Goal: Task Accomplishment & Management: Manage account settings

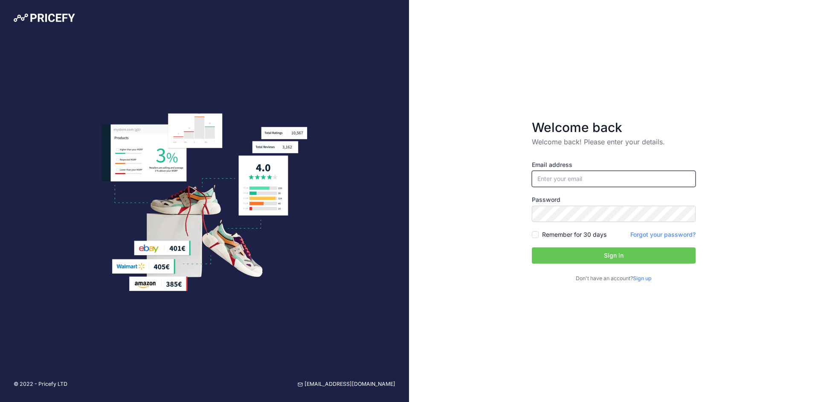
type input "[EMAIL_ADDRESS][DOMAIN_NAME]"
click at [668, 252] on button "Sign in" at bounding box center [614, 256] width 164 height 16
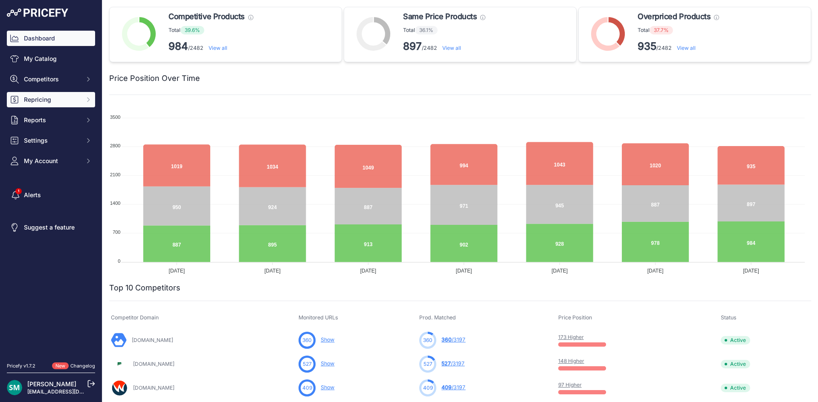
click at [76, 93] on button "Repricing" at bounding box center [51, 99] width 88 height 15
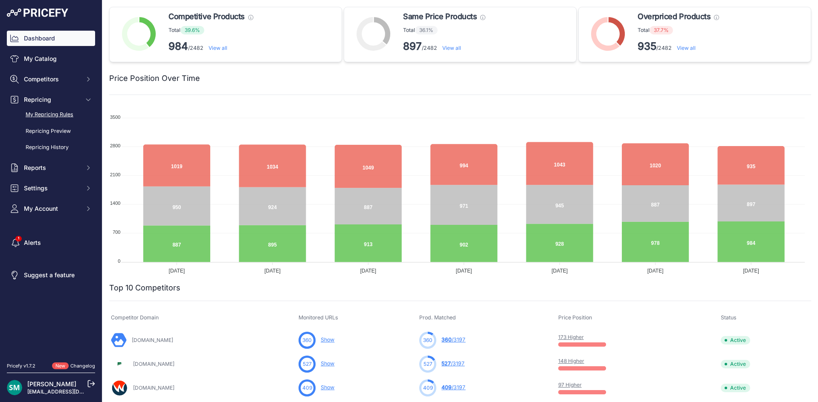
click at [51, 113] on link "My Repricing Rules" at bounding box center [51, 114] width 88 height 15
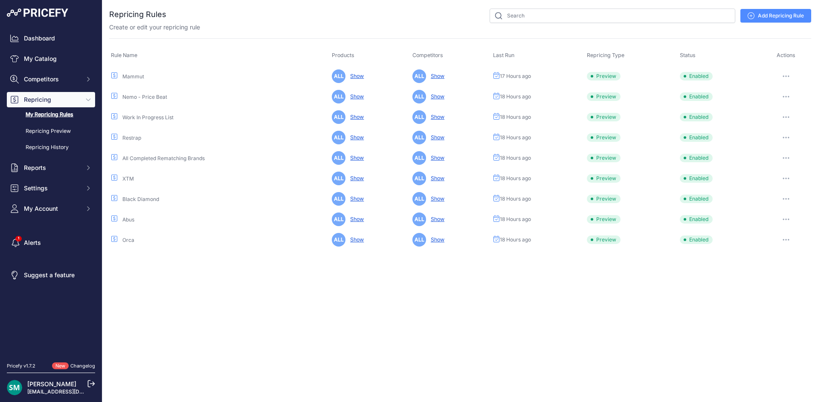
drag, startPoint x: 782, startPoint y: 76, endPoint x: 786, endPoint y: 81, distance: 6.3
click at [783, 76] on icon "button" at bounding box center [785, 76] width 7 height 2
click at [788, 104] on button "Run Preview" at bounding box center [782, 108] width 55 height 14
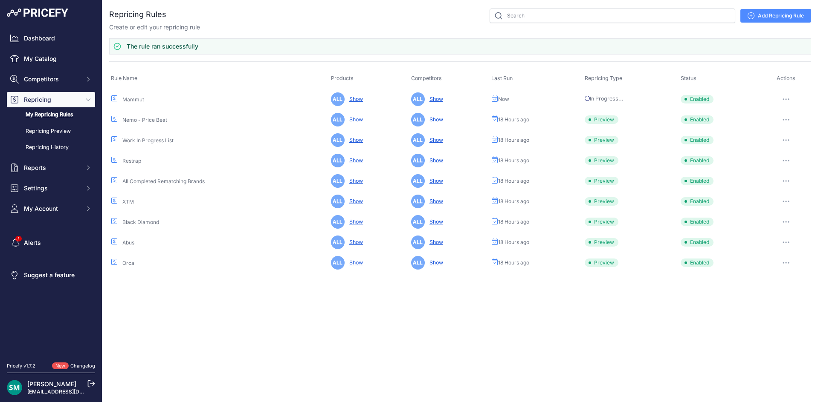
click at [782, 120] on icon "button" at bounding box center [785, 120] width 7 height 2
click at [784, 148] on button "Run Preview" at bounding box center [782, 152] width 55 height 14
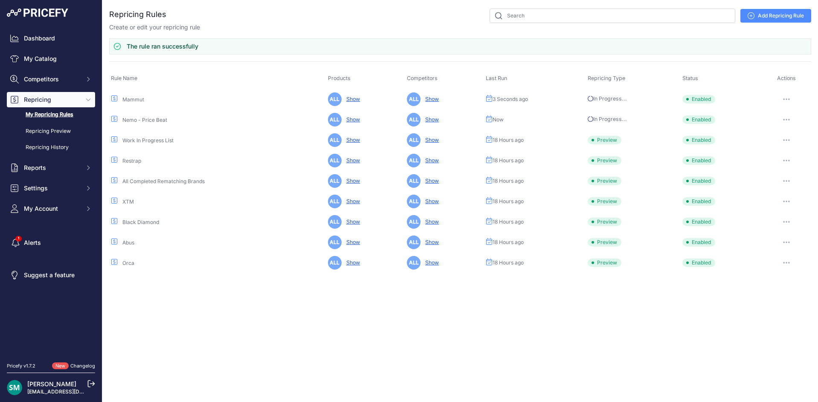
click at [788, 142] on button "button" at bounding box center [786, 140] width 17 height 12
click at [0, 0] on button "Run Preview" at bounding box center [0, 0] width 0 height 0
click at [787, 163] on button "button" at bounding box center [786, 161] width 17 height 12
click at [0, 0] on button "Run Preview" at bounding box center [0, 0] width 0 height 0
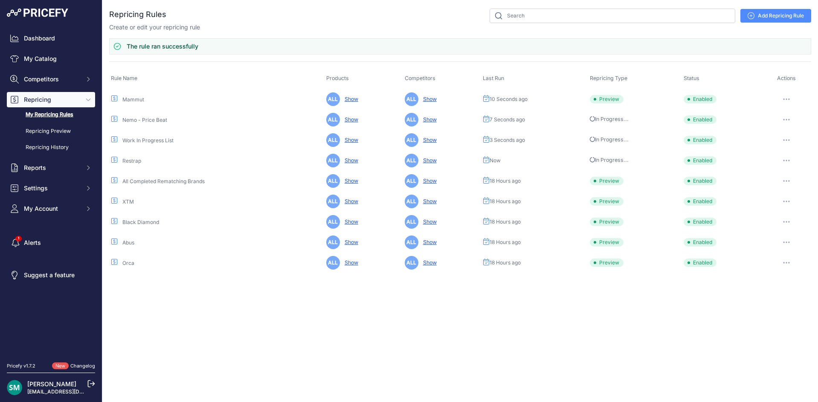
click at [786, 183] on button "button" at bounding box center [786, 181] width 17 height 12
click at [0, 0] on button "Run Preview" at bounding box center [0, 0] width 0 height 0
click at [785, 201] on icon "button" at bounding box center [786, 202] width 7 height 2
click at [0, 0] on button "Run Preview" at bounding box center [0, 0] width 0 height 0
click at [787, 223] on icon "button" at bounding box center [786, 222] width 1 height 1
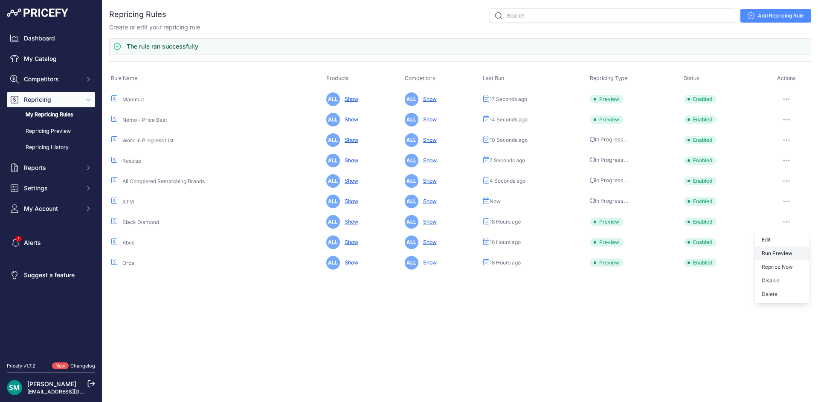
click at [0, 0] on button "Run Preview" at bounding box center [0, 0] width 0 height 0
click at [787, 222] on icon "button" at bounding box center [786, 222] width 7 height 2
drag, startPoint x: 720, startPoint y: 307, endPoint x: 738, endPoint y: 302, distance: 18.6
click at [723, 306] on div "Close You are not connected to the internet." at bounding box center [459, 201] width 715 height 402
click at [784, 244] on button "button" at bounding box center [786, 243] width 17 height 12
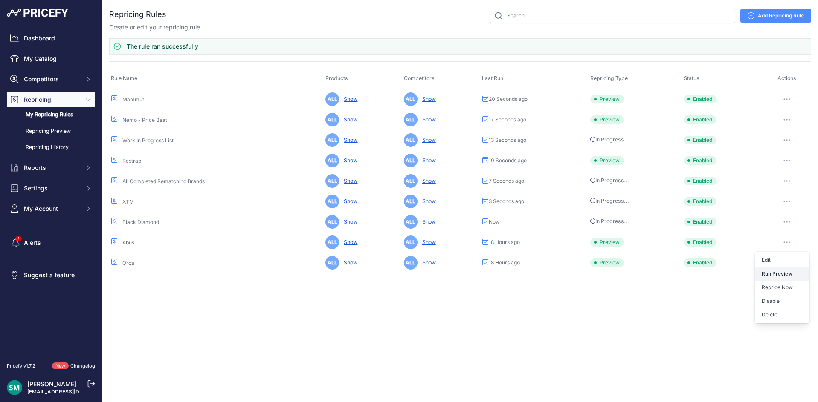
click at [0, 0] on button "Run Preview" at bounding box center [0, 0] width 0 height 0
click at [784, 269] on button "button" at bounding box center [786, 263] width 17 height 12
click at [0, 0] on button "Run Preview" at bounding box center [0, 0] width 0 height 0
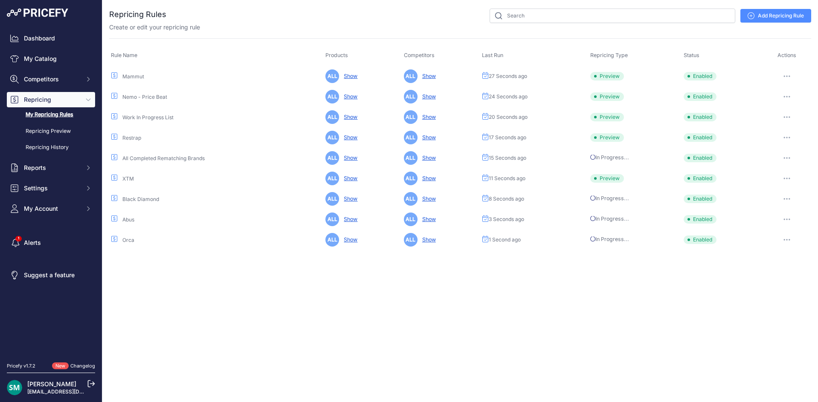
click at [620, 79] on span "Preview" at bounding box center [607, 76] width 34 height 9
click at [40, 128] on link "Repricing Preview" at bounding box center [51, 131] width 88 height 15
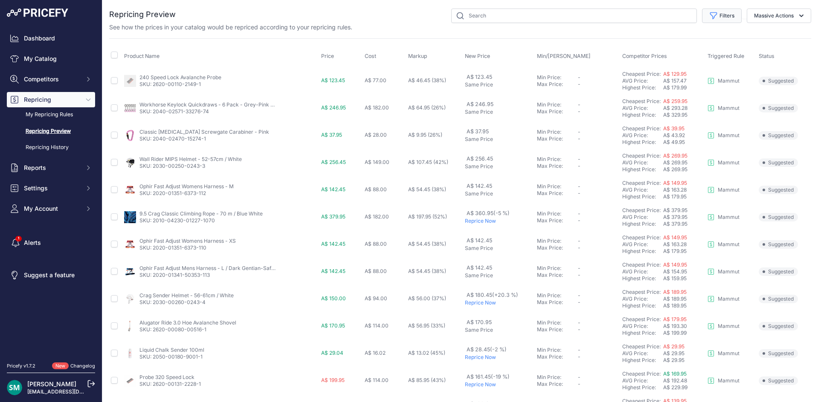
click at [716, 21] on button "Filters" at bounding box center [722, 16] width 40 height 14
click at [725, 52] on select "Select an option Orca Abus Black Diamond XTM All Completed Rematching Brands Re…" at bounding box center [694, 49] width 82 height 14
select select "9480"
click at [653, 42] on select "Select an option Orca Abus Black Diamond XTM All Completed Rematching Brands Re…" at bounding box center [694, 49] width 82 height 14
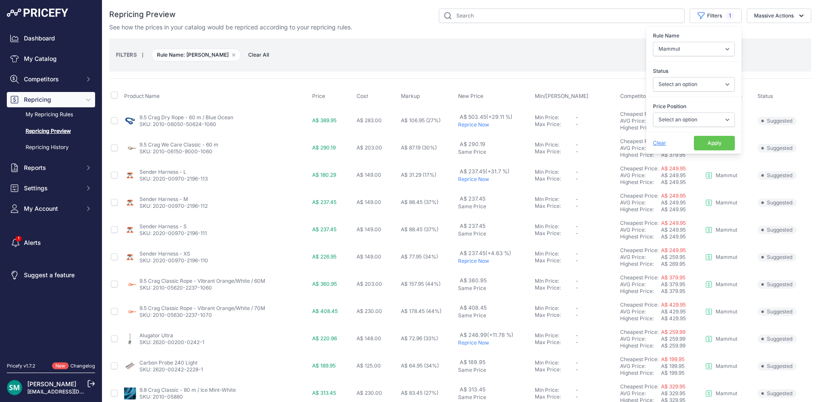
click at [775, 66] on div "FILTERS | Rule Name: Mammut Remove filter option Clear All" at bounding box center [460, 54] width 688 height 23
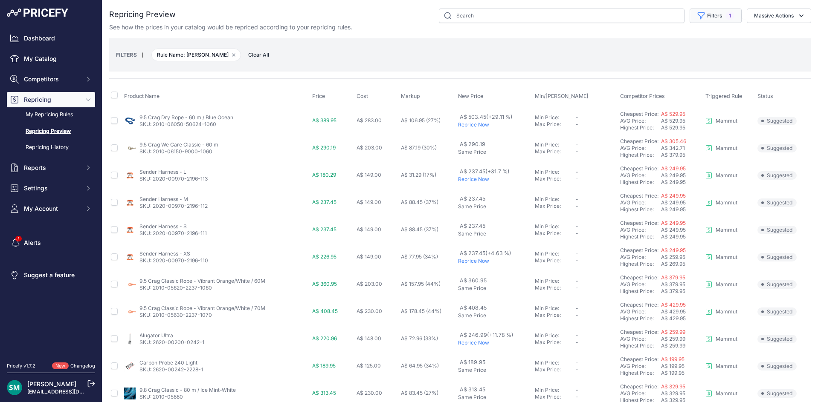
click at [689, 21] on button "Filters 1" at bounding box center [715, 16] width 52 height 14
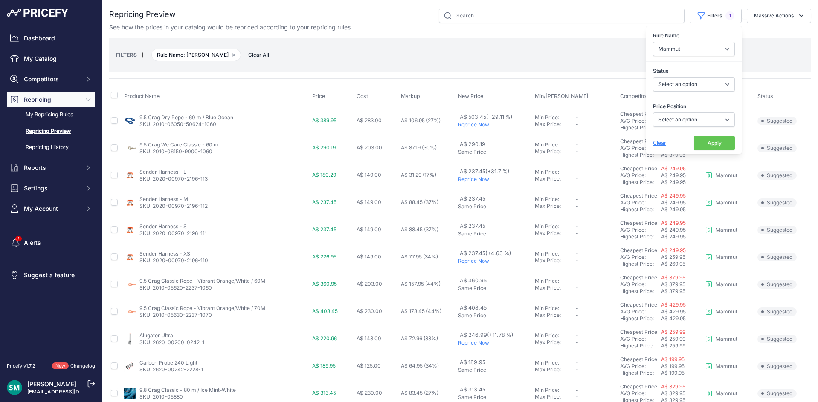
click at [700, 146] on button "Apply" at bounding box center [714, 143] width 41 height 14
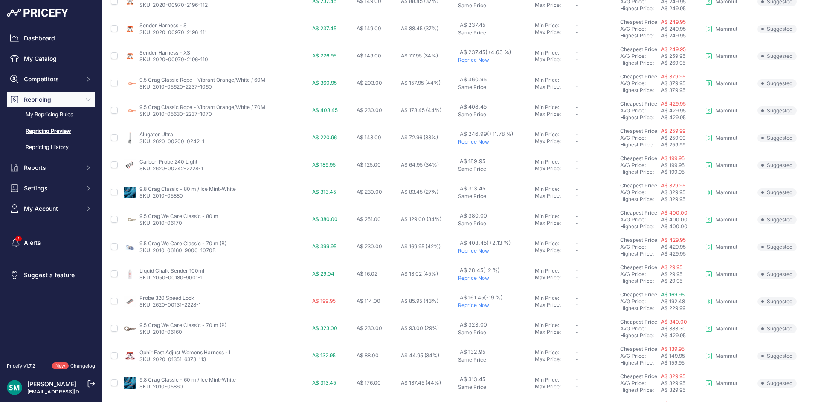
scroll to position [243, 0]
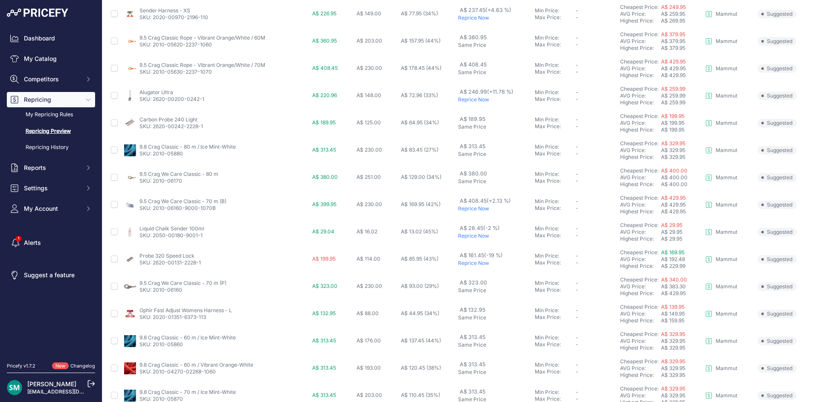
click at [477, 236] on p "Reprice Now" at bounding box center [494, 236] width 73 height 7
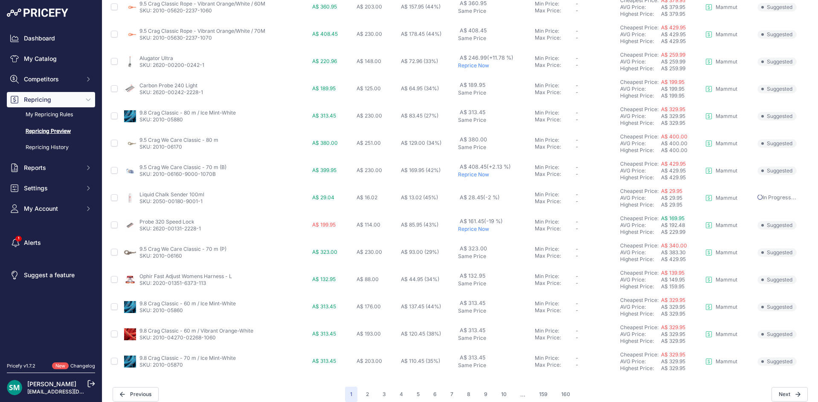
scroll to position [278, 0]
click at [465, 229] on p "Reprice Now" at bounding box center [494, 229] width 73 height 7
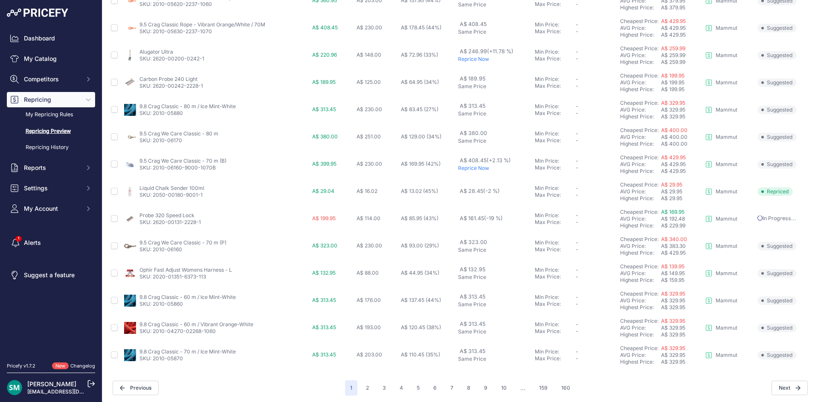
scroll to position [309, 0]
click at [365, 384] on button "2" at bounding box center [367, 386] width 13 height 15
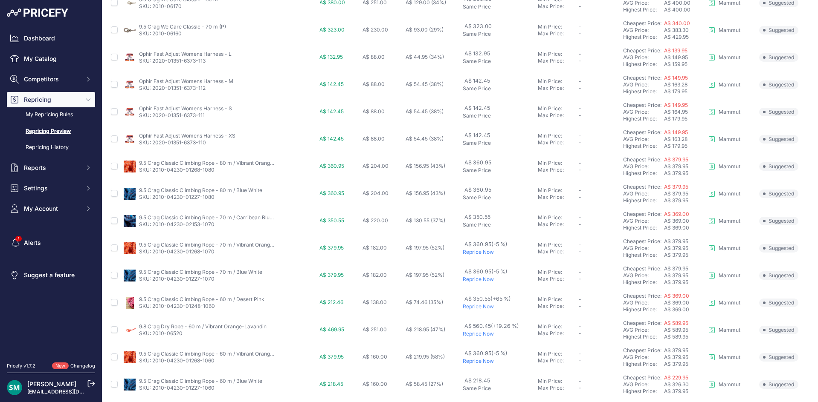
scroll to position [286, 0]
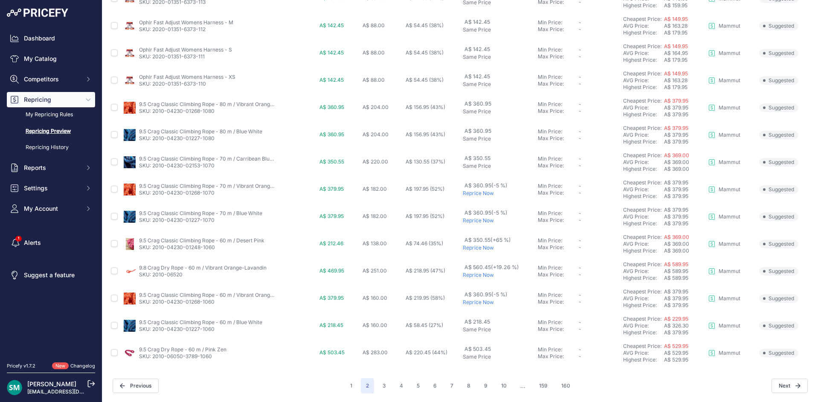
click at [477, 196] on p "Reprice Now" at bounding box center [499, 193] width 72 height 7
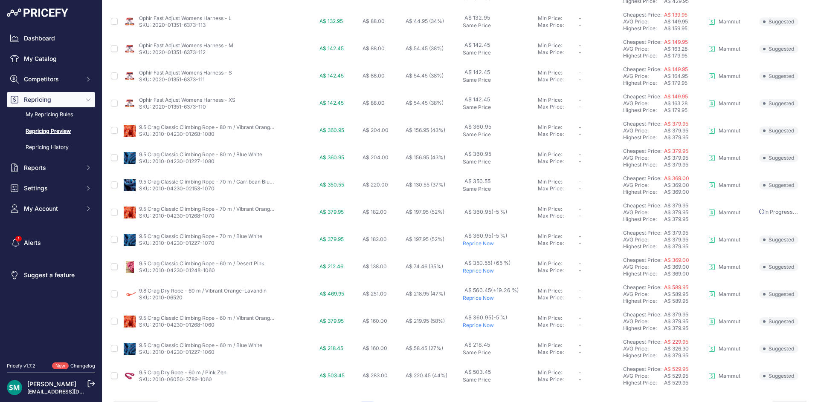
click at [471, 242] on p "Reprice Now" at bounding box center [499, 243] width 72 height 7
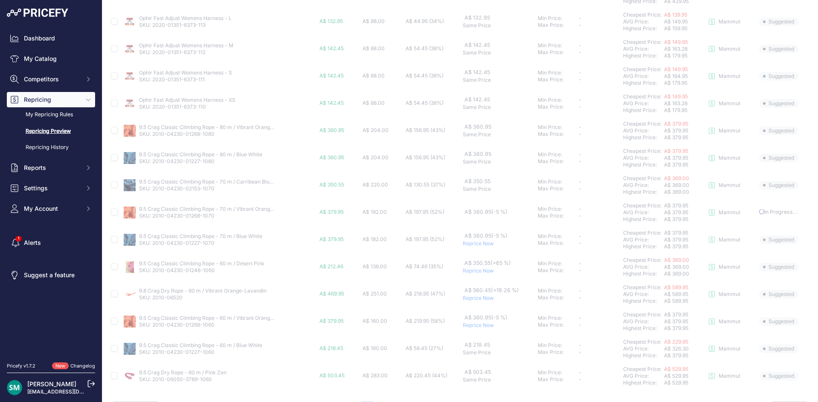
scroll to position [309, 0]
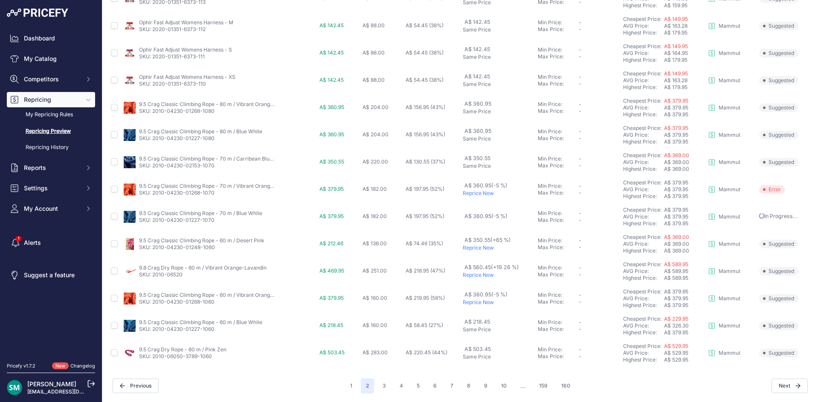
click at [463, 303] on p "Reprice Now" at bounding box center [499, 302] width 72 height 7
drag, startPoint x: 219, startPoint y: 194, endPoint x: 153, endPoint y: 196, distance: 66.5
click at [153, 196] on p "SKU: 2010-04230-01268-1070" at bounding box center [207, 193] width 136 height 7
copy link "2010-04230-01268-1070"
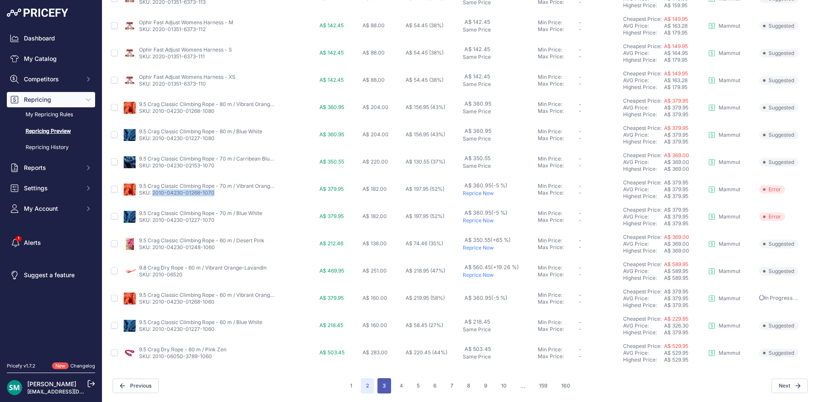
click at [378, 382] on button "3" at bounding box center [384, 386] width 14 height 15
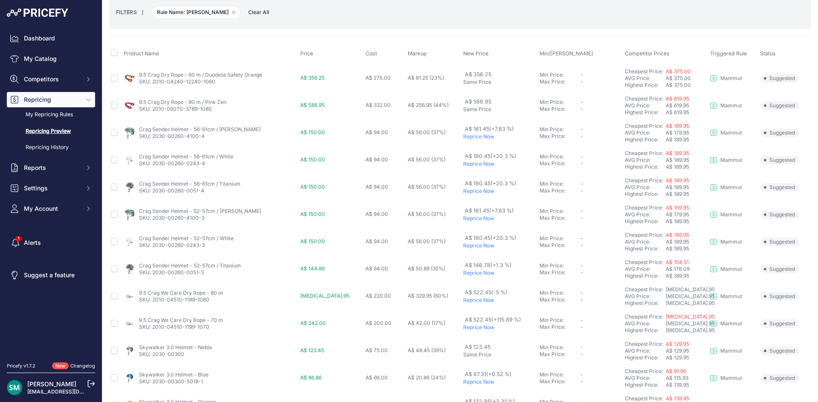
scroll to position [85, 0]
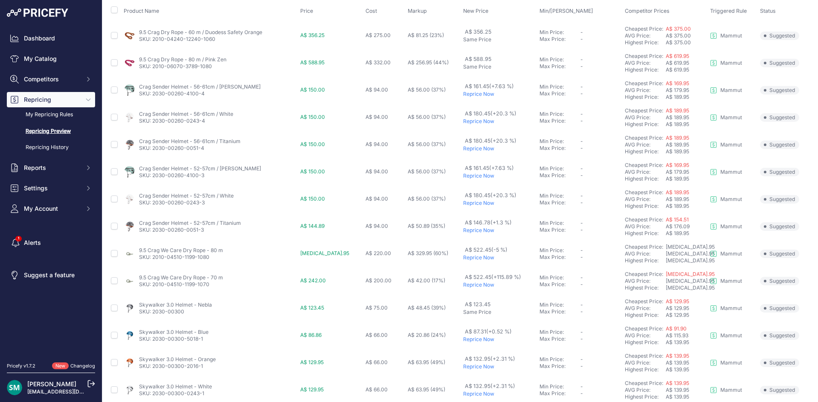
click at [474, 258] on p "Reprice Now" at bounding box center [499, 257] width 73 height 7
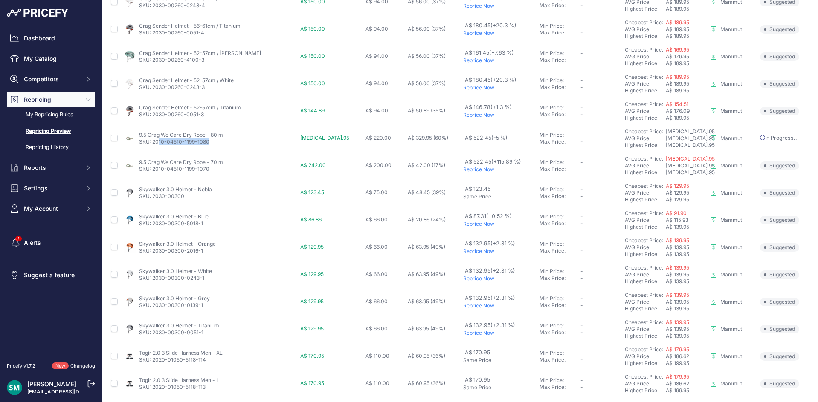
scroll to position [201, 0]
drag, startPoint x: 213, startPoint y: 144, endPoint x: 152, endPoint y: 144, distance: 61.0
click at [152, 144] on p "SKU: 2010-04510-1199-1080" at bounding box center [181, 142] width 84 height 7
copy link "2010-04510-1199-1080"
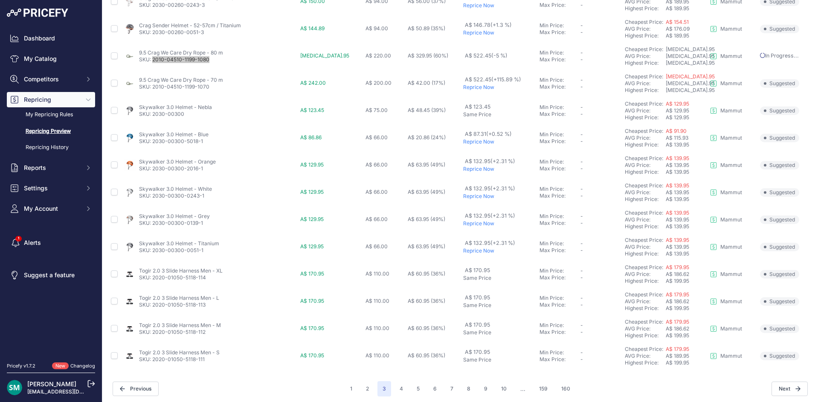
scroll to position [286, 0]
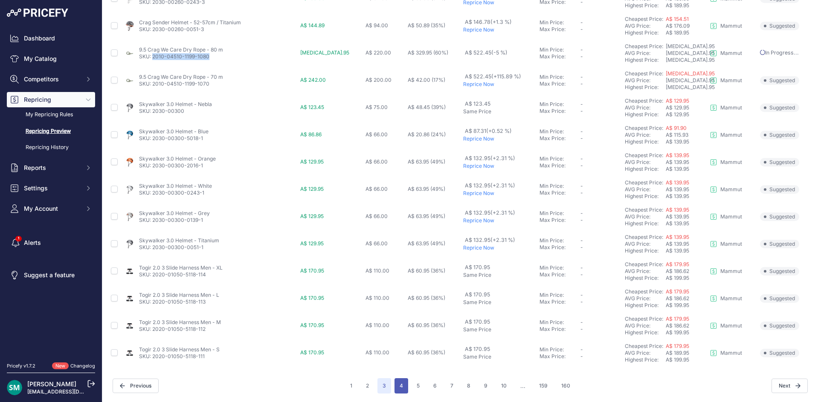
click at [396, 388] on button "4" at bounding box center [401, 386] width 14 height 15
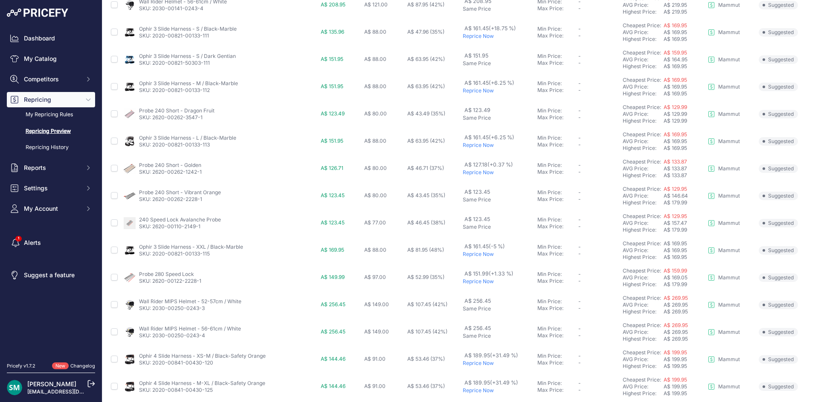
scroll to position [213, 0]
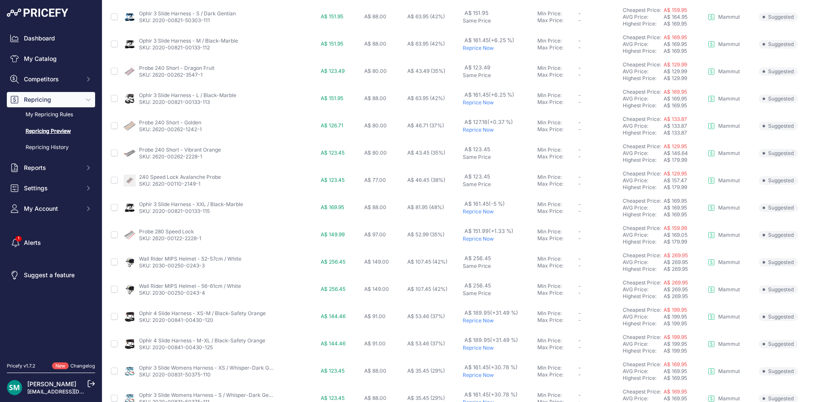
click at [478, 214] on p "Reprice Now" at bounding box center [498, 211] width 71 height 7
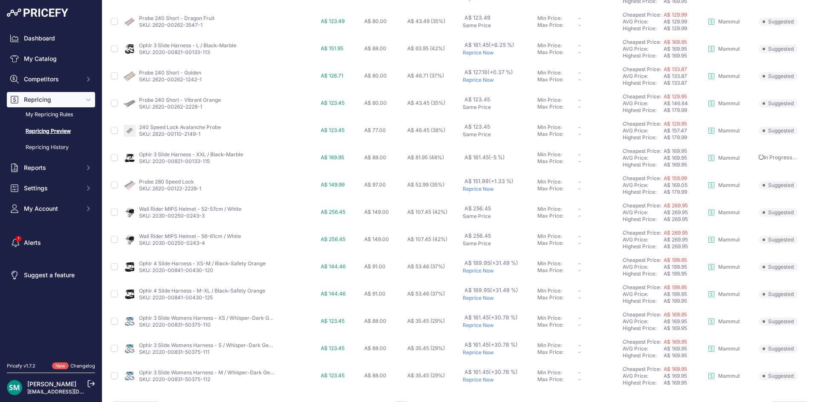
scroll to position [309, 0]
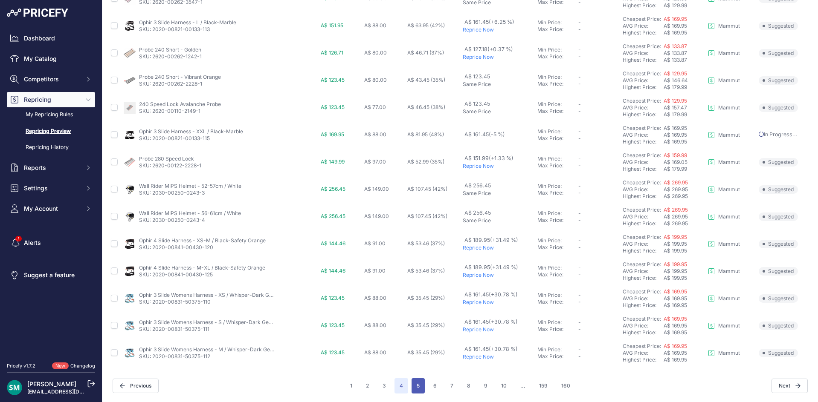
click at [415, 387] on button "5" at bounding box center [417, 386] width 13 height 15
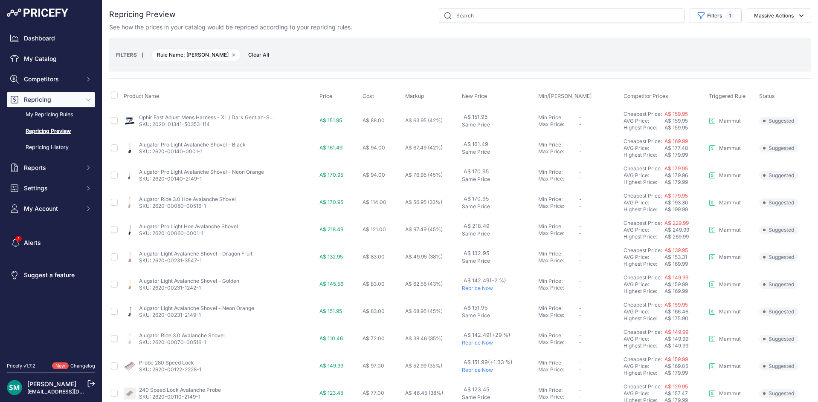
click at [468, 290] on p "Reprice Now" at bounding box center [498, 288] width 73 height 7
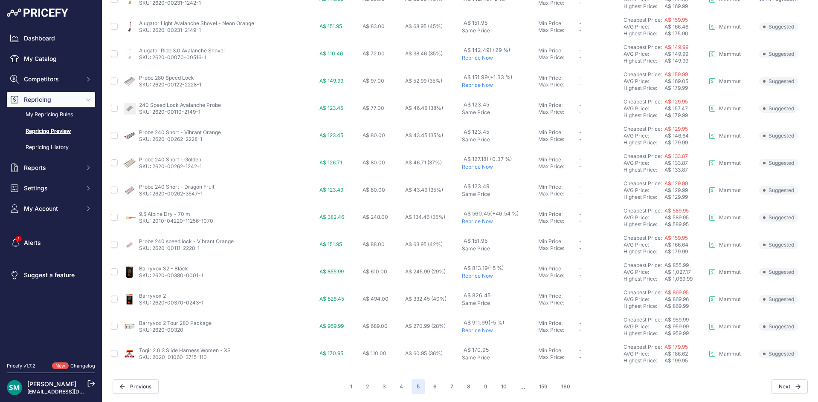
scroll to position [309, 0]
click at [470, 276] on p "Reprice Now" at bounding box center [498, 275] width 73 height 7
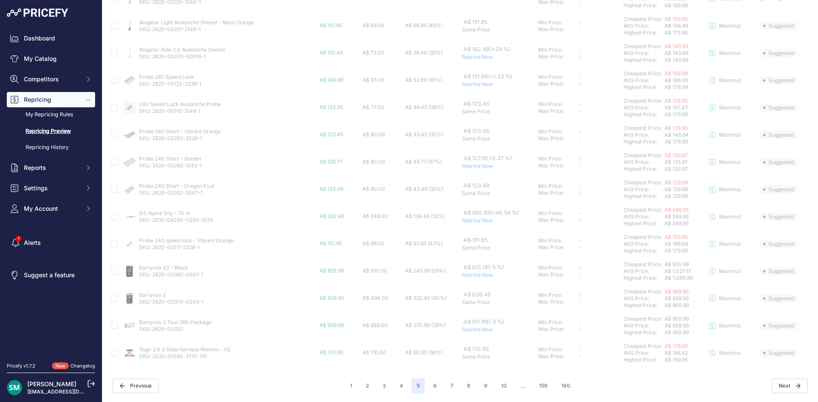
scroll to position [286, 0]
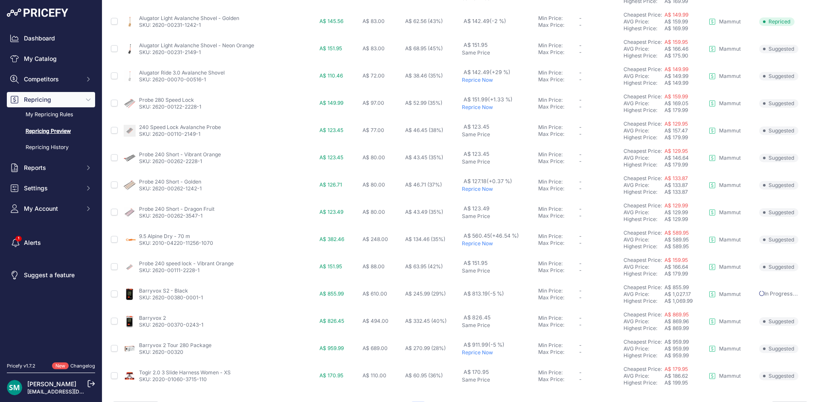
click at [468, 355] on p "Reprice Now" at bounding box center [498, 353] width 73 height 7
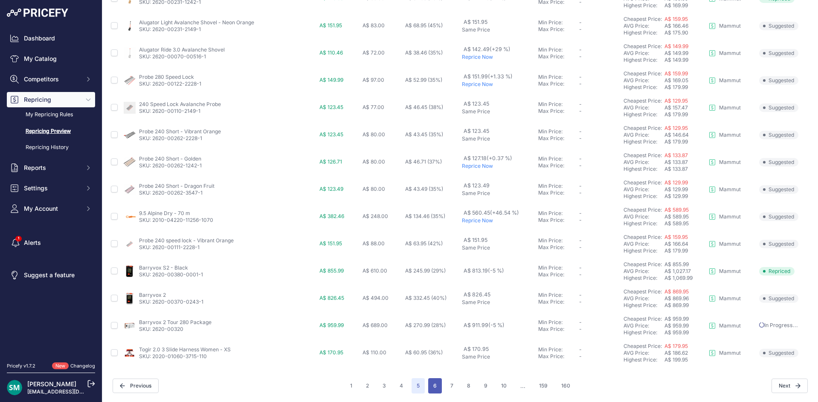
click at [431, 387] on button "6" at bounding box center [435, 386] width 14 height 15
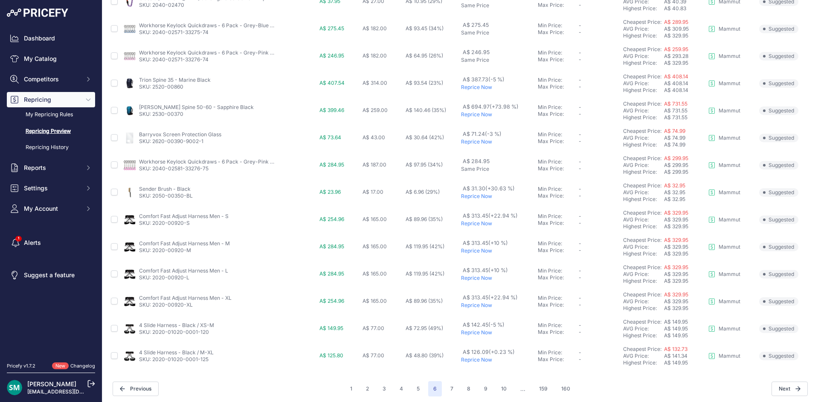
scroll to position [286, 0]
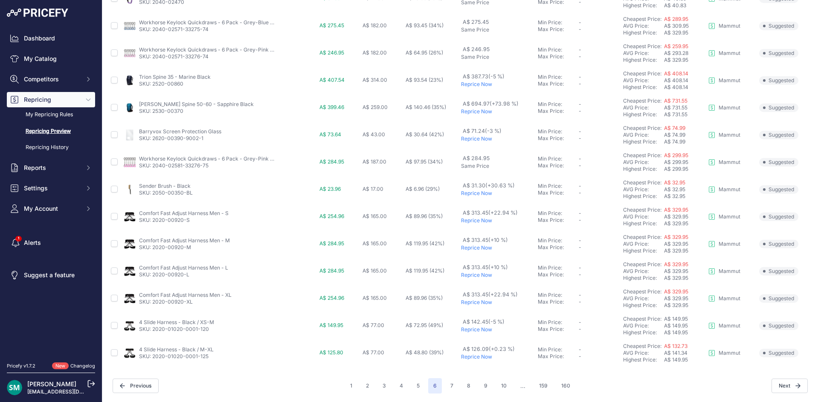
click at [478, 332] on p "Reprice Now" at bounding box center [497, 330] width 73 height 7
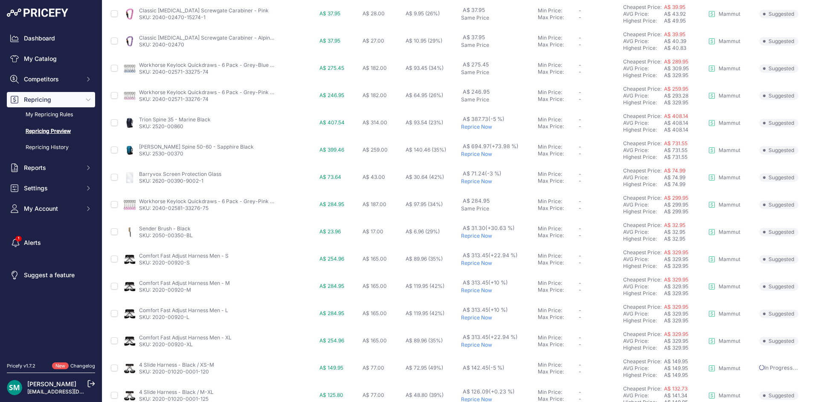
scroll to position [224, 0]
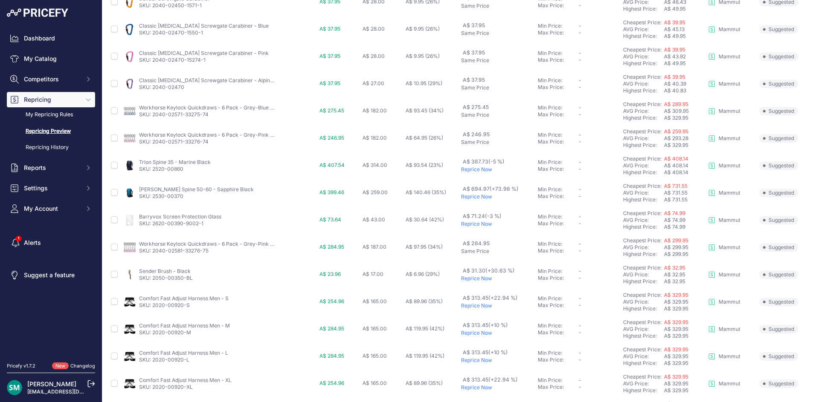
click at [474, 228] on td "A$ 71.24 (-3 %) Reprice Now" at bounding box center [497, 220] width 77 height 27
click at [474, 227] on p "Reprice Now" at bounding box center [497, 224] width 73 height 7
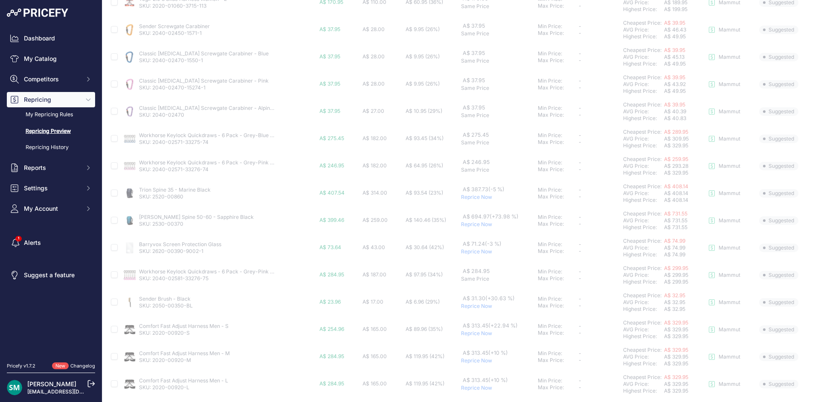
scroll to position [181, 0]
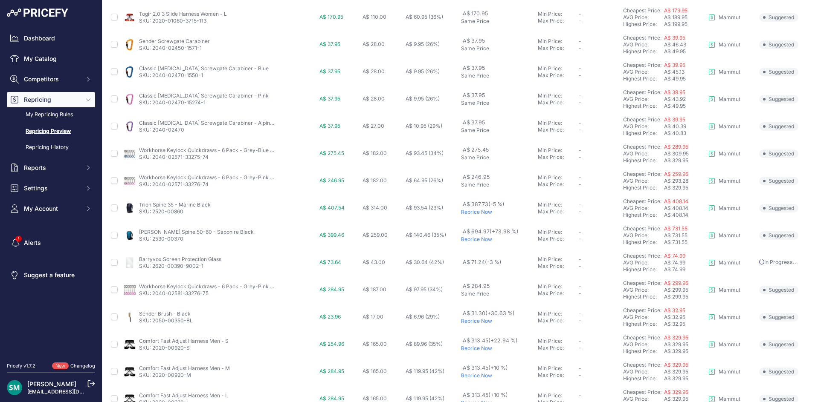
click at [477, 211] on p "Reprice Now" at bounding box center [497, 212] width 73 height 7
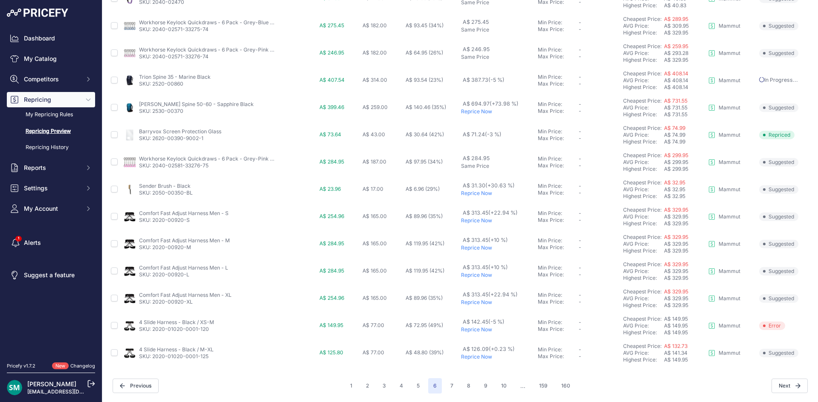
scroll to position [286, 0]
click at [454, 389] on button "7" at bounding box center [451, 386] width 13 height 15
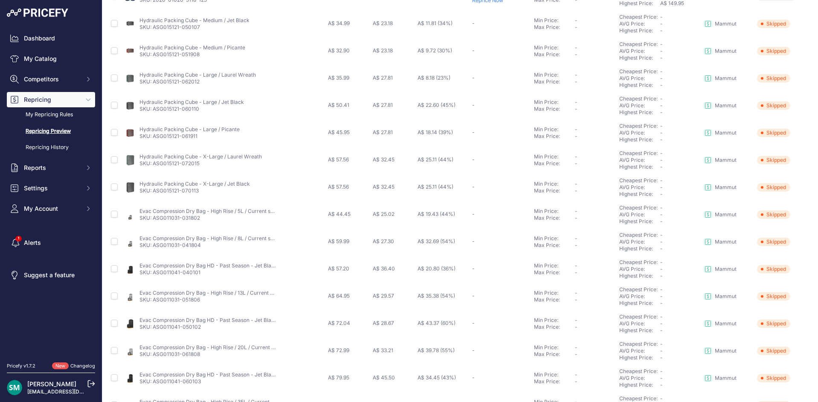
scroll to position [286, 0]
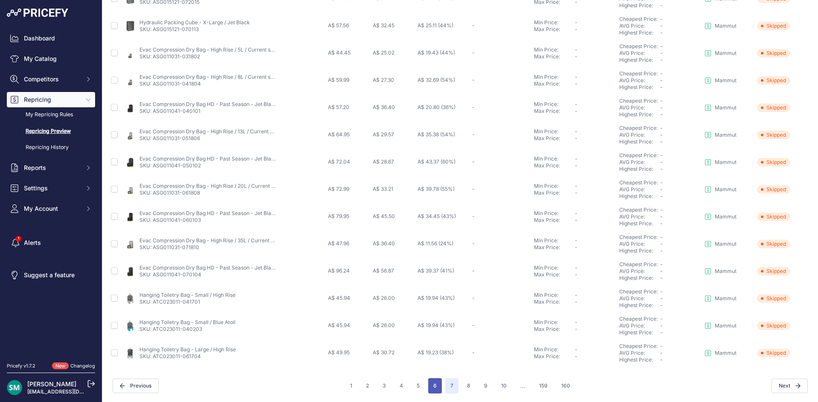
click at [436, 387] on button "6" at bounding box center [435, 386] width 14 height 15
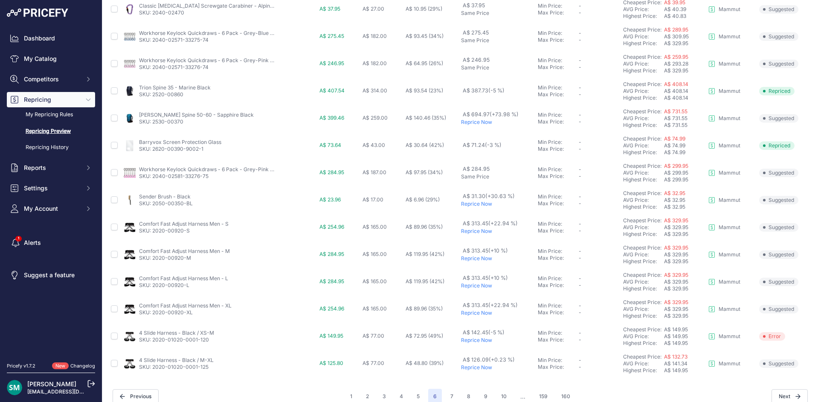
scroll to position [286, 0]
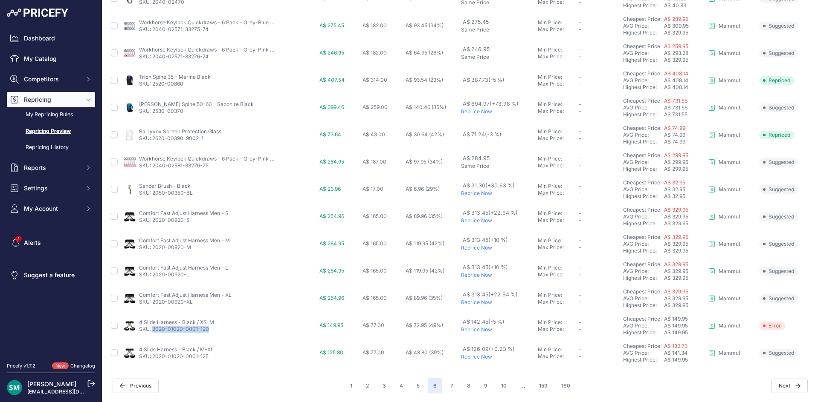
drag, startPoint x: 215, startPoint y: 332, endPoint x: 153, endPoint y: 331, distance: 61.8
click at [153, 331] on div "4 Slide Harness - Black / XS-M SKU: 2020-01020-0001-120" at bounding box center [220, 326] width 192 height 14
copy link "2020-01020-0001-120"
click at [446, 388] on button "7" at bounding box center [451, 386] width 13 height 15
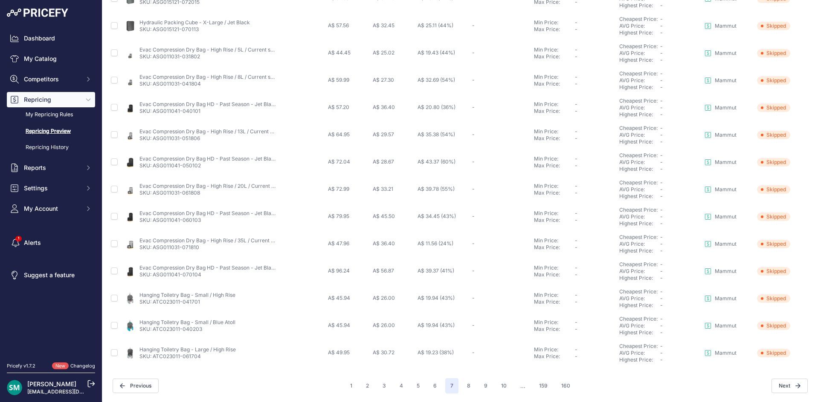
scroll to position [73, 0]
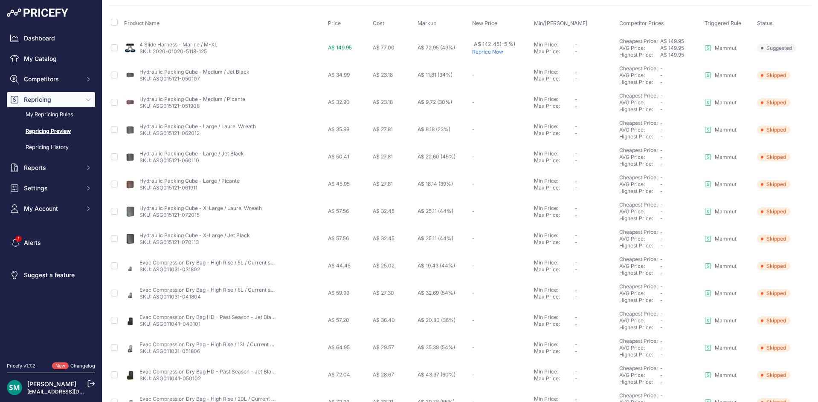
drag, startPoint x: 156, startPoint y: 100, endPoint x: 162, endPoint y: 101, distance: 6.5
click at [156, 100] on link "Hydraulic Packing Cube - Medium / Picante" at bounding box center [192, 99] width 106 height 6
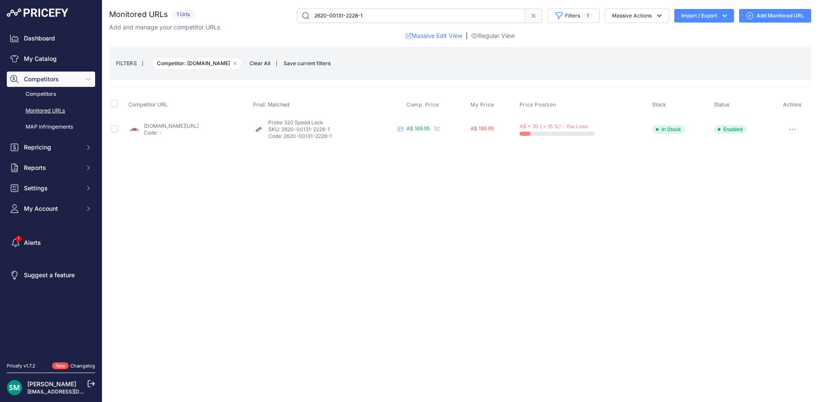
click at [175, 124] on link "[DOMAIN_NAME][URL]" at bounding box center [171, 126] width 55 height 6
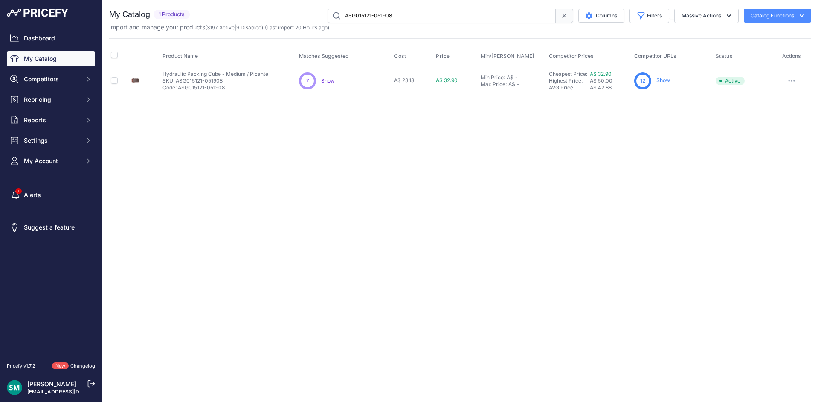
click at [664, 79] on link "Show" at bounding box center [663, 80] width 14 height 6
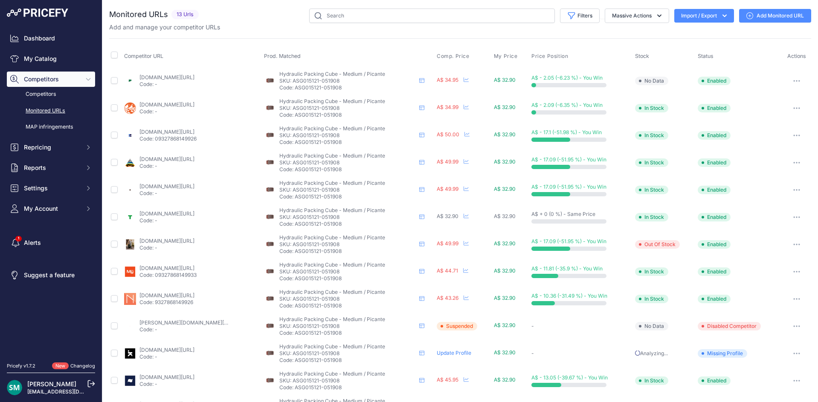
scroll to position [28, 0]
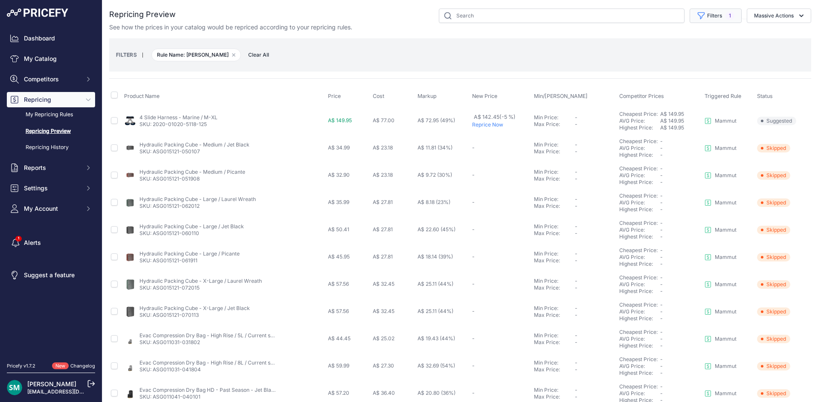
click at [715, 17] on button "Filters 1" at bounding box center [715, 16] width 52 height 14
click at [703, 43] on select "Select an option Orca Abus Black Diamond XTM All Completed Rematching Brands Re…" at bounding box center [694, 49] width 82 height 14
click at [653, 42] on select "Select an option Orca Abus Black Diamond XTM All Completed Rematching Brands Re…" at bounding box center [694, 49] width 82 height 14
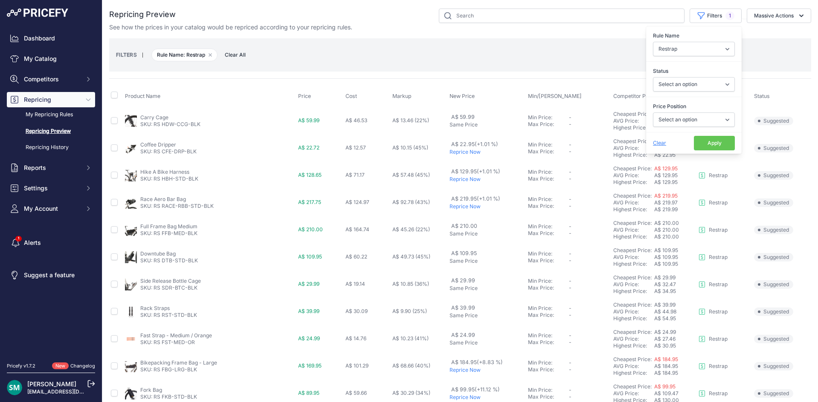
click at [704, 140] on button "Apply" at bounding box center [714, 143] width 41 height 14
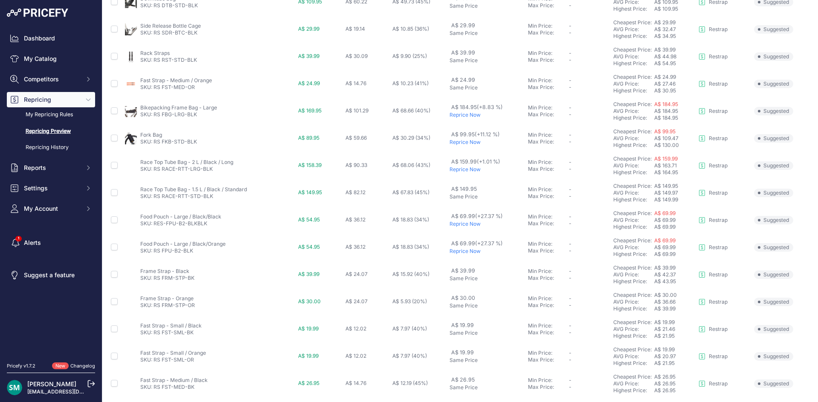
scroll to position [286, 0]
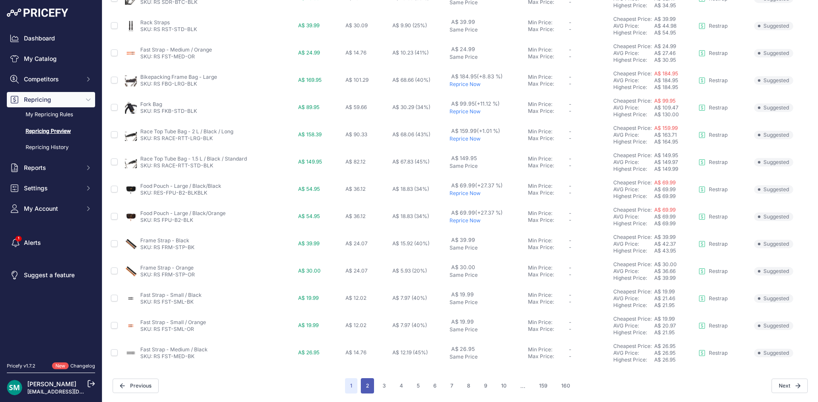
click at [367, 387] on button "2" at bounding box center [367, 386] width 13 height 15
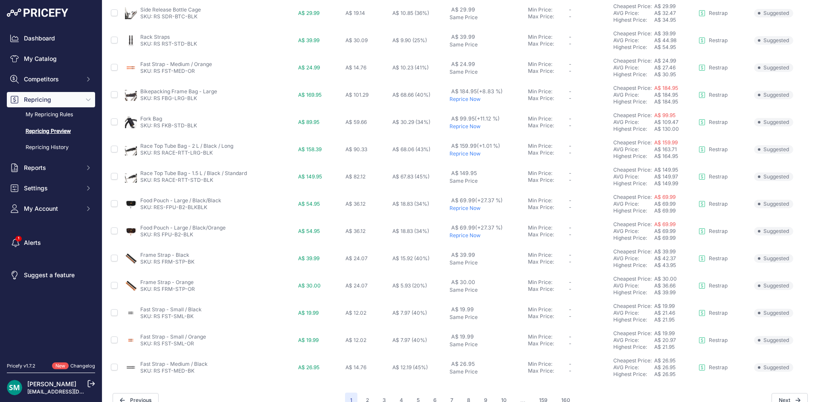
scroll to position [301, 0]
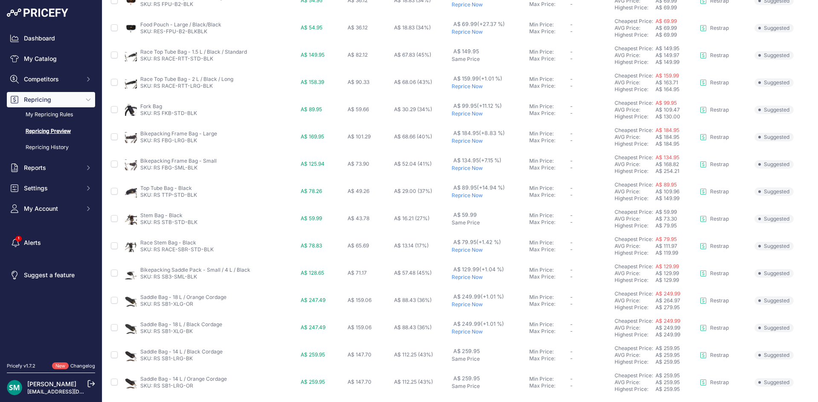
scroll to position [286, 0]
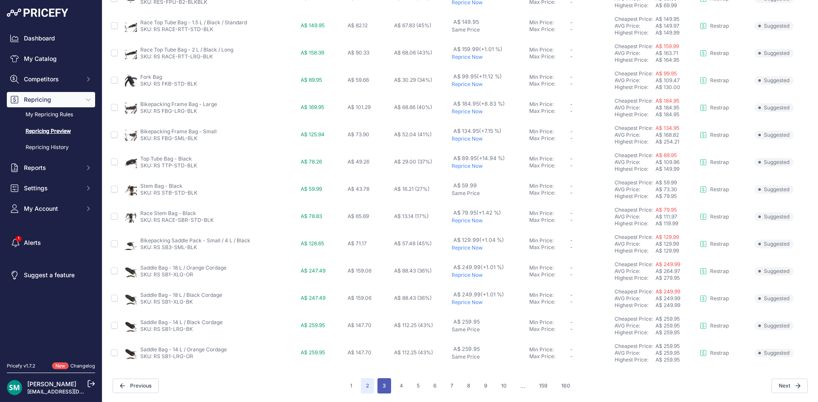
click at [385, 388] on button "3" at bounding box center [384, 386] width 14 height 15
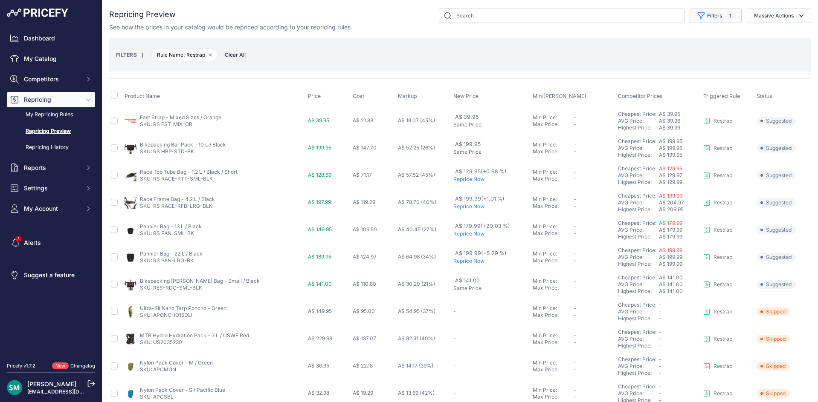
click at [712, 17] on button "Filters 1" at bounding box center [715, 16] width 52 height 14
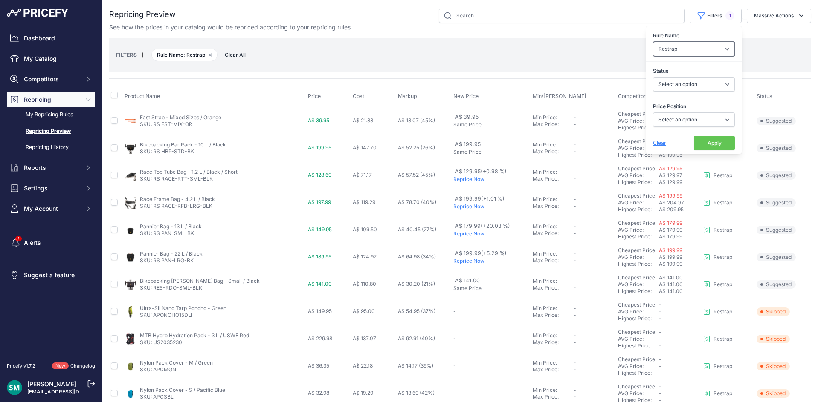
click at [700, 51] on select "Select an option Orca Abus Black Diamond XTM All Completed Rematching Brands Re…" at bounding box center [694, 49] width 82 height 14
select select "9279"
click at [653, 42] on select "Select an option Orca Abus Black Diamond XTM All Completed Rematching Brands Re…" at bounding box center [694, 49] width 82 height 14
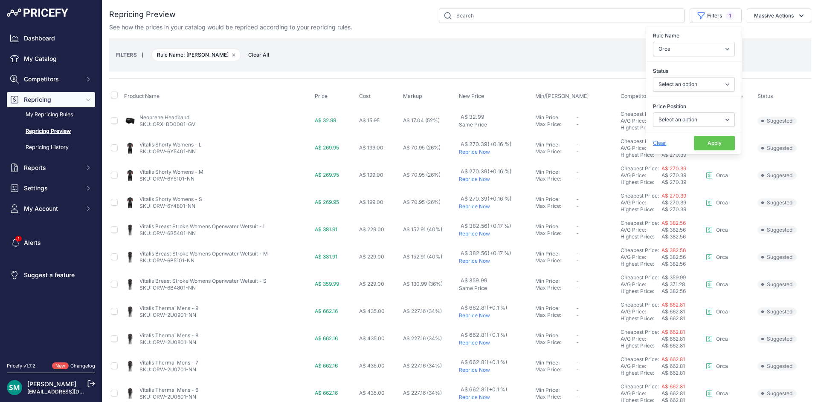
click at [702, 140] on button "Apply" at bounding box center [714, 143] width 41 height 14
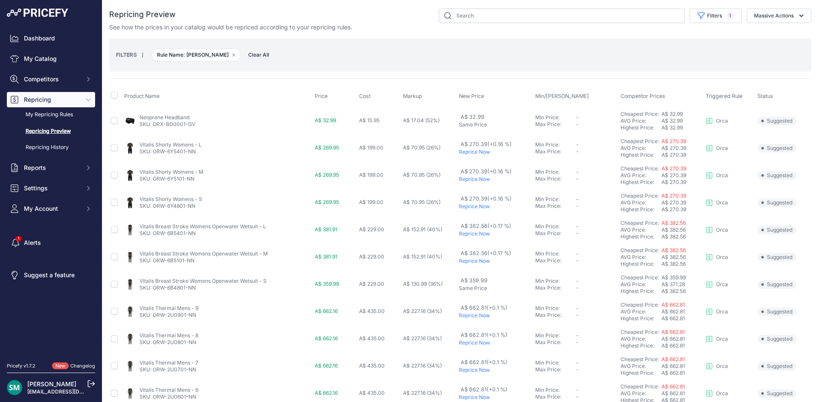
click at [482, 154] on p "Reprice Now" at bounding box center [495, 152] width 73 height 7
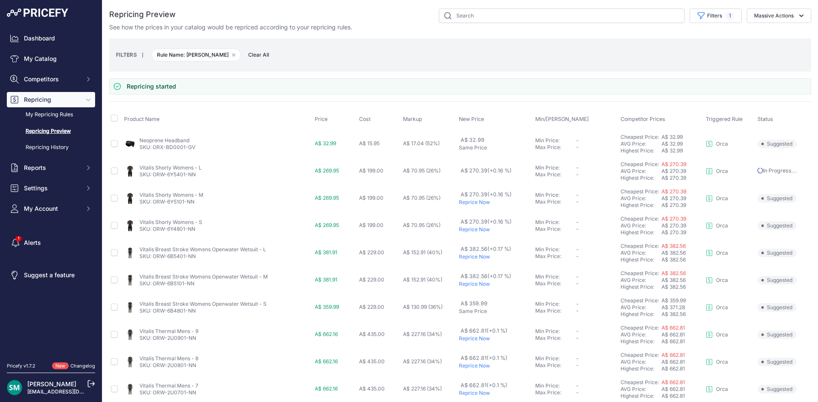
click at [470, 202] on p "Reprice Now" at bounding box center [495, 202] width 73 height 7
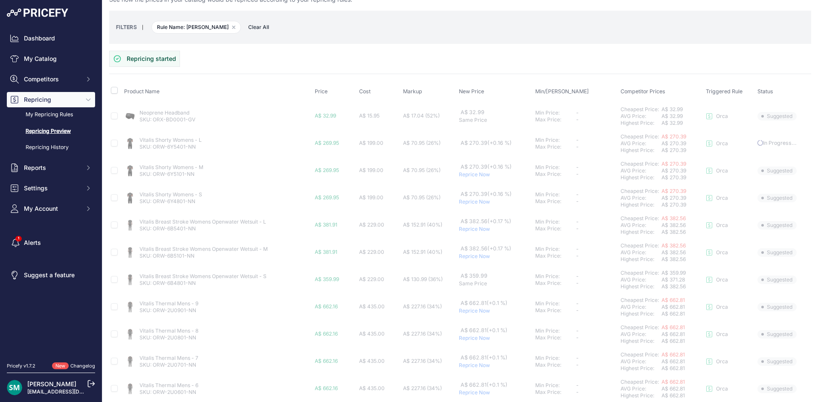
scroll to position [43, 0]
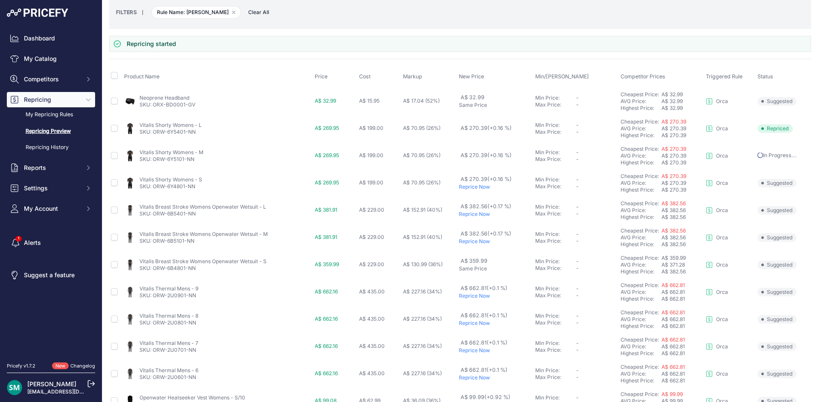
click at [471, 188] on p "Reprice Now" at bounding box center [495, 187] width 73 height 7
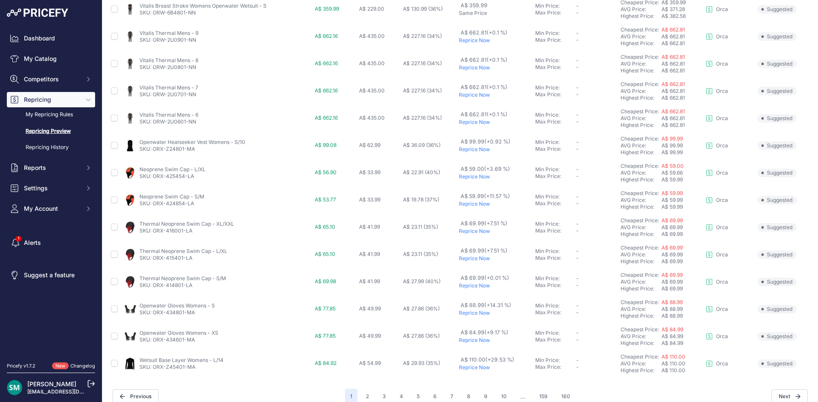
scroll to position [286, 0]
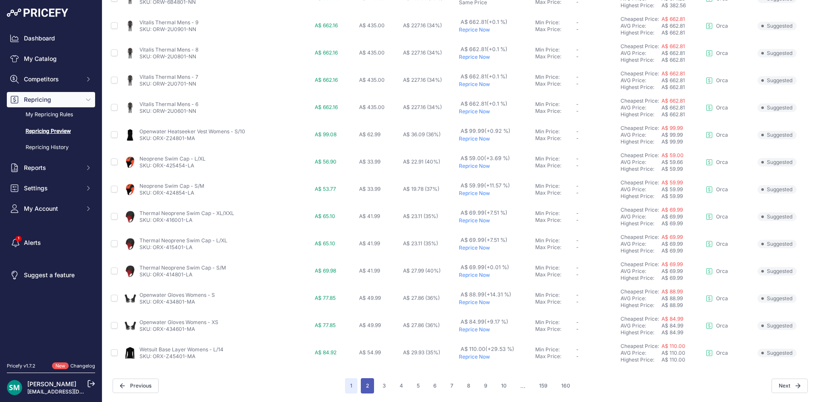
click at [368, 390] on button "2" at bounding box center [367, 386] width 13 height 15
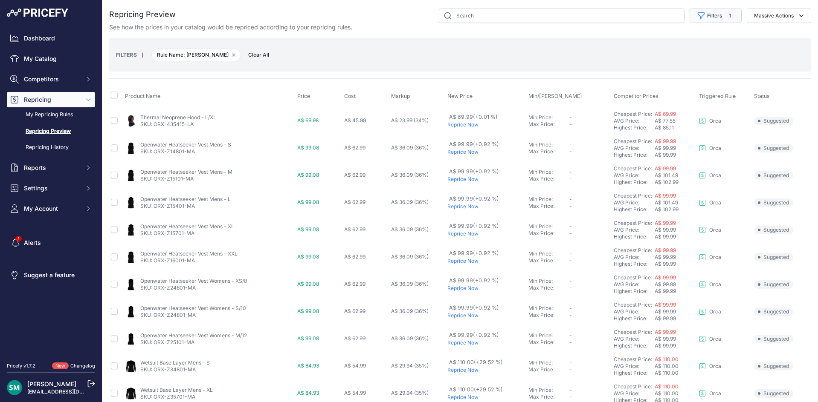
click at [703, 16] on button "Filters 1" at bounding box center [715, 16] width 52 height 14
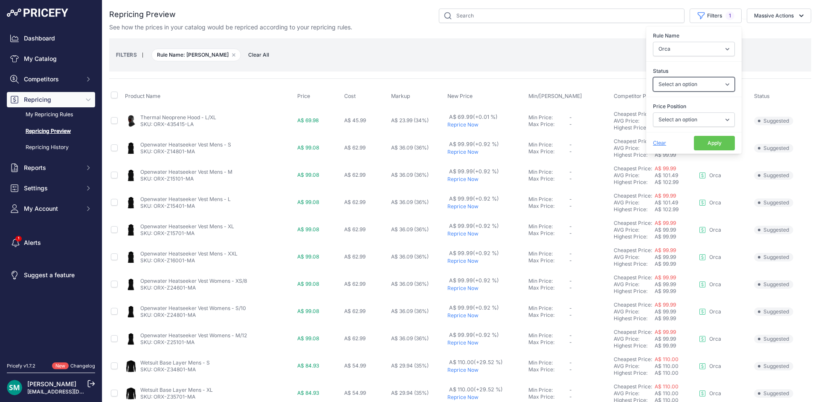
click at [682, 87] on select "Select an option Skipped Repriced Suggested In Error" at bounding box center [694, 84] width 82 height 14
click at [680, 122] on select "Select an option I am higher Same price I am lower" at bounding box center [694, 120] width 82 height 14
click at [653, 113] on select "Select an option I am higher Same price I am lower" at bounding box center [694, 120] width 82 height 14
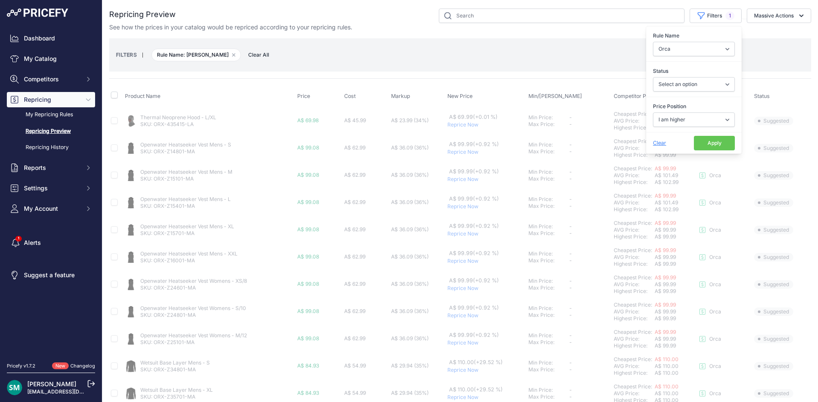
click at [704, 144] on button "Apply" at bounding box center [714, 143] width 41 height 14
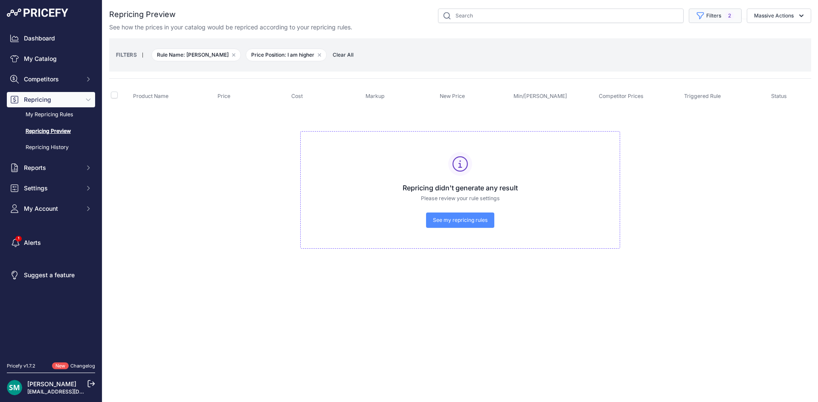
click at [691, 16] on button "Filters 2" at bounding box center [714, 16] width 53 height 14
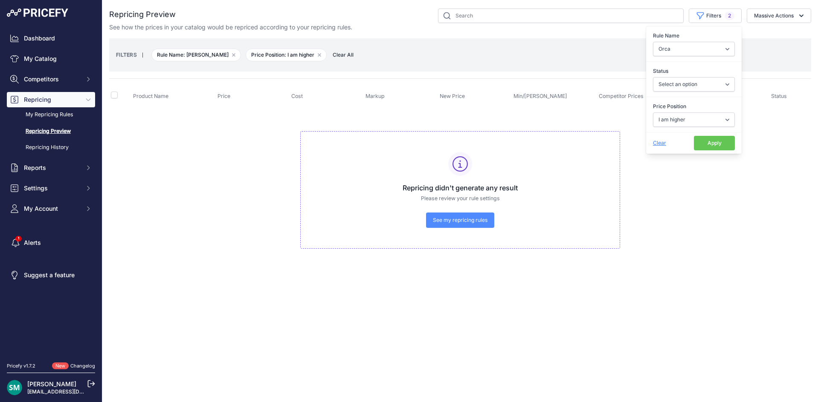
click at [684, 128] on div "Price Position Select an option I am higher Same price I am lower" at bounding box center [693, 115] width 95 height 32
click at [684, 125] on select "Select an option I am higher Same price I am lower" at bounding box center [694, 120] width 82 height 14
select select "0"
click at [653, 113] on select "Select an option I am higher Same price I am lower" at bounding box center [694, 120] width 82 height 14
click at [709, 144] on button "Apply" at bounding box center [714, 143] width 41 height 14
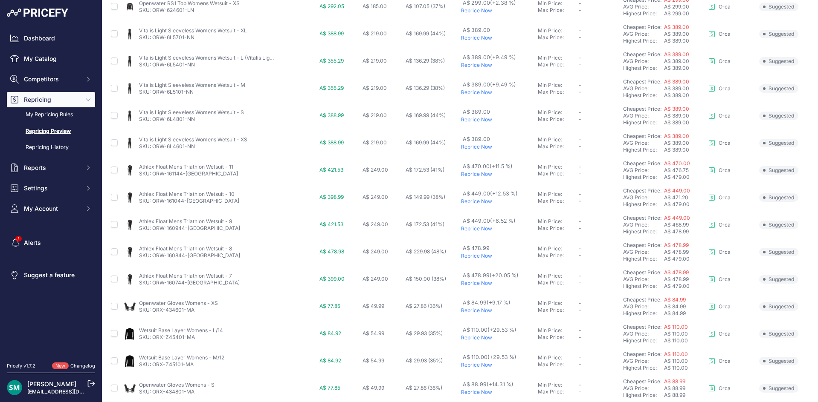
scroll to position [286, 0]
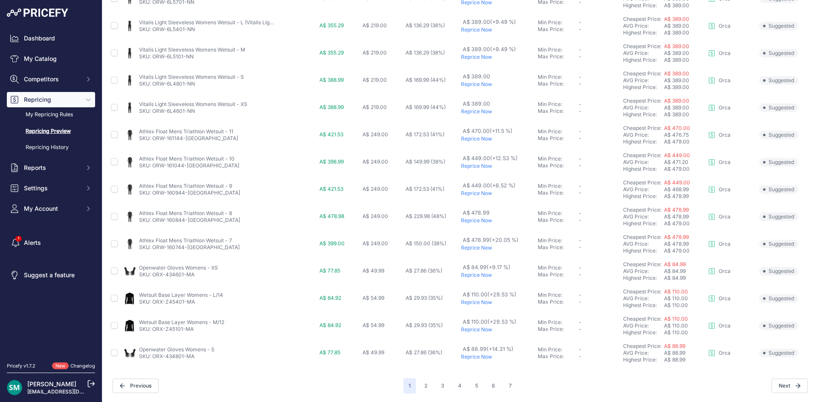
click at [423, 390] on button "2" at bounding box center [425, 386] width 13 height 15
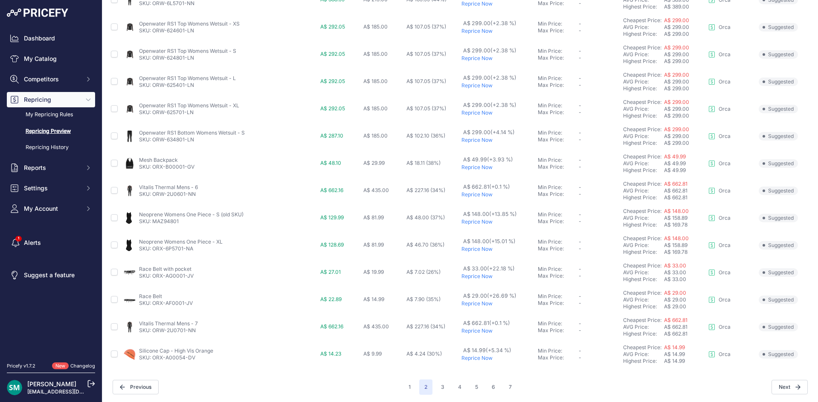
scroll to position [286, 0]
click at [436, 386] on button "3" at bounding box center [443, 386] width 14 height 15
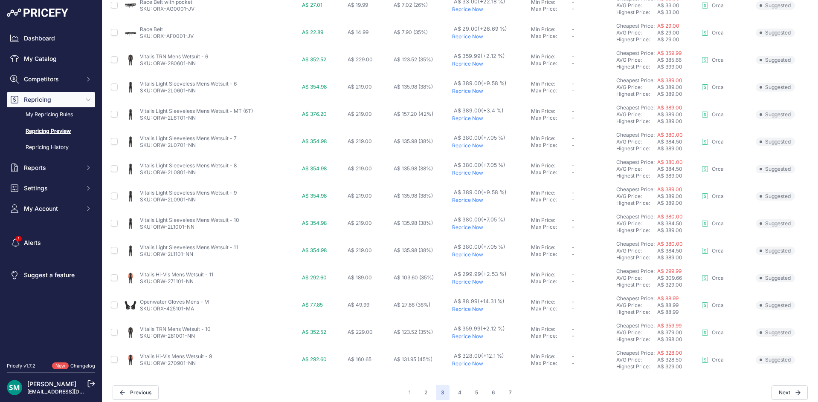
scroll to position [286, 0]
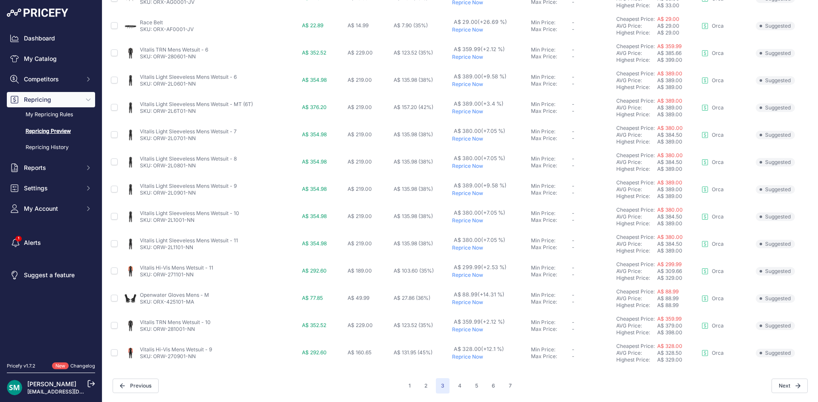
click at [448, 386] on div "1 2 3 4 5 6 7" at bounding box center [459, 386] width 113 height 15
click at [453, 385] on button "4" at bounding box center [460, 386] width 14 height 15
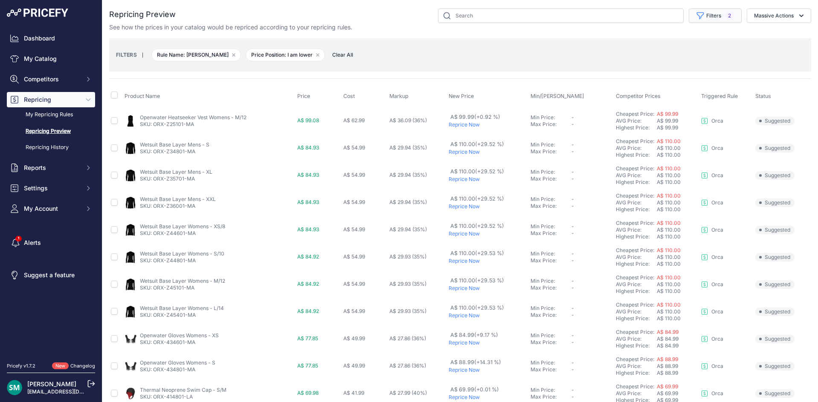
click at [718, 19] on button "Filters 2" at bounding box center [714, 16] width 53 height 14
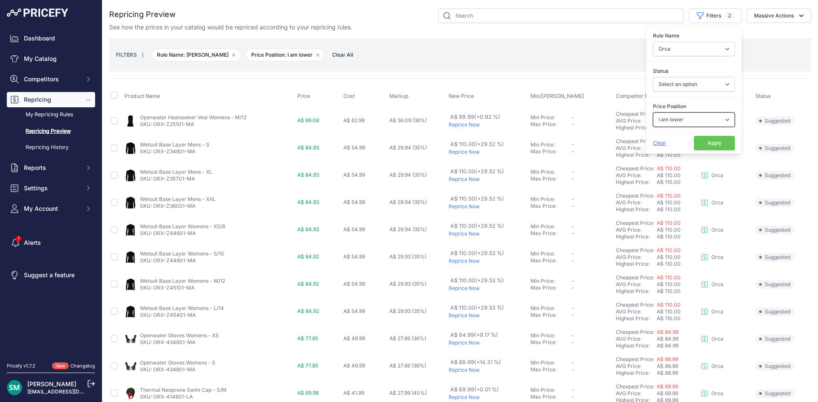
drag, startPoint x: 709, startPoint y: 118, endPoint x: 707, endPoint y: 126, distance: 8.8
click at [709, 118] on select "Select an option I am higher Same price I am lower" at bounding box center [694, 120] width 82 height 14
select select
click at [653, 113] on select "Select an option I am higher Same price I am lower" at bounding box center [694, 120] width 82 height 14
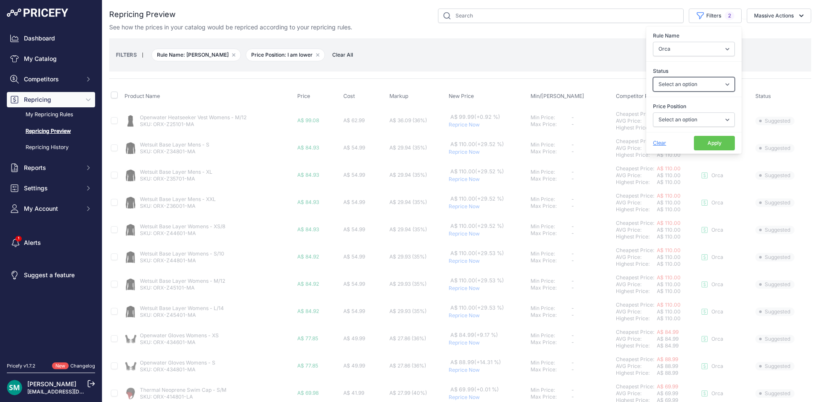
click at [688, 89] on select "Select an option Skipped Repriced Suggested In Error" at bounding box center [694, 84] width 82 height 14
select select "skipped"
click at [653, 77] on select "Select an option Skipped Repriced Suggested In Error" at bounding box center [694, 84] width 82 height 14
click at [703, 140] on button "Apply" at bounding box center [714, 143] width 41 height 14
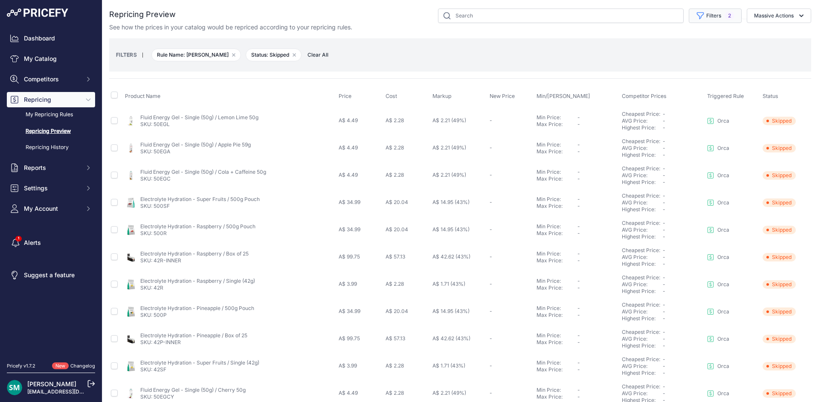
click at [707, 16] on button "Filters 2" at bounding box center [714, 16] width 53 height 14
click at [701, 53] on select "Select an option Orca Abus Black Diamond XTM All Completed Rematching Brands Re…" at bounding box center [694, 49] width 82 height 14
select select "9333"
click at [653, 42] on select "Select an option Orca Abus Black Diamond XTM All Completed Rematching Brands Re…" at bounding box center [694, 49] width 82 height 14
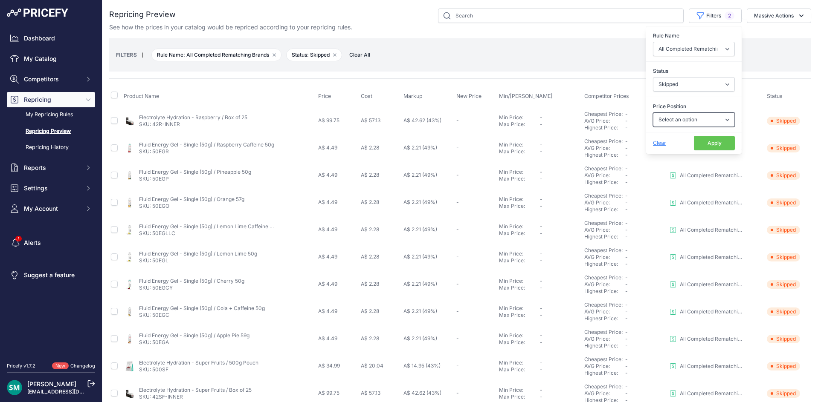
drag, startPoint x: 696, startPoint y: 122, endPoint x: 695, endPoint y: 127, distance: 4.8
click at [696, 122] on select "Select an option I am higher Same price I am lower" at bounding box center [694, 120] width 82 height 14
select select "1"
click at [653, 113] on select "Select an option I am higher Same price I am lower" at bounding box center [694, 120] width 82 height 14
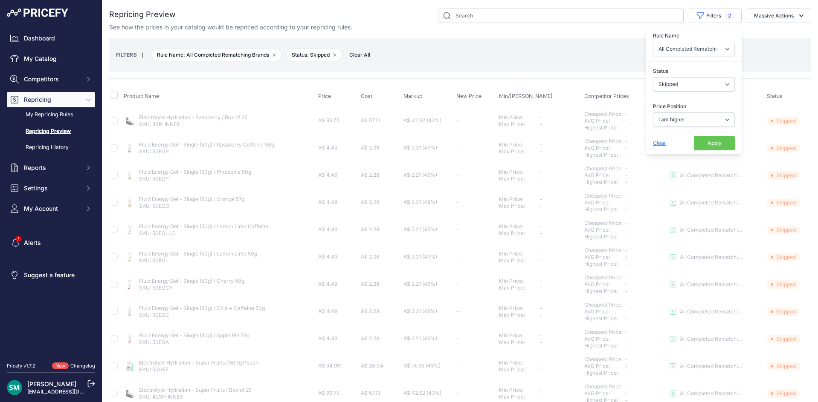
click at [697, 148] on button "Apply" at bounding box center [714, 143] width 41 height 14
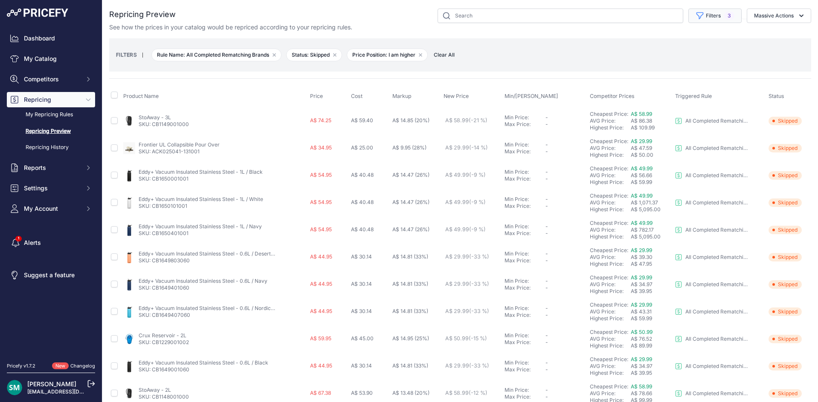
click at [689, 22] on button "Filters 3" at bounding box center [714, 16] width 53 height 14
drag, startPoint x: 589, startPoint y: 82, endPoint x: 590, endPoint y: 87, distance: 4.9
click at [589, 82] on div "Product Name Price Cost Markup New Price Min/Max Price" at bounding box center [460, 365] width 702 height 575
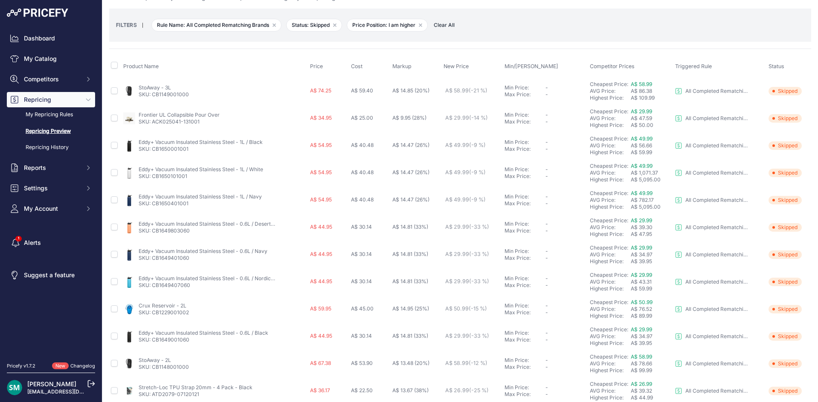
scroll to position [43, 0]
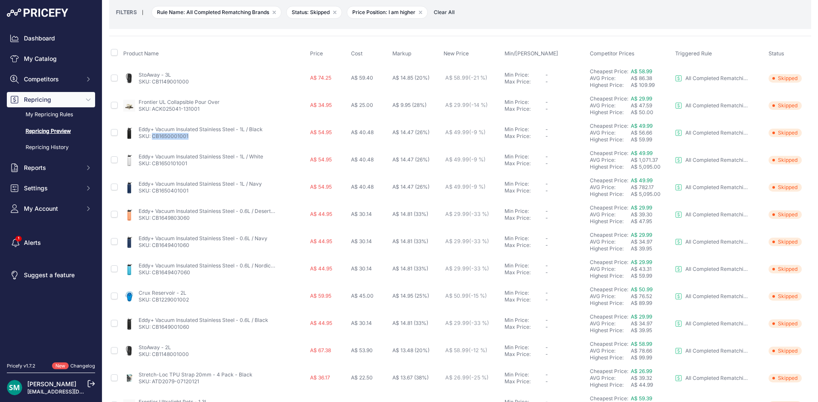
drag, startPoint x: 194, startPoint y: 139, endPoint x: 153, endPoint y: 141, distance: 41.0
click at [153, 141] on td "Eddy+ Vacuum Insulated Stainless Steel - 1L / Black SKU: CB1650001001" at bounding box center [214, 132] width 187 height 27
copy link "CB1650001001"
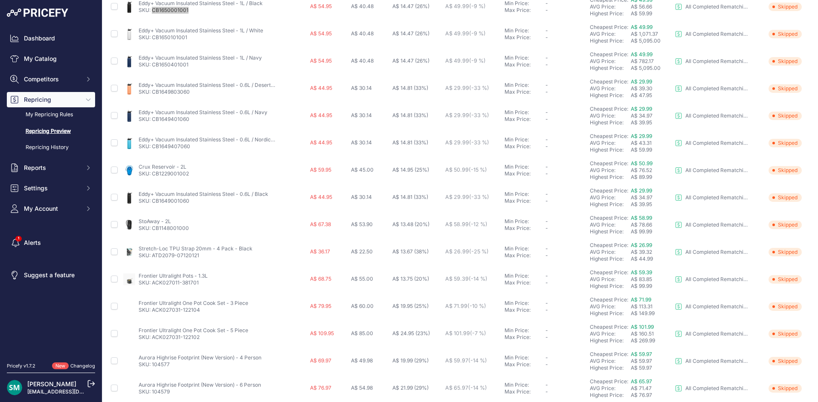
scroll to position [171, 0]
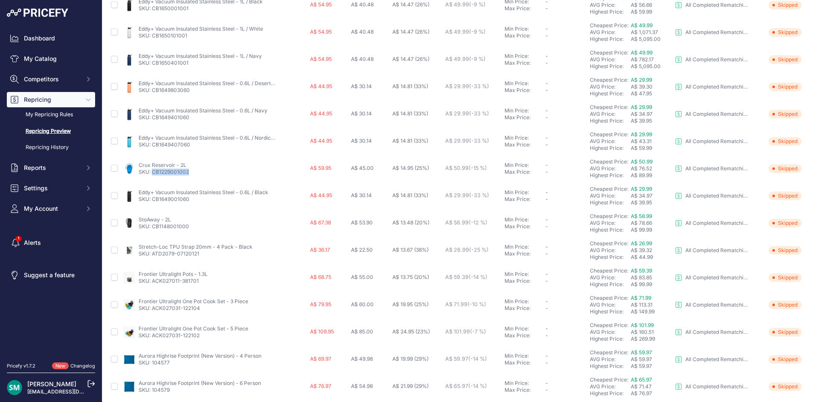
drag, startPoint x: 192, startPoint y: 175, endPoint x: 152, endPoint y: 176, distance: 39.7
click at [152, 176] on td "Crux Reservoir - 2L SKU: CB1229001002" at bounding box center [214, 168] width 187 height 27
copy link "CB1229001002"
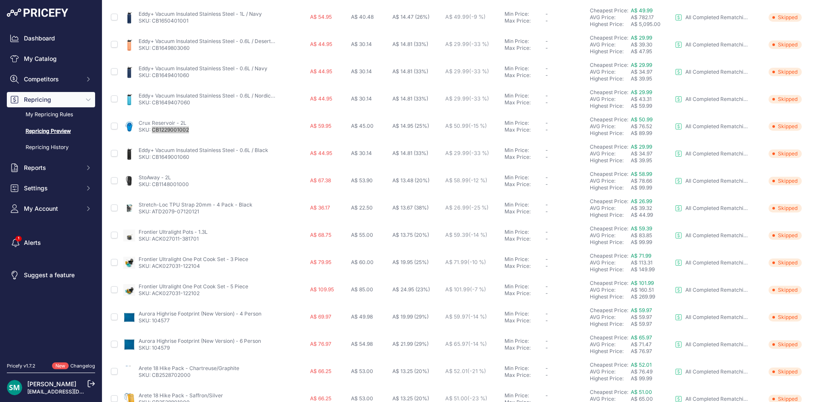
scroll to position [213, 0]
drag, startPoint x: 191, startPoint y: 159, endPoint x: 152, endPoint y: 162, distance: 39.3
click at [152, 162] on td "Eddy+ Vacuum Insulated Stainless Steel - 0.6L / Black SKU: CB1649001060" at bounding box center [214, 153] width 187 height 27
copy link "CB1649001060"
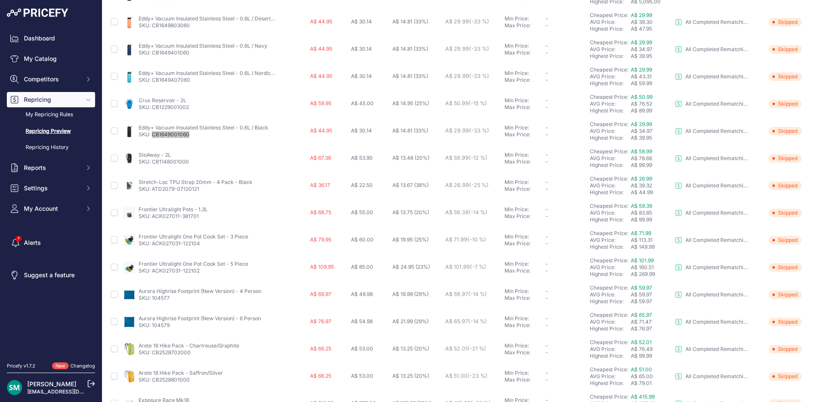
scroll to position [256, 0]
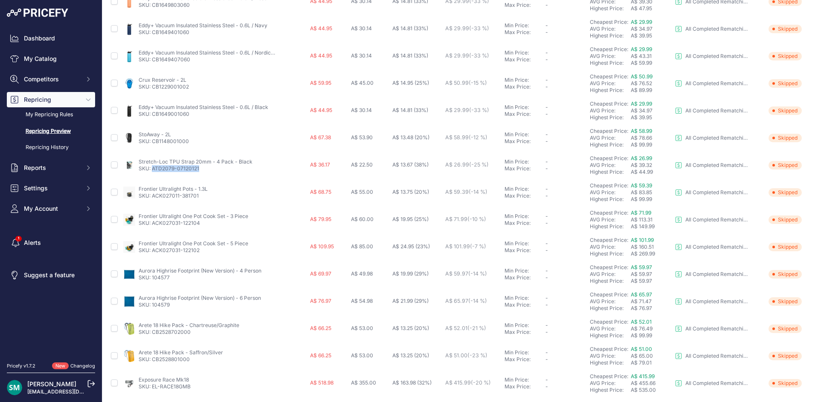
drag, startPoint x: 202, startPoint y: 171, endPoint x: 152, endPoint y: 172, distance: 49.9
click at [152, 172] on p "SKU: ATD2079-07120121" at bounding box center [196, 168] width 114 height 7
copy link "ATD2079-07120121"
drag, startPoint x: 205, startPoint y: 197, endPoint x: 153, endPoint y: 201, distance: 52.1
click at [153, 201] on td "Frontier Ultralight Pots - 1.3L SKU: ACK027011-381701" at bounding box center [214, 192] width 187 height 27
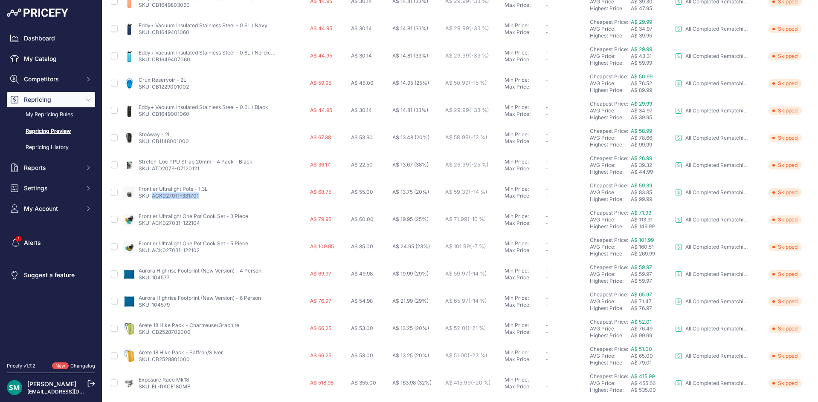
copy link "ACK027011-381701"
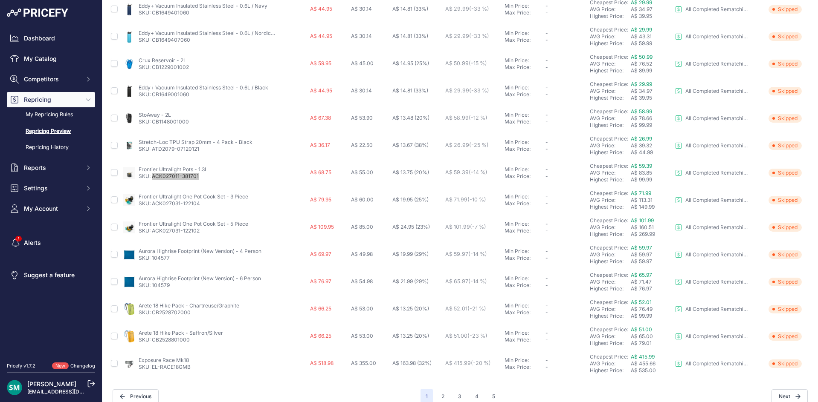
scroll to position [286, 0]
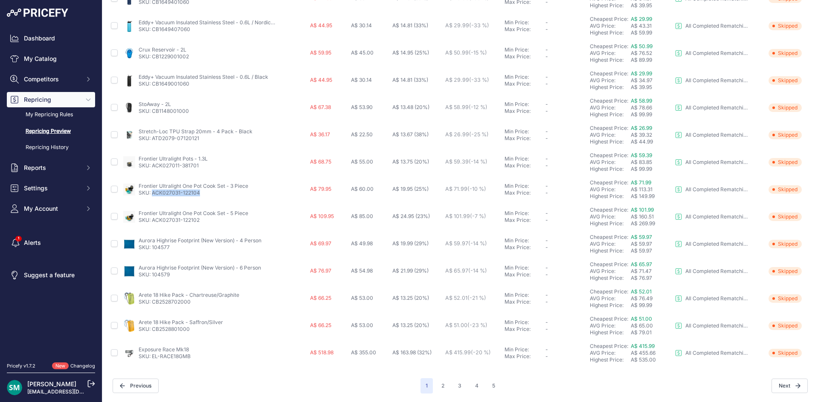
drag, startPoint x: 202, startPoint y: 194, endPoint x: 153, endPoint y: 197, distance: 49.6
click at [153, 197] on td "Frontier Ultralight One Pot Cook Set - 3 Piece SKU: ACK027031-122104" at bounding box center [214, 189] width 187 height 27
copy link "ACK027031-122104"
drag, startPoint x: 207, startPoint y: 217, endPoint x: 153, endPoint y: 226, distance: 55.2
click at [153, 226] on td "Frontier Ultralight One Pot Cook Set - 5 Piece SKU: ACK027031-122102" at bounding box center [214, 216] width 187 height 27
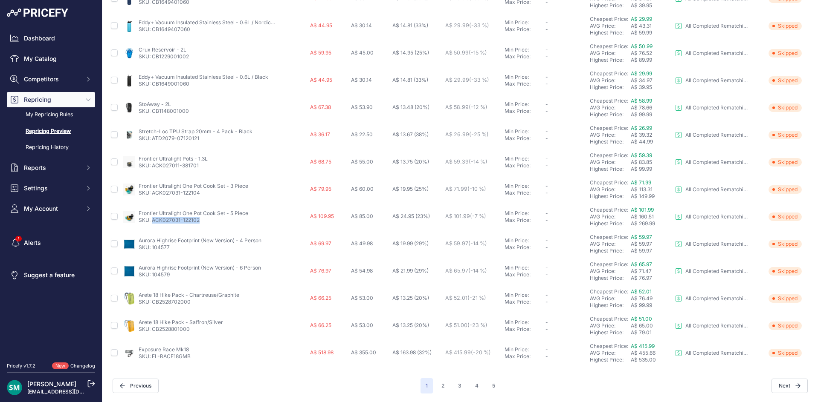
copy link "ACK027031-122102"
drag, startPoint x: 195, startPoint y: 304, endPoint x: 152, endPoint y: 310, distance: 43.0
click at [152, 310] on td "Arete 18 Hike Pack - Chartreuse/Graphite SKU: CB2528702000" at bounding box center [214, 298] width 187 height 27
copy link "CB2528702000"
drag, startPoint x: 172, startPoint y: 349, endPoint x: 647, endPoint y: 349, distance: 474.5
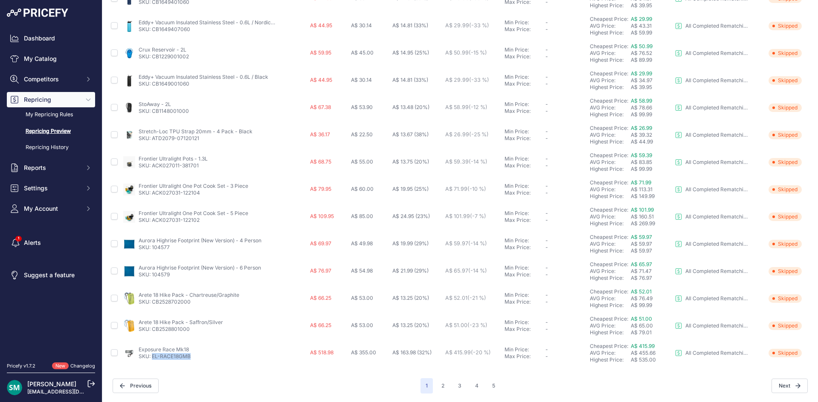
drag, startPoint x: 184, startPoint y: 358, endPoint x: 227, endPoint y: 350, distance: 43.7
click at [153, 359] on div "Exposure Race Mk18 SKU: EL-RACE18GMB" at bounding box center [214, 354] width 183 height 14
copy link "EL-RACE18GMB"
click at [441, 384] on button "2" at bounding box center [442, 386] width 13 height 15
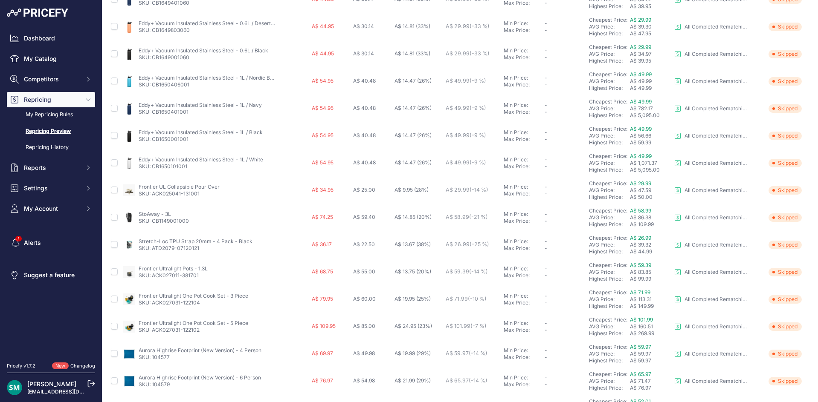
scroll to position [286, 0]
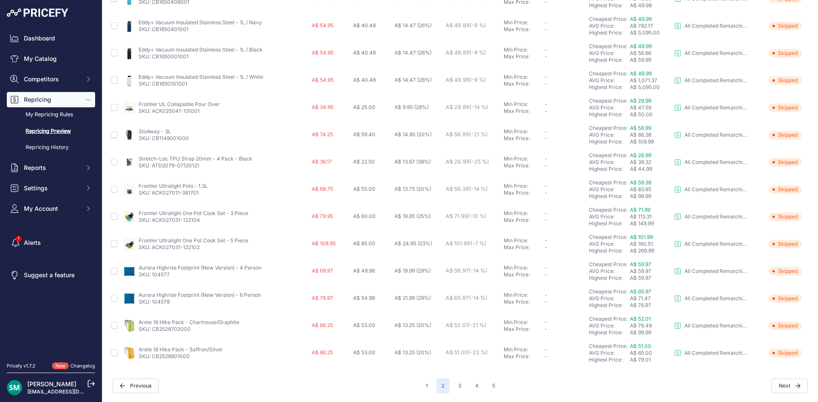
click at [430, 386] on div "1 2 3 4 5" at bounding box center [460, 386] width 80 height 15
click at [426, 388] on button "1" at bounding box center [426, 386] width 12 height 15
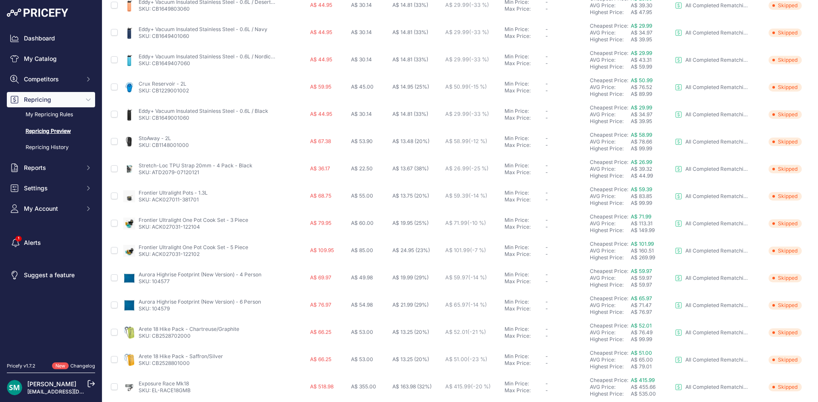
scroll to position [286, 0]
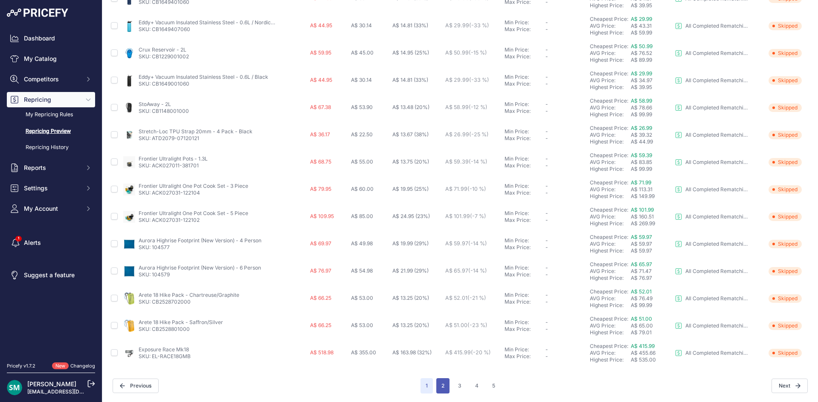
click at [442, 387] on button "2" at bounding box center [442, 386] width 13 height 15
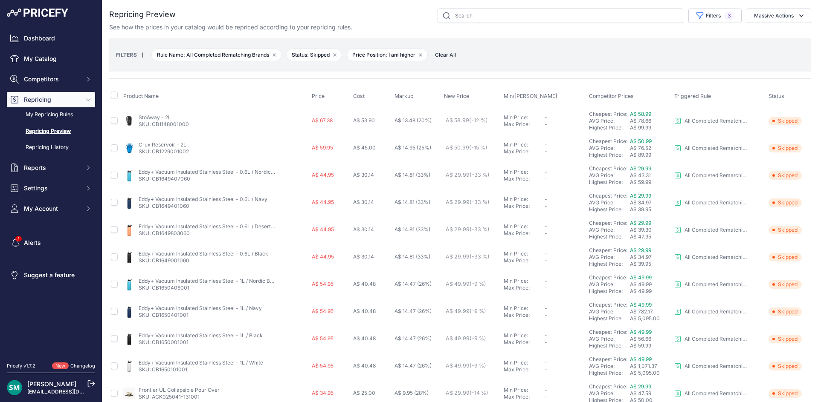
scroll to position [286, 0]
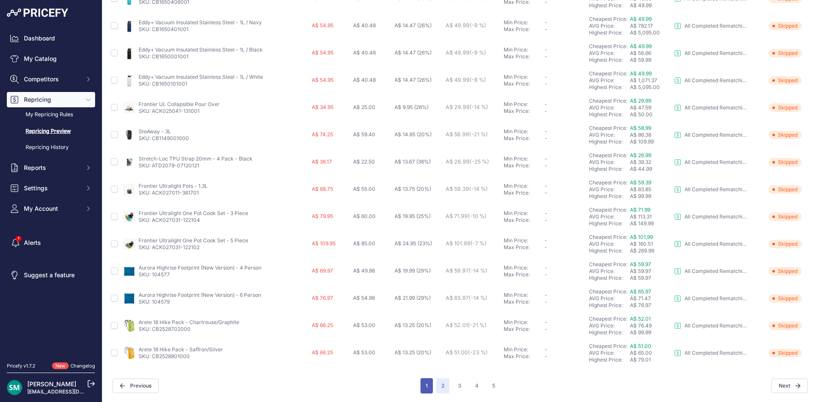
click at [427, 391] on button "1" at bounding box center [426, 386] width 12 height 15
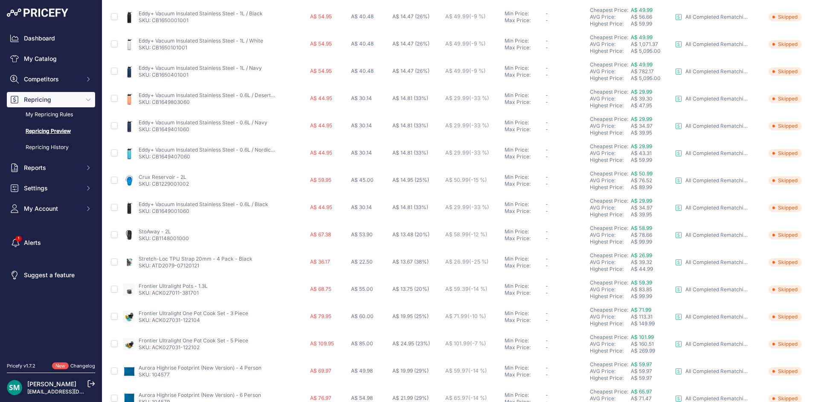
scroll to position [286, 0]
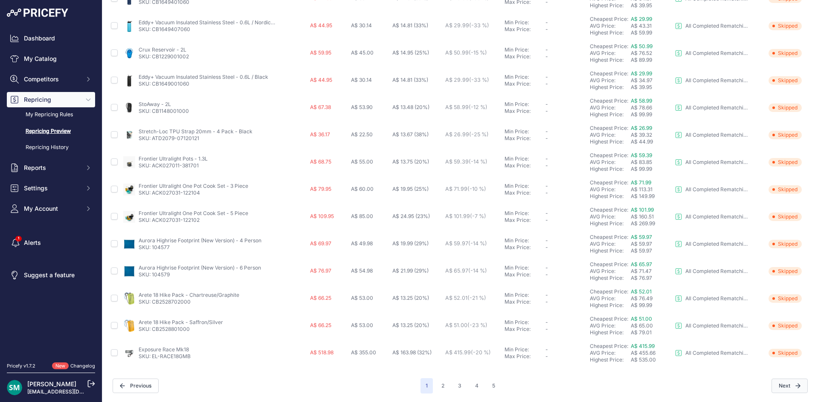
click at [775, 387] on button "Next" at bounding box center [789, 386] width 36 height 14
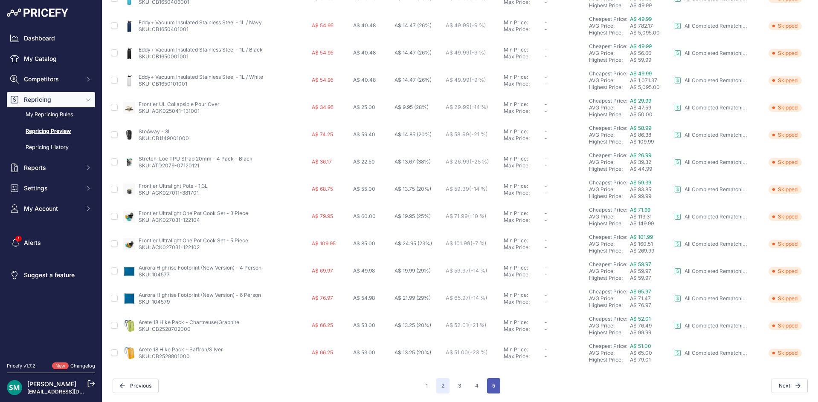
click at [495, 387] on button "5" at bounding box center [493, 386] width 13 height 15
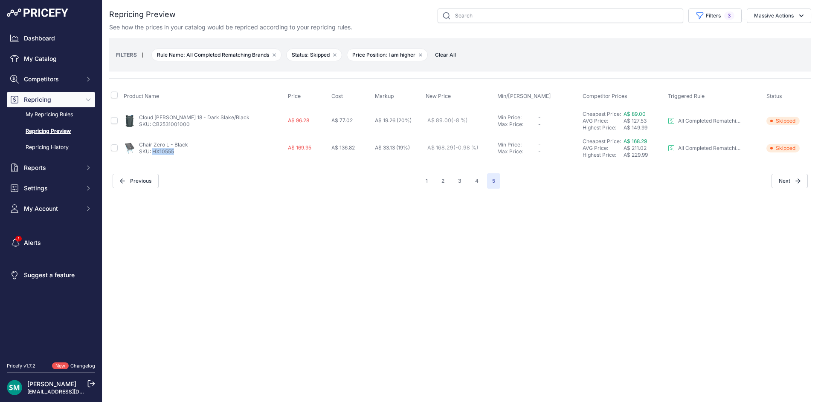
drag, startPoint x: 177, startPoint y: 153, endPoint x: 156, endPoint y: 158, distance: 20.9
click at [153, 157] on td "Chair Zero L - Black SKU: HX10555" at bounding box center [204, 148] width 164 height 27
copy link "HX10555"
drag, startPoint x: 191, startPoint y: 127, endPoint x: 154, endPoint y: 130, distance: 37.2
click at [154, 130] on td "Cloud Walker 18 - Dark Slake/Black SKU: CB2531001000" at bounding box center [204, 121] width 164 height 28
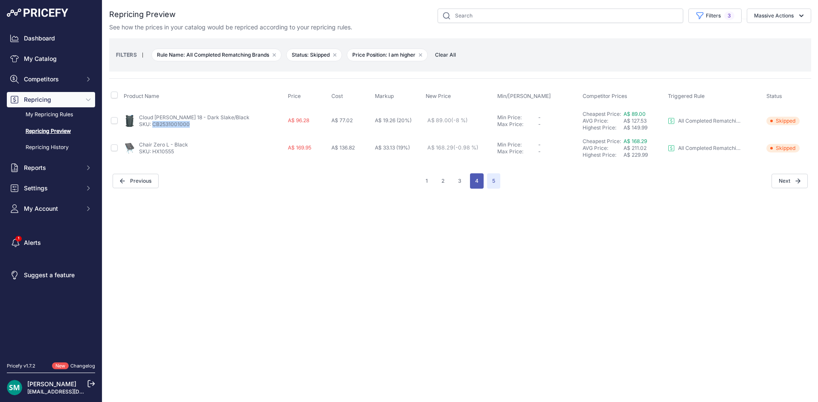
click at [472, 180] on button "4" at bounding box center [477, 180] width 14 height 15
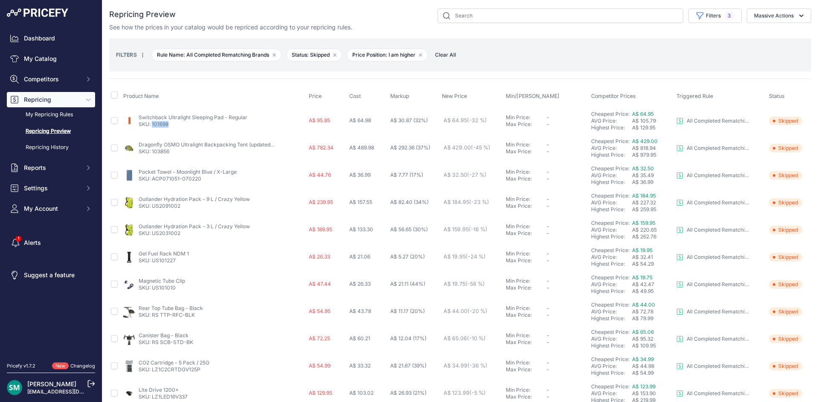
drag, startPoint x: 175, startPoint y: 128, endPoint x: 152, endPoint y: 129, distance: 23.5
click at [152, 129] on td "Switchback Ultralight Sleeping Pad - Regular SKU: 101698" at bounding box center [213, 121] width 185 height 28
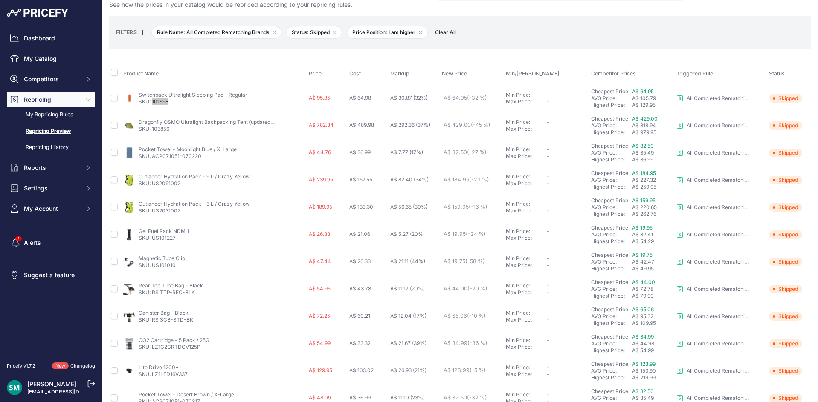
scroll to position [43, 0]
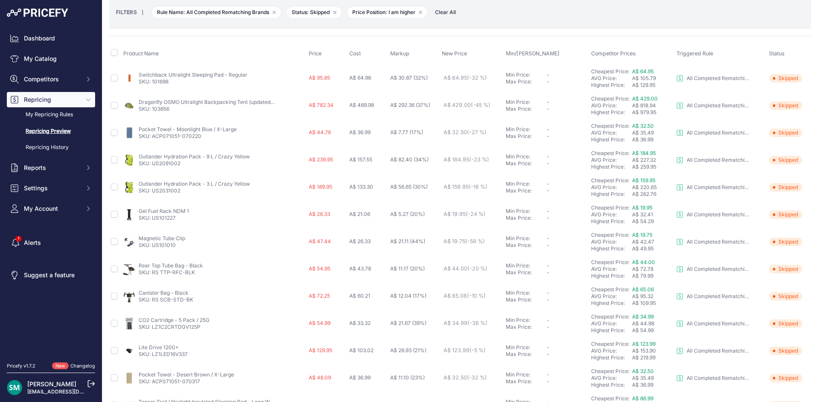
click at [259, 117] on td "Dragonfly OSMO Ultralight Backpacking Tent (updated) - 2 Person SKU: 103856" at bounding box center [213, 105] width 185 height 27
drag, startPoint x: 202, startPoint y: 139, endPoint x: 153, endPoint y: 142, distance: 48.7
click at [153, 142] on td "Pocket Towel - Moonlight Blue / X-Large SKU: ACP071051-070220" at bounding box center [213, 132] width 185 height 27
drag, startPoint x: 174, startPoint y: 168, endPoint x: 153, endPoint y: 171, distance: 21.5
click at [153, 171] on td "Outlander Hydration Pack - 9 L / Crazy Yellow SKU: US2091002" at bounding box center [213, 160] width 185 height 27
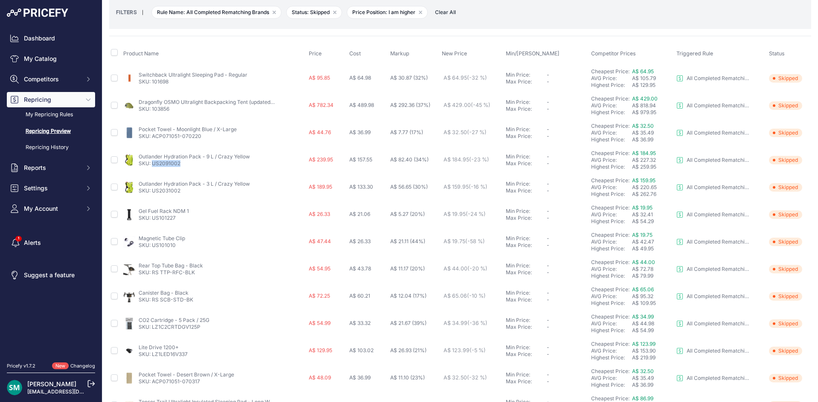
scroll to position [85, 0]
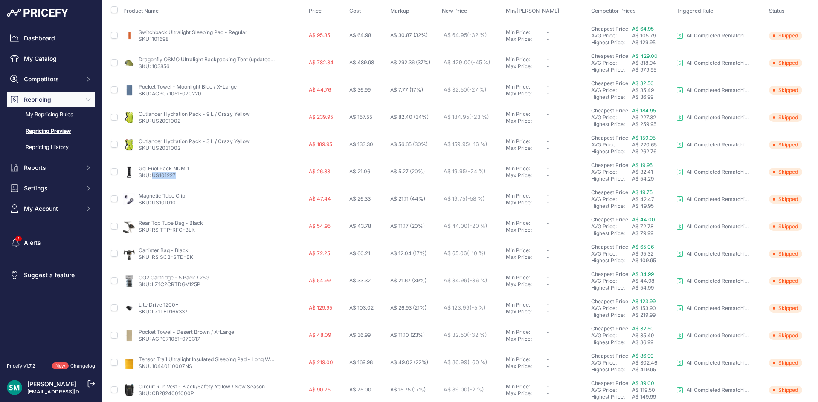
drag, startPoint x: 179, startPoint y: 176, endPoint x: 153, endPoint y: 179, distance: 26.6
click at [153, 179] on td "Gel Fuel Rack NDM 1 SKU: US101227" at bounding box center [213, 172] width 185 height 27
drag, startPoint x: 179, startPoint y: 205, endPoint x: 153, endPoint y: 208, distance: 26.6
click at [153, 208] on td "Magnetic Tube Clip SKU: US101010" at bounding box center [213, 199] width 185 height 27
drag, startPoint x: 202, startPoint y: 231, endPoint x: 152, endPoint y: 235, distance: 50.4
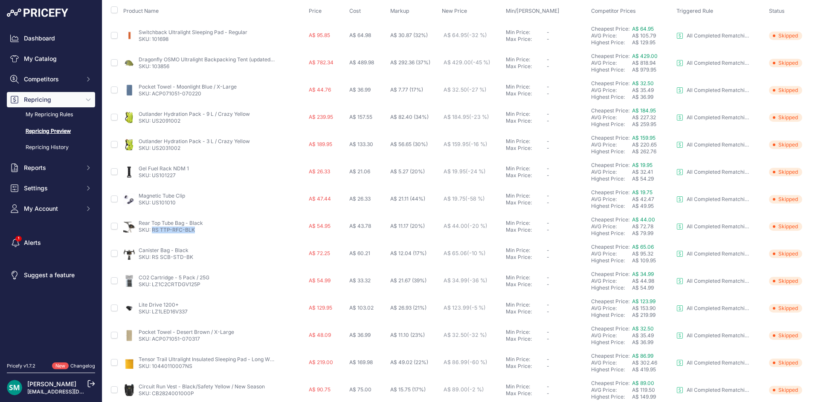
click at [152, 235] on td "Rear Top Tube Bag - Black SKU: RS TTP-RFC-BLK" at bounding box center [213, 226] width 185 height 27
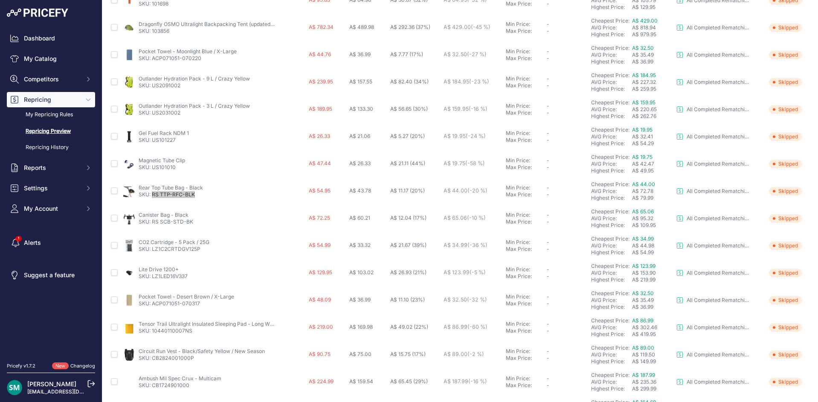
scroll to position [158, 0]
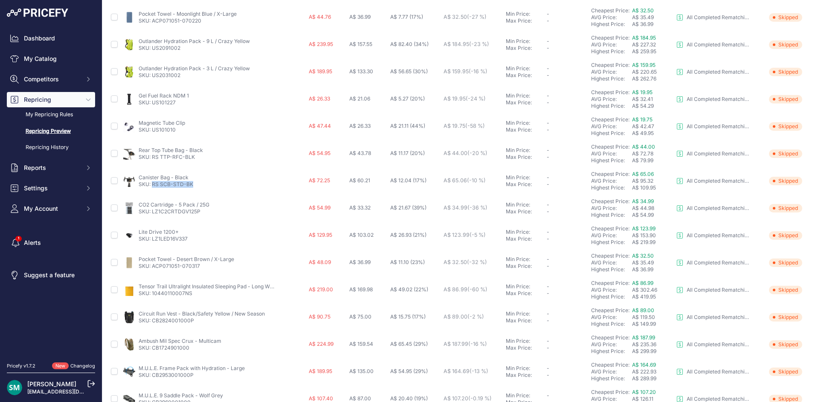
drag, startPoint x: 201, startPoint y: 187, endPoint x: 153, endPoint y: 192, distance: 48.9
click at [153, 192] on td "Canister Bag - Black SKU: RS SCB-STD-BK" at bounding box center [213, 181] width 185 height 27
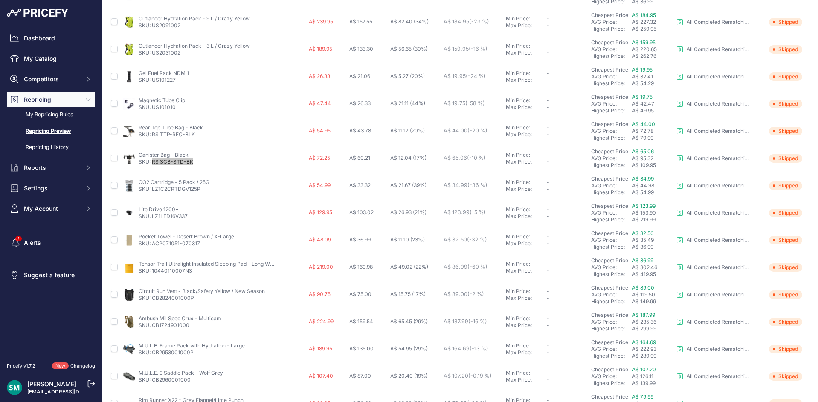
scroll to position [201, 0]
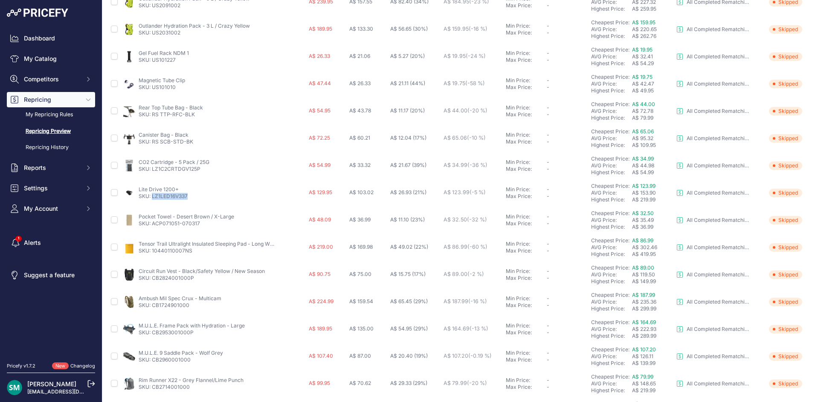
drag, startPoint x: 180, startPoint y: 198, endPoint x: 151, endPoint y: 201, distance: 28.7
click at [151, 201] on td "Lite Drive 1200+ SKU: LZ1LED16V337" at bounding box center [213, 192] width 185 height 27
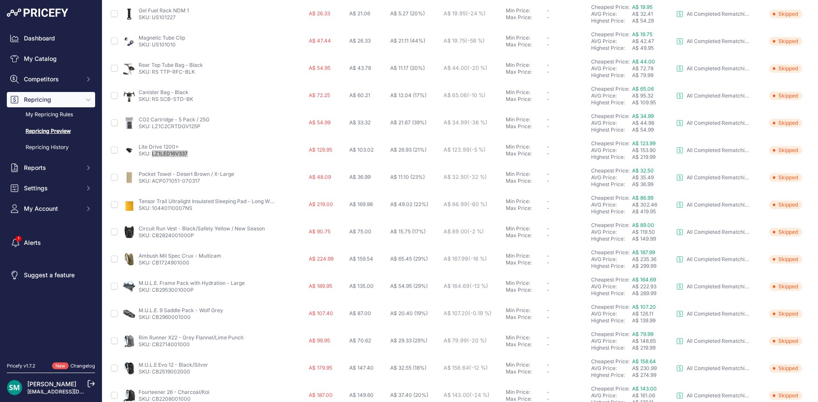
scroll to position [286, 0]
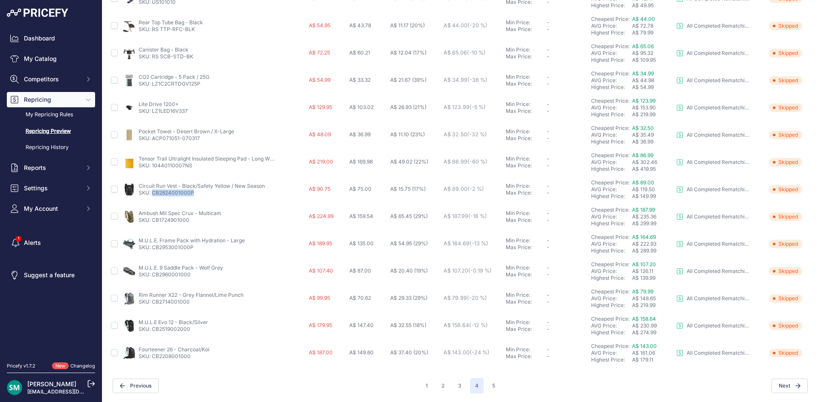
drag, startPoint x: 200, startPoint y: 196, endPoint x: 153, endPoint y: 199, distance: 47.0
click at [153, 199] on td "Circuit Run Vest - Black/Safety Yellow / New Season SKU: CB2824001000P" at bounding box center [213, 189] width 185 height 27
drag, startPoint x: 190, startPoint y: 221, endPoint x: 152, endPoint y: 222, distance: 38.0
click at [152, 222] on p "SKU: CB1724901000" at bounding box center [180, 220] width 83 height 7
drag, startPoint x: 203, startPoint y: 250, endPoint x: 153, endPoint y: 249, distance: 50.3
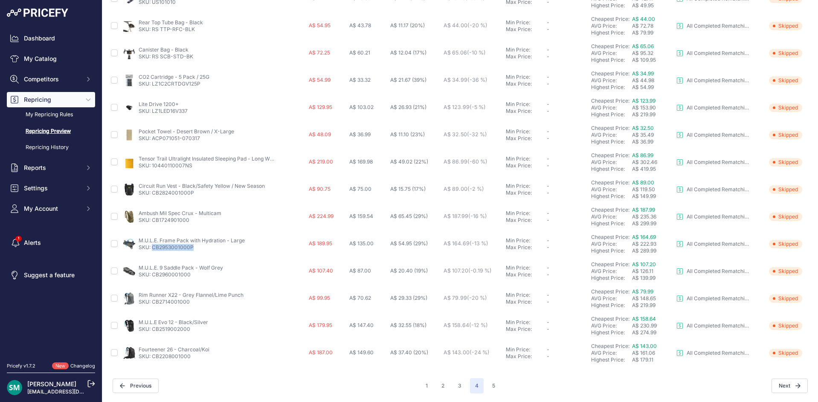
click at [153, 249] on p "SKU: CB2953001000P" at bounding box center [192, 247] width 106 height 7
drag, startPoint x: 249, startPoint y: 241, endPoint x: 137, endPoint y: 243, distance: 112.1
click at [137, 243] on div "M.U.L.E. Frame Pack with Hydration - Large SKU: CB2953001000P" at bounding box center [214, 244] width 182 height 14
click at [199, 253] on td "M.U.L.E. Frame Pack with Hydration - Large SKU: CB2953001000P" at bounding box center [213, 244] width 185 height 27
drag, startPoint x: 195, startPoint y: 250, endPoint x: 153, endPoint y: 254, distance: 41.5
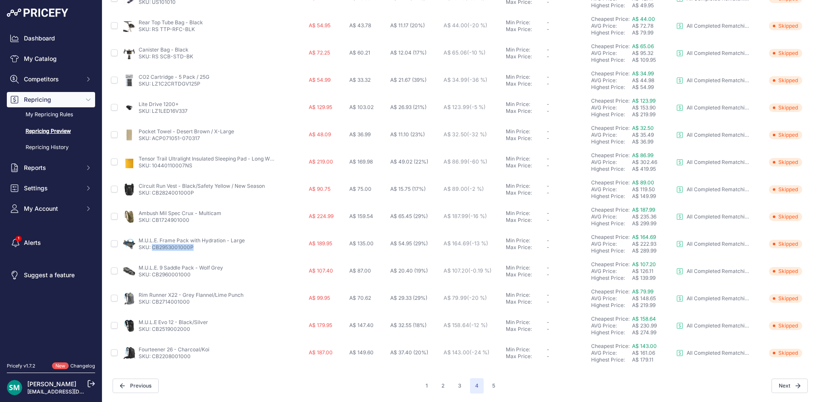
click at [153, 254] on td "M.U.L.E. Frame Pack with Hydration - Large SKU: CB2953001000P" at bounding box center [213, 244] width 185 height 27
drag, startPoint x: 194, startPoint y: 275, endPoint x: 160, endPoint y: 278, distance: 34.2
click at [152, 281] on td "M.U.L.E. 9 Saddle Pack - Wolf Grey SKU: CB2960001000" at bounding box center [213, 271] width 185 height 27
drag, startPoint x: 195, startPoint y: 303, endPoint x: 153, endPoint y: 308, distance: 42.5
click at [153, 308] on td "Rim Runner X22 - Grey Flannel/Lime Punch SKU: CB2714001000" at bounding box center [213, 298] width 185 height 27
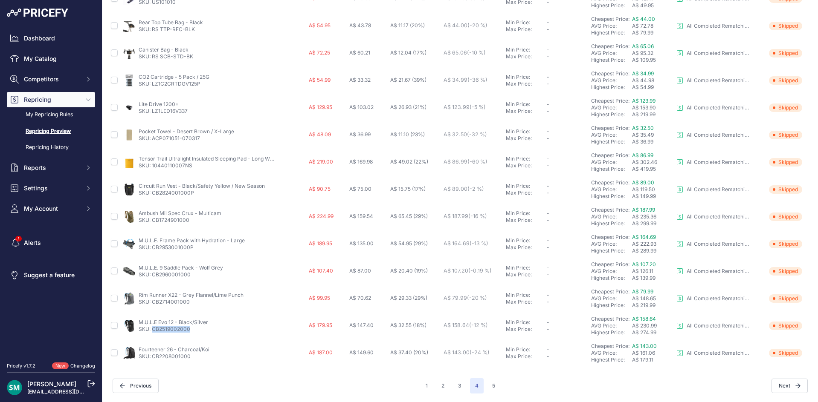
drag, startPoint x: 185, startPoint y: 331, endPoint x: 153, endPoint y: 335, distance: 32.6
click at [153, 335] on td "M.U.L.E Evo 12 - Black/Silver SKU: CB2519002000" at bounding box center [213, 325] width 185 height 27
drag, startPoint x: 192, startPoint y: 356, endPoint x: 152, endPoint y: 361, distance: 40.3
click at [152, 361] on td "Fourteener 26 - Charcoal/Koi SKU: CB2208001000" at bounding box center [213, 353] width 185 height 27
click at [454, 387] on button "3" at bounding box center [460, 386] width 14 height 15
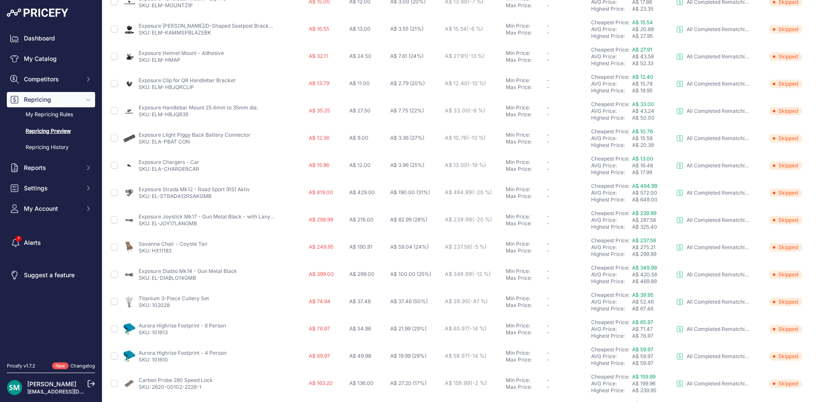
scroll to position [30, 0]
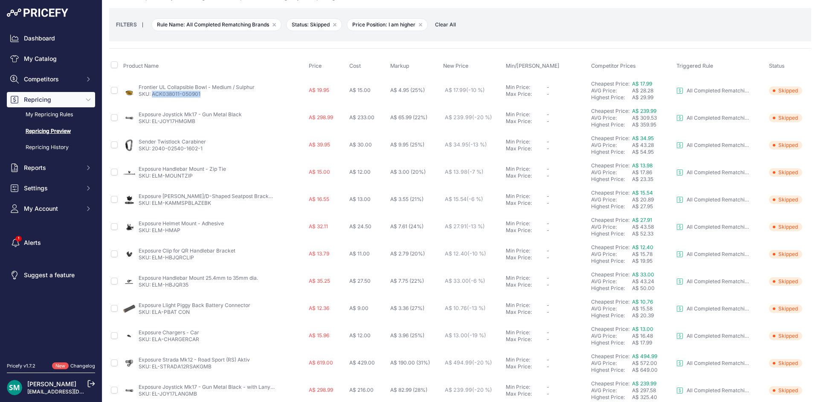
drag, startPoint x: 204, startPoint y: 97, endPoint x: 152, endPoint y: 98, distance: 52.4
click at [152, 98] on td "Frontier UL Collapsible Bowl - Medium / Sulphur SKU: ACK038011-050901" at bounding box center [213, 91] width 185 height 28
drag, startPoint x: 195, startPoint y: 121, endPoint x: 153, endPoint y: 125, distance: 42.0
click at [152, 125] on td "Exposure Joystick Mk17 - Gun Metal Black SKU: EL-JOY17HMGMB" at bounding box center [213, 117] width 185 height 27
drag, startPoint x: 209, startPoint y: 152, endPoint x: 151, endPoint y: 153, distance: 58.0
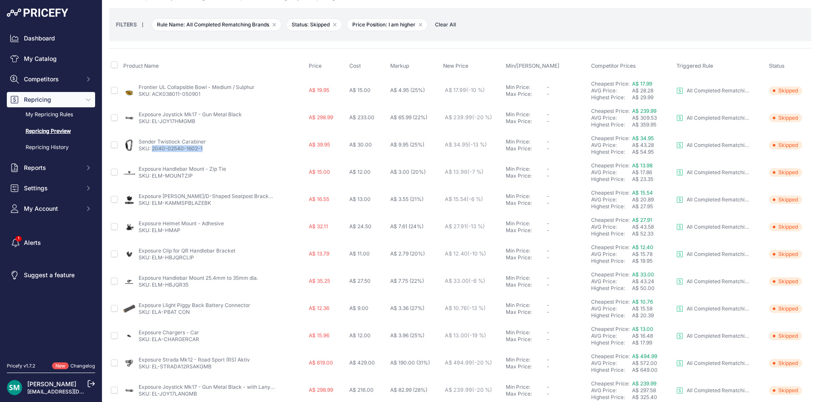
click at [151, 153] on td "Sender Twistlock Carabiner SKU: 2040-02540-1602-1" at bounding box center [213, 145] width 185 height 27
drag, startPoint x: 201, startPoint y: 94, endPoint x: 152, endPoint y: 98, distance: 48.8
click at [152, 98] on td "Frontier UL Collapsible Bowl - Medium / Sulphur SKU: ACK038011-050901" at bounding box center [213, 91] width 185 height 28
drag, startPoint x: 195, startPoint y: 150, endPoint x: 153, endPoint y: 150, distance: 42.6
click at [153, 150] on div "Sender Twistlock Carabiner SKU: 2040-02540-1602-1" at bounding box center [214, 146] width 182 height 14
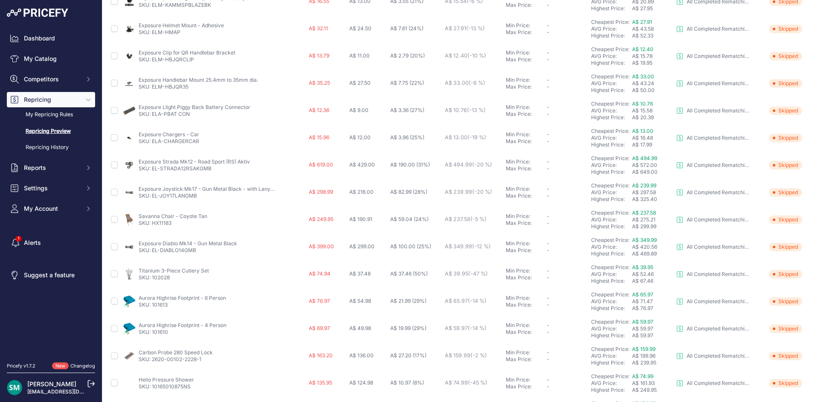
scroll to position [243, 0]
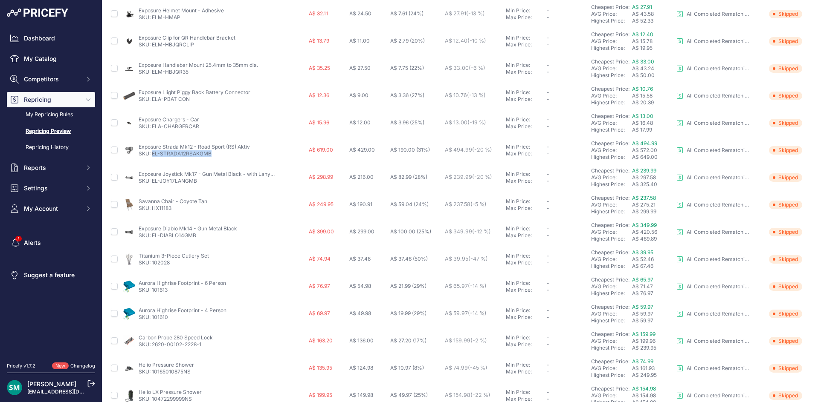
drag, startPoint x: 209, startPoint y: 156, endPoint x: 152, endPoint y: 161, distance: 57.3
click at [152, 161] on td "Exposure Strada Mk12 - Road Sport (RS) Aktiv SKU: EL-STRADA12RSAKGMB" at bounding box center [213, 150] width 185 height 27
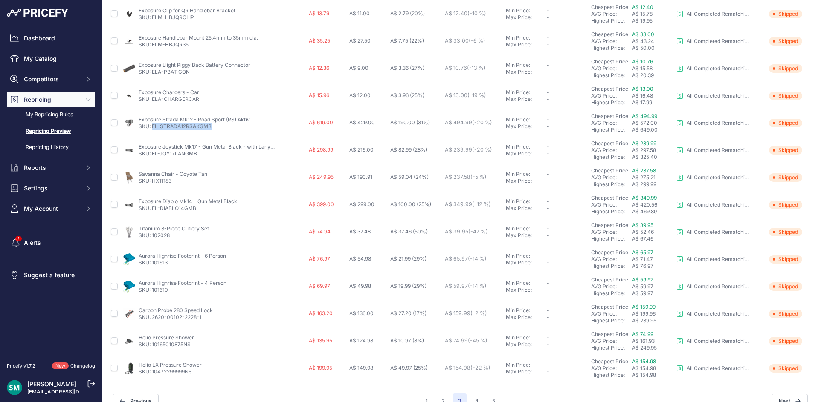
scroll to position [286, 0]
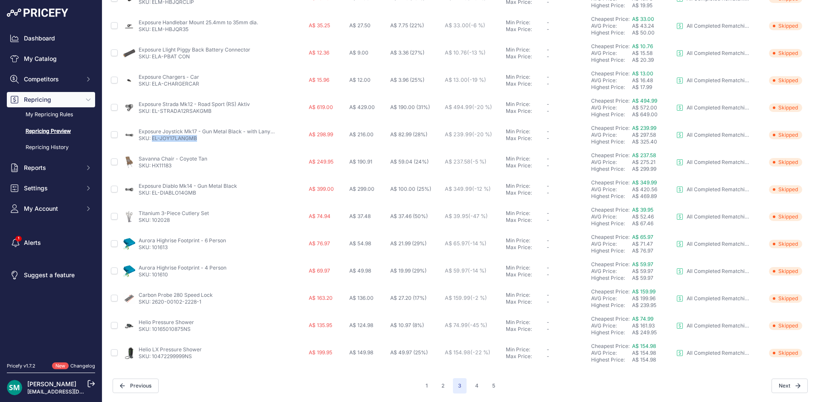
drag, startPoint x: 202, startPoint y: 139, endPoint x: 159, endPoint y: 150, distance: 44.3
click at [151, 144] on td "Exposure Joystick Mk17 - Gun Metal Black - with Lanyard only SKU: EL-JOY17LANGMB" at bounding box center [213, 134] width 185 height 27
drag, startPoint x: 171, startPoint y: 168, endPoint x: 152, endPoint y: 170, distance: 19.3
click at [152, 170] on td "Savanna Chair - Coyote Tan SKU: HX11183" at bounding box center [213, 162] width 185 height 27
drag, startPoint x: 204, startPoint y: 195, endPoint x: 153, endPoint y: 196, distance: 51.6
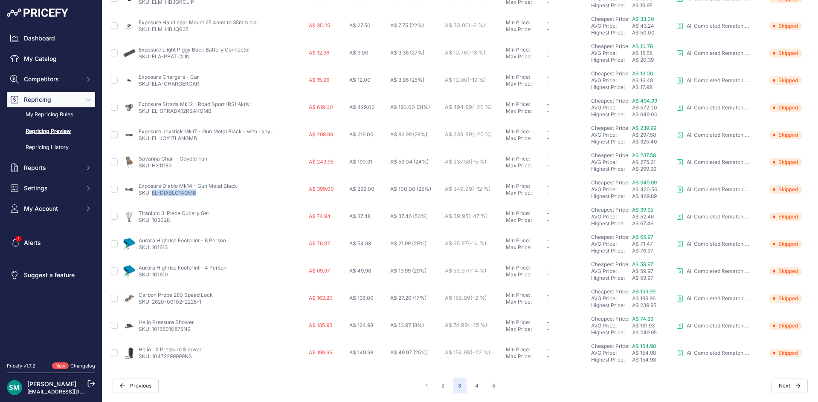
click at [153, 196] on p "SKU: EL-DIABLO14GMB" at bounding box center [188, 193] width 98 height 7
drag, startPoint x: 177, startPoint y: 222, endPoint x: 153, endPoint y: 225, distance: 24.9
click at [153, 225] on td "Titanium 3-Piece Cutlery Set SKU: 102028" at bounding box center [213, 216] width 185 height 27
drag, startPoint x: 194, startPoint y: 331, endPoint x: 152, endPoint y: 335, distance: 42.0
click at [152, 335] on td "Helio Pressure Shower SKU: 10165010875NS" at bounding box center [213, 325] width 185 height 27
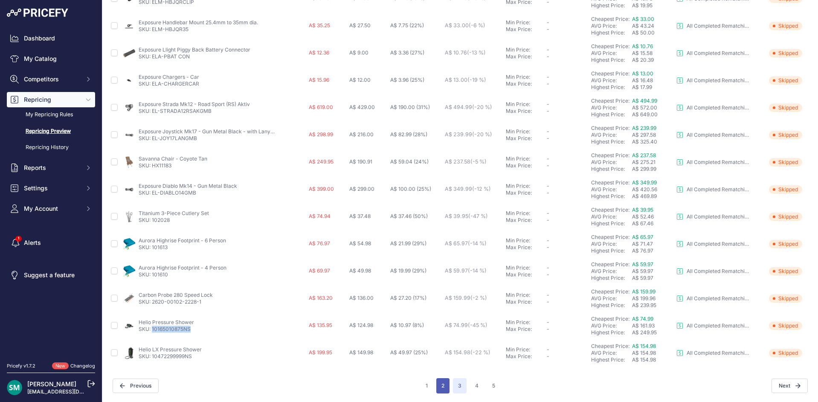
click at [441, 388] on button "2" at bounding box center [442, 386] width 13 height 15
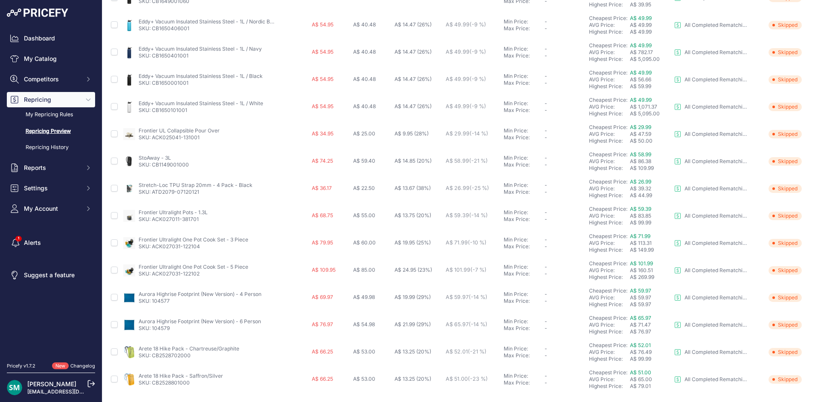
scroll to position [286, 0]
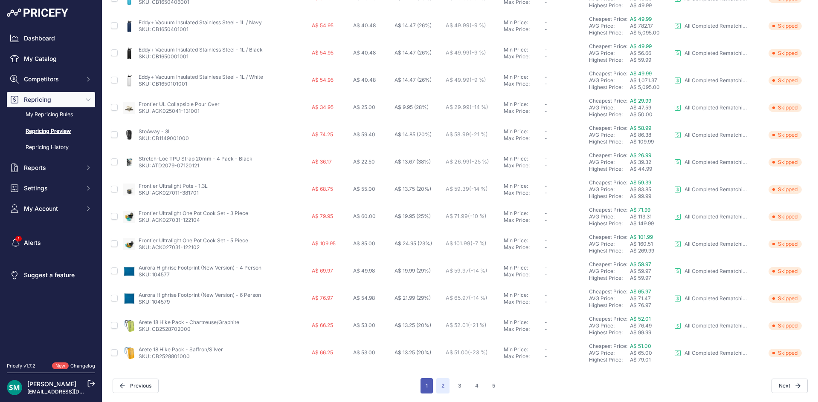
click at [426, 386] on button "1" at bounding box center [426, 386] width 12 height 15
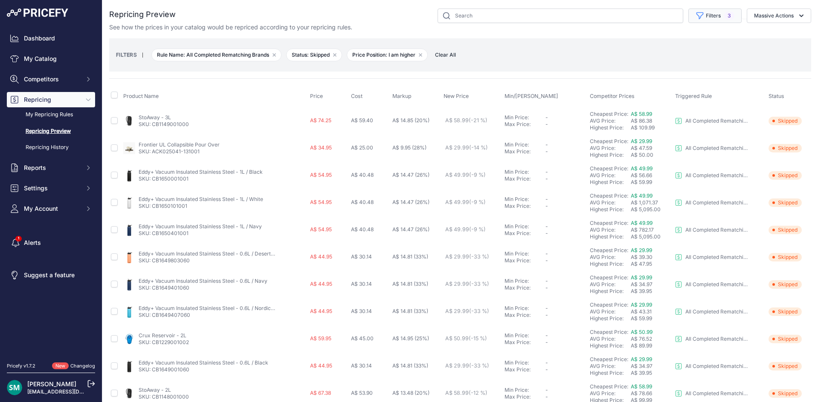
click at [710, 12] on button "Filters 3" at bounding box center [714, 16] width 53 height 14
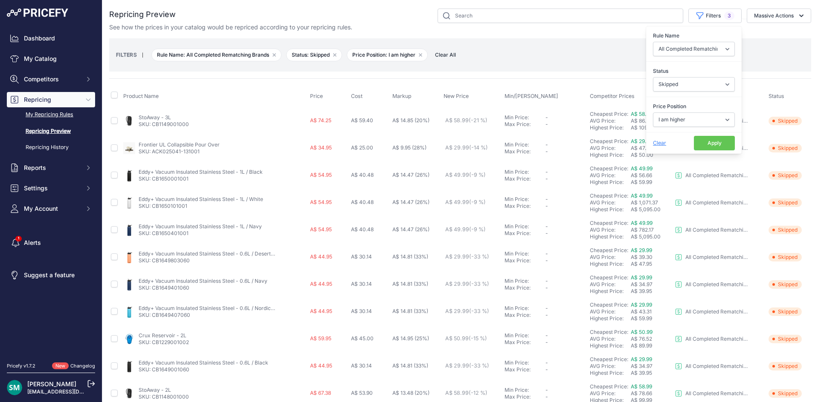
click at [38, 115] on link "My Repricing Rules" at bounding box center [51, 114] width 88 height 15
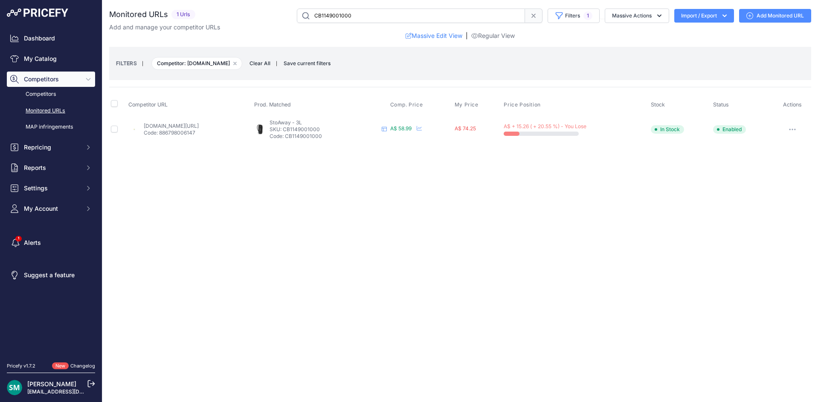
drag, startPoint x: 363, startPoint y: 129, endPoint x: 325, endPoint y: 132, distance: 38.5
click at [325, 132] on p "SKU: CB1149001000" at bounding box center [323, 129] width 109 height 7
copy p "CB1149001000"
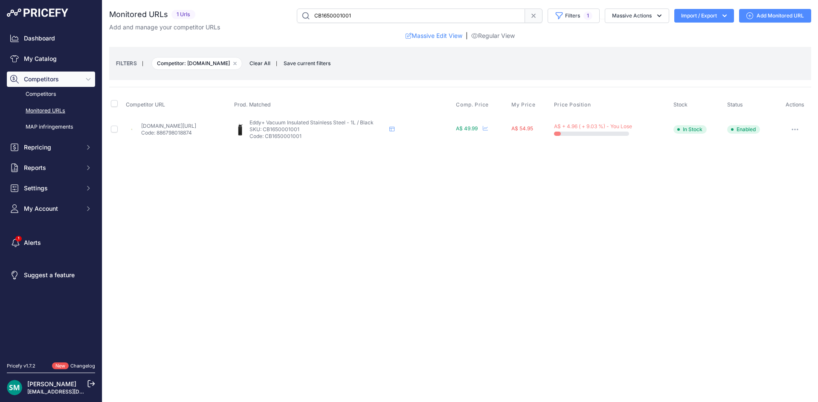
drag, startPoint x: 179, startPoint y: 131, endPoint x: 212, endPoint y: 127, distance: 33.6
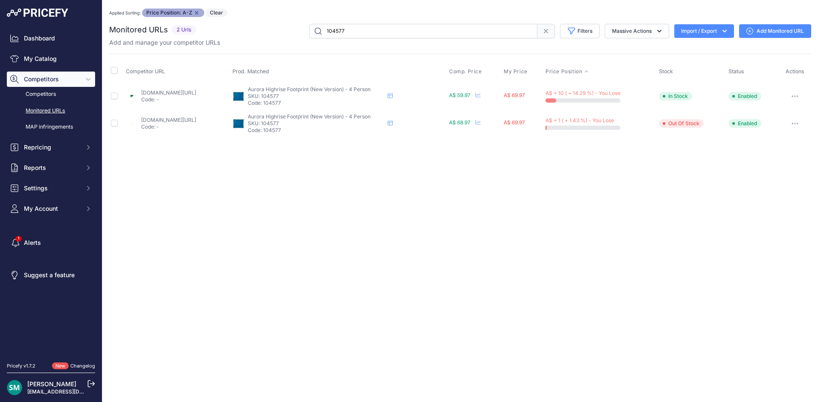
drag, startPoint x: 320, startPoint y: 97, endPoint x: 298, endPoint y: 99, distance: 22.3
click at [298, 99] on p "SKU: 104577" at bounding box center [316, 96] width 136 height 7
copy p "104577"
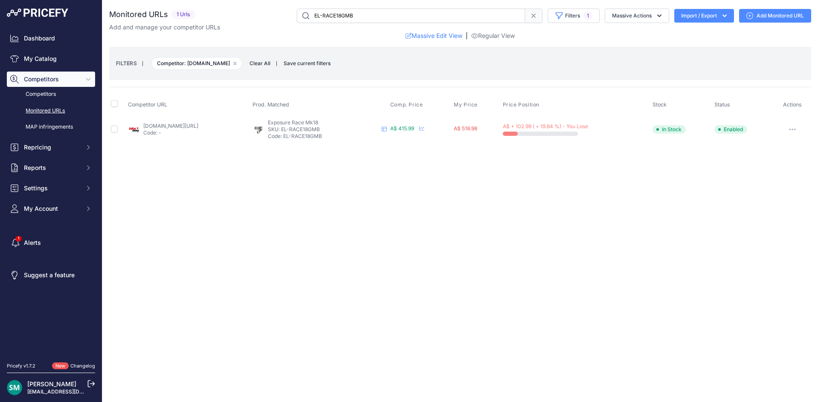
click at [184, 124] on link "[DOMAIN_NAME][URL]" at bounding box center [170, 126] width 55 height 6
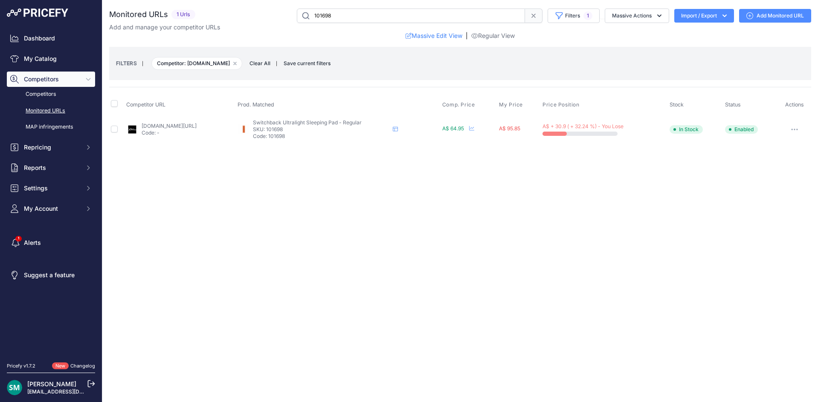
click at [178, 129] on div "[DOMAIN_NAME][URL] Code: -" at bounding box center [169, 130] width 55 height 14
click at [163, 126] on link "[DOMAIN_NAME][URL]" at bounding box center [169, 126] width 55 height 6
click at [799, 130] on button "button" at bounding box center [794, 130] width 17 height 12
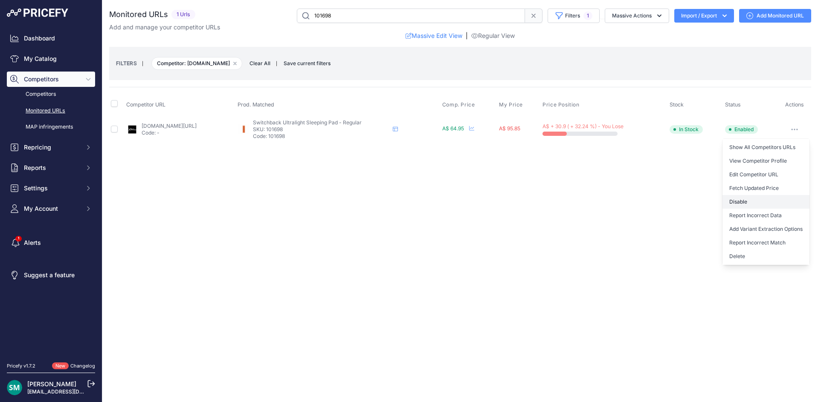
click at [763, 208] on button "Disable" at bounding box center [765, 202] width 87 height 14
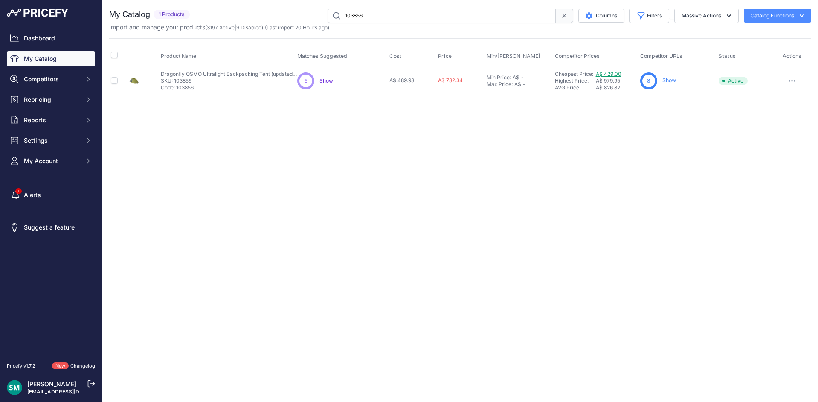
drag, startPoint x: 626, startPoint y: 74, endPoint x: 617, endPoint y: 74, distance: 9.4
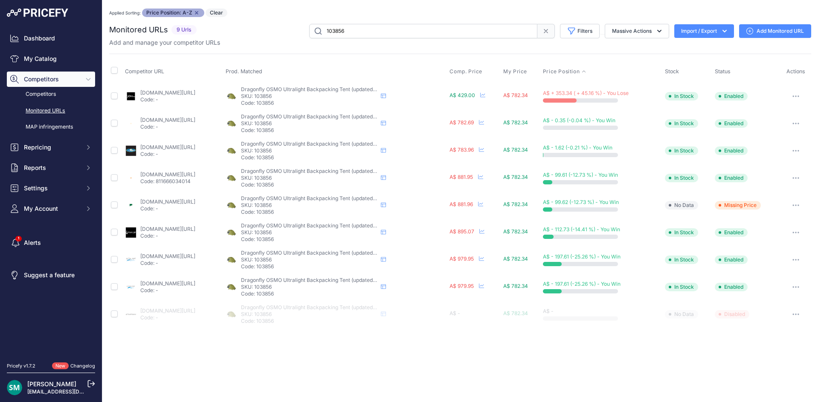
click at [792, 95] on button "button" at bounding box center [795, 96] width 17 height 12
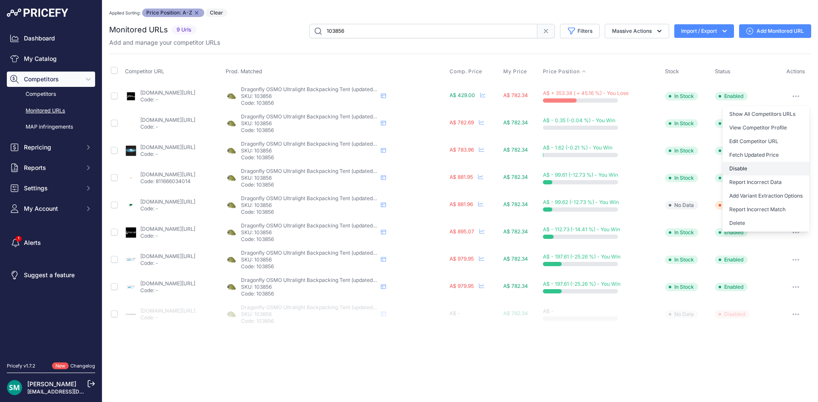
click at [786, 172] on button "Disable" at bounding box center [765, 169] width 87 height 14
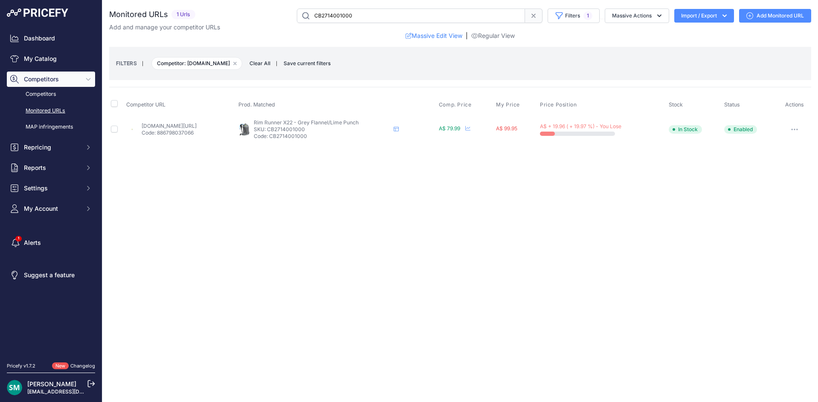
click at [173, 130] on p "Code: 886798037066" at bounding box center [169, 133] width 55 height 7
click at [197, 125] on link "[DOMAIN_NAME][URL]" at bounding box center [169, 126] width 55 height 6
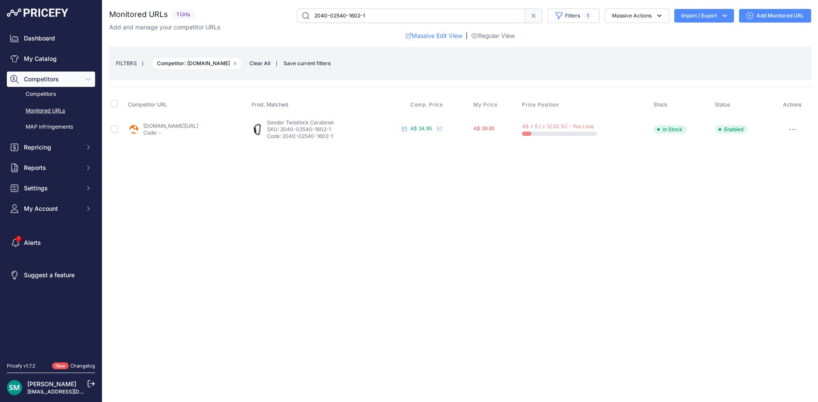
click at [198, 127] on link "[DOMAIN_NAME][URL]" at bounding box center [170, 126] width 55 height 6
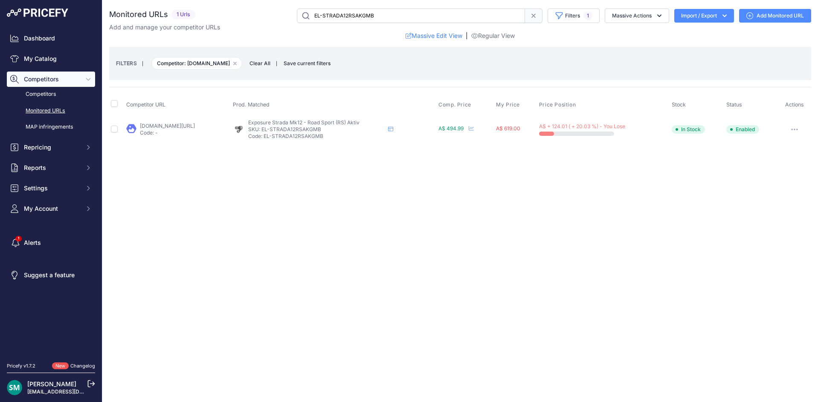
click at [187, 125] on link "[DOMAIN_NAME][URL]" at bounding box center [167, 126] width 55 height 6
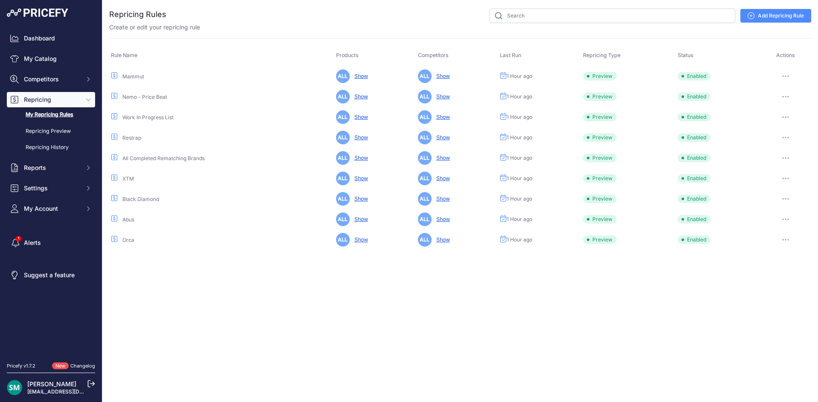
click at [795, 158] on div at bounding box center [785, 158] width 48 height 12
click at [784, 160] on button "button" at bounding box center [785, 158] width 17 height 12
click at [0, 0] on button "Run Preview" at bounding box center [0, 0] width 0 height 0
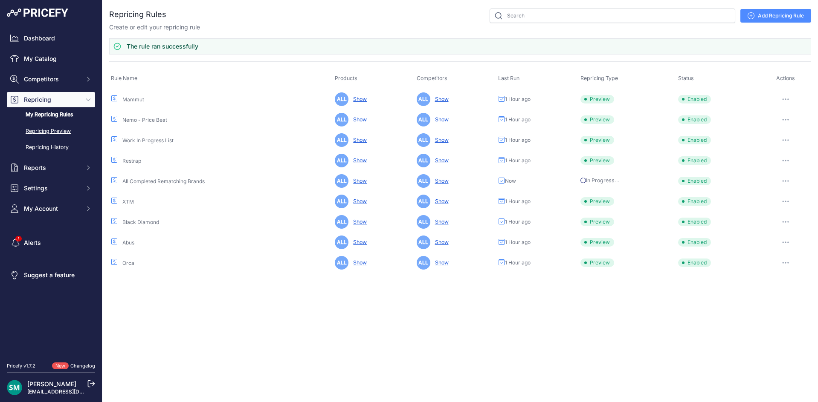
click at [50, 131] on link "Repricing Preview" at bounding box center [51, 131] width 88 height 15
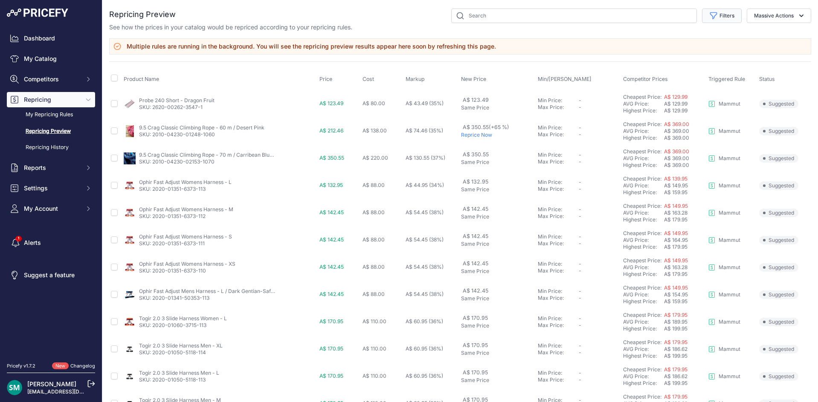
click at [709, 18] on icon "button" at bounding box center [713, 16] width 9 height 9
click at [698, 121] on select "Select an option I am higher Same price I am lower" at bounding box center [694, 120] width 82 height 14
click at [695, 57] on div "Rule Name Select an option Orca Abus Black Diamond XTM All Completed Rematching…" at bounding box center [693, 44] width 95 height 32
click at [696, 51] on select "Select an option Orca Abus Black Diamond XTM All Completed Rematching Brands Re…" at bounding box center [694, 49] width 82 height 14
select select "9390"
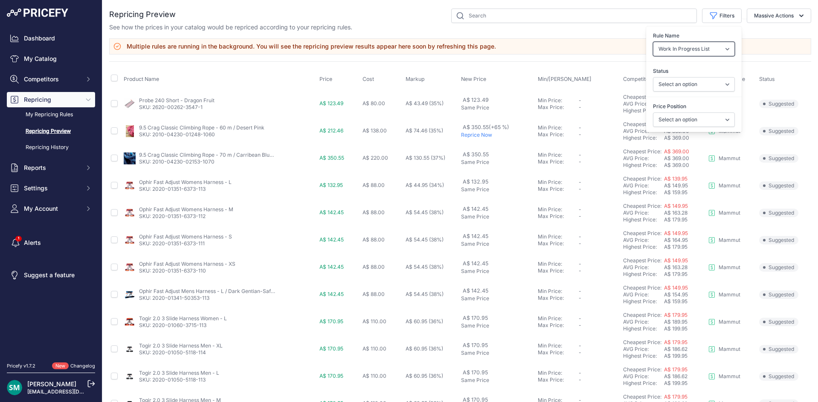
click at [653, 42] on select "Select an option Orca Abus Black Diamond XTM All Completed Rematching Brands Re…" at bounding box center [694, 49] width 82 height 14
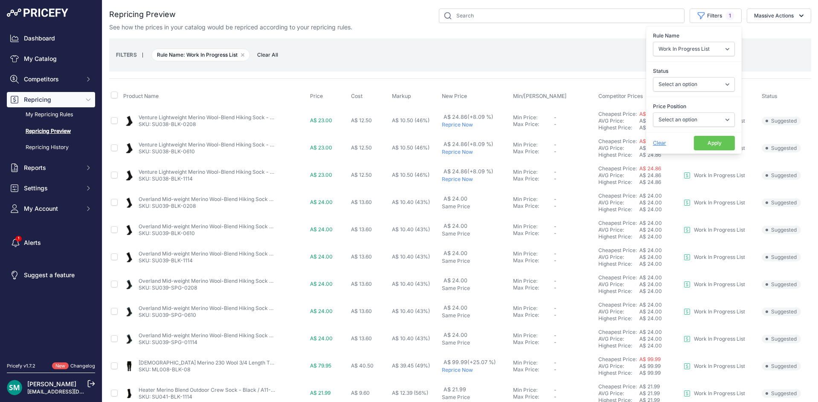
click at [703, 141] on button "Apply" at bounding box center [714, 143] width 41 height 14
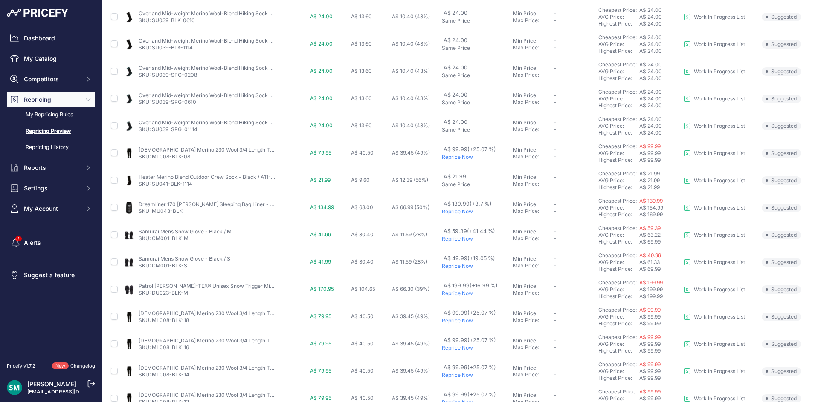
scroll to position [286, 0]
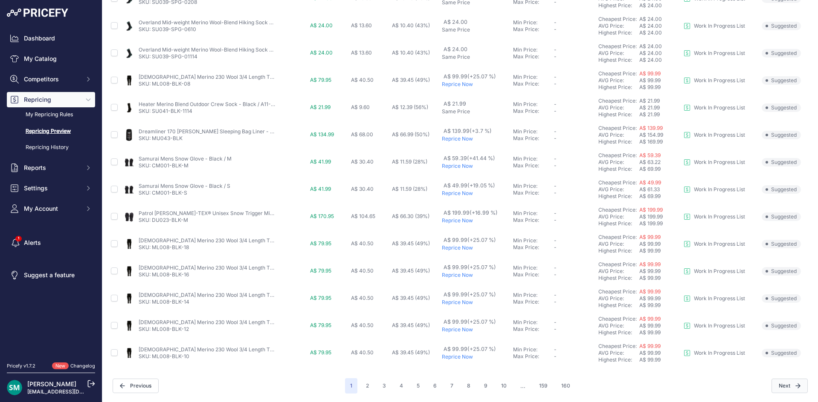
click at [788, 385] on button "Next" at bounding box center [789, 386] width 36 height 14
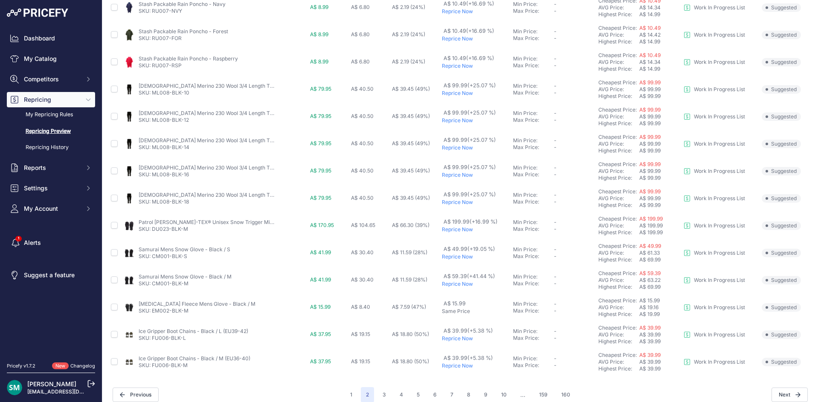
scroll to position [286, 0]
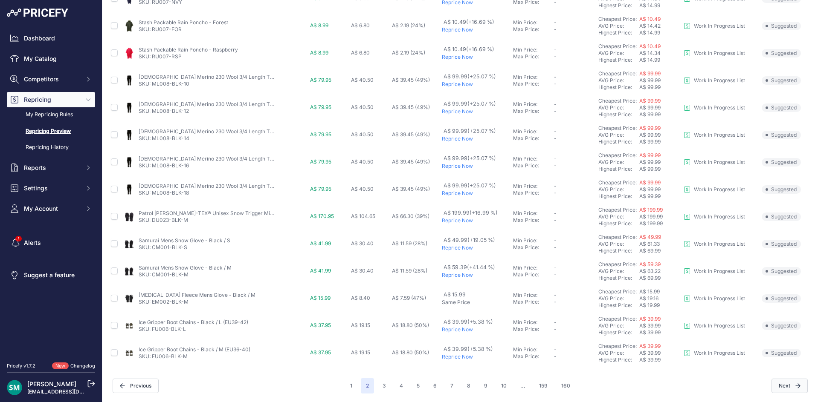
click at [777, 387] on button "Next" at bounding box center [789, 386] width 36 height 14
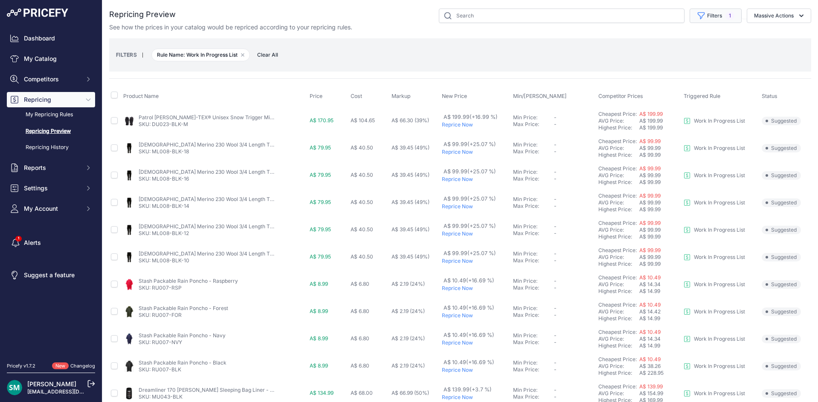
click at [715, 20] on button "Filters 1" at bounding box center [715, 16] width 52 height 14
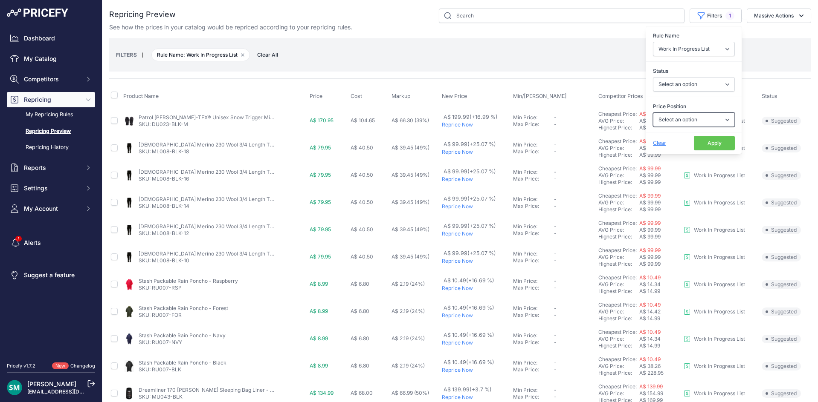
click at [701, 120] on select "Select an option I am higher Same price I am lower" at bounding box center [694, 120] width 82 height 14
select select "1"
click at [653, 113] on select "Select an option I am higher Same price I am lower" at bounding box center [694, 120] width 82 height 14
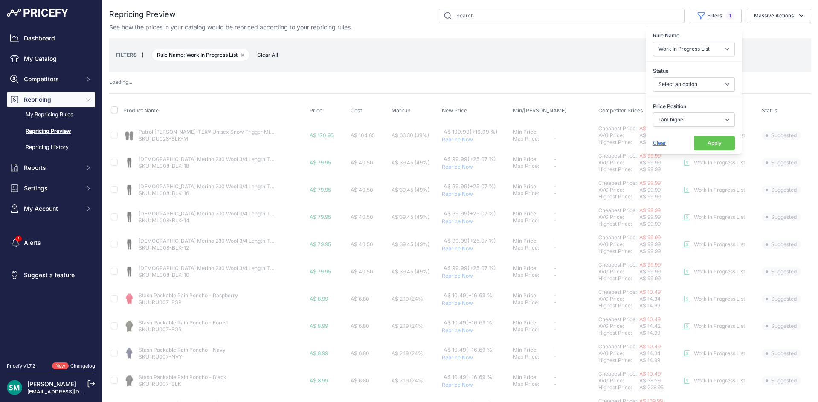
click at [709, 150] on button "Apply" at bounding box center [714, 143] width 41 height 14
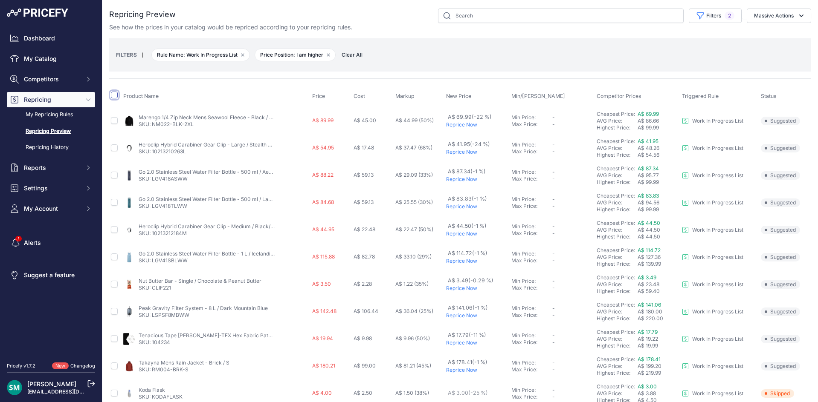
click at [113, 95] on input "checkbox" at bounding box center [114, 95] width 7 height 7
checkbox input "true"
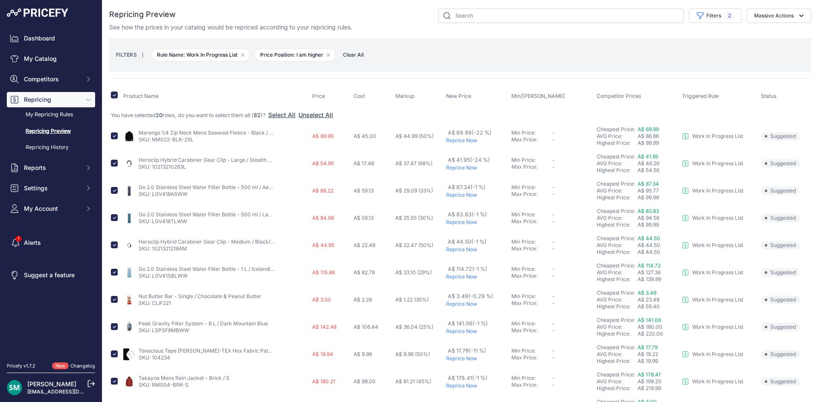
drag, startPoint x: 420, startPoint y: 144, endPoint x: 447, endPoint y: 76, distance: 72.5
click at [447, 76] on div "Repricing Preview XTM" at bounding box center [460, 352] width 702 height 687
click at [766, 17] on button "Massive Actions" at bounding box center [778, 16] width 64 height 14
click at [777, 40] on button "Reprice Now" at bounding box center [777, 35] width 68 height 15
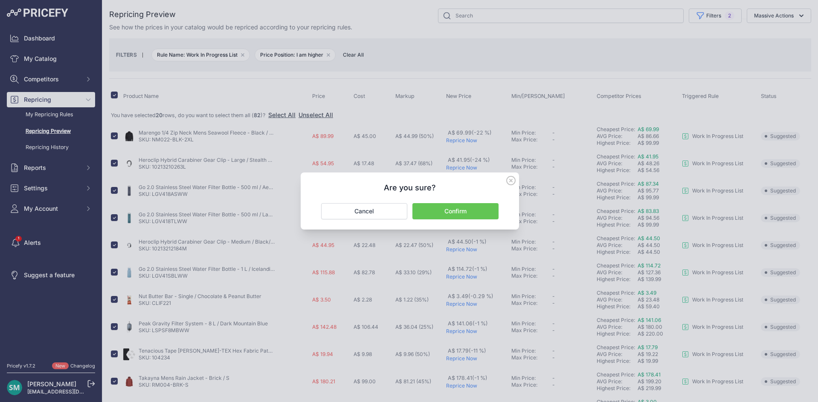
click at [471, 215] on button "Confirm" at bounding box center [455, 211] width 86 height 16
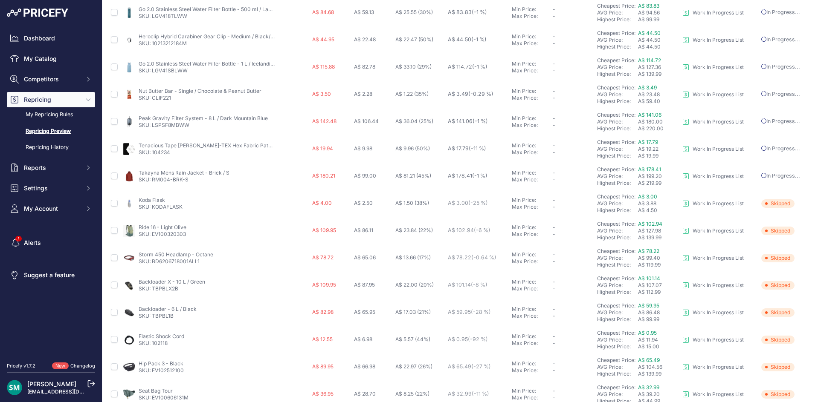
scroll to position [256, 0]
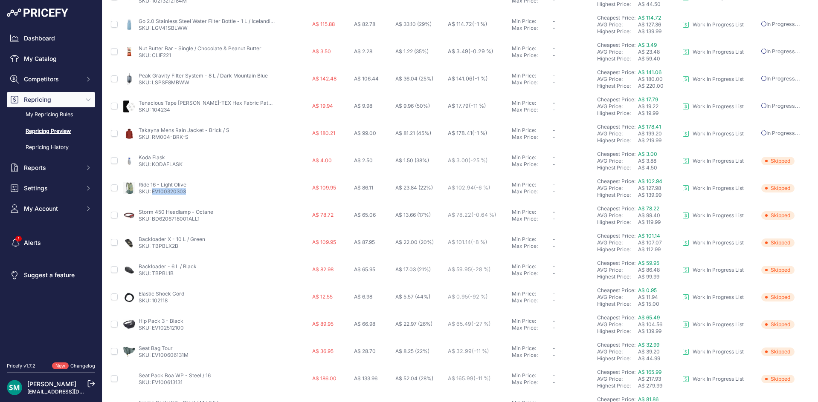
drag, startPoint x: 181, startPoint y: 193, endPoint x: 153, endPoint y: 195, distance: 28.6
click at [153, 195] on td "Ride 16 - Light Olive SKU: EV100320303" at bounding box center [215, 188] width 189 height 27
copy link "EV100320303"
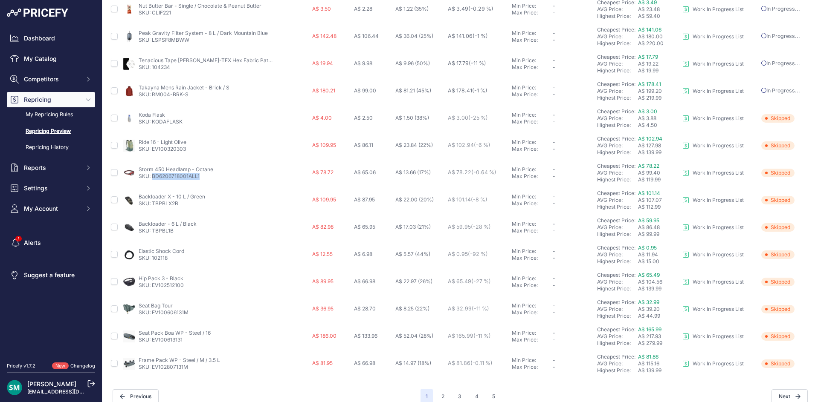
drag, startPoint x: 205, startPoint y: 179, endPoint x: 152, endPoint y: 179, distance: 52.9
click at [152, 179] on p "SKU: BD6206718001ALL1" at bounding box center [176, 176] width 75 height 7
drag, startPoint x: 171, startPoint y: 181, endPoint x: 176, endPoint y: 177, distance: 7.1
copy link "BD6206718001ALL1"
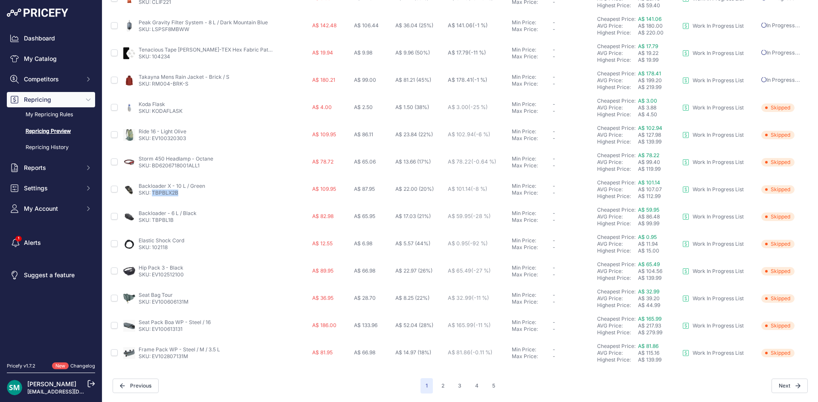
drag, startPoint x: 180, startPoint y: 196, endPoint x: 151, endPoint y: 197, distance: 28.6
click at [151, 197] on td "Backloader X - 10 L / Green SKU: TBPBLX2B" at bounding box center [215, 189] width 189 height 27
copy link "TBPBLX2B"
drag, startPoint x: 174, startPoint y: 220, endPoint x: 153, endPoint y: 223, distance: 21.4
click at [153, 223] on p "SKU: TBPBL1B" at bounding box center [168, 220] width 58 height 7
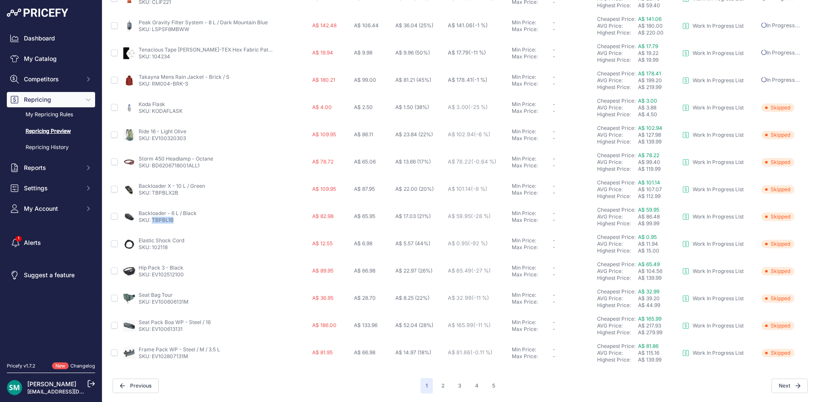
copy link "TBPBL1B"
drag, startPoint x: 649, startPoint y: 214, endPoint x: 646, endPoint y: 210, distance: 5.1
drag, startPoint x: 188, startPoint y: 81, endPoint x: 152, endPoint y: 84, distance: 36.4
click at [152, 84] on p "SKU: RM004-BRK-S" at bounding box center [184, 84] width 91 height 7
copy link "RM004-BRK-S"
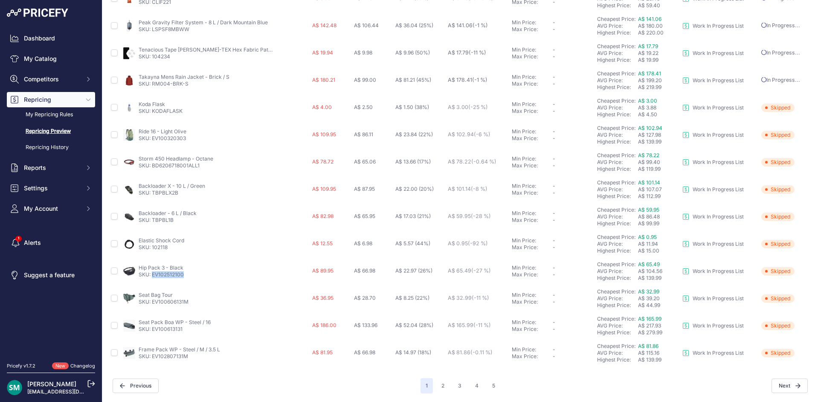
drag, startPoint x: 187, startPoint y: 275, endPoint x: 151, endPoint y: 280, distance: 36.2
click at [151, 280] on td "Hip Pack 3 - Black SKU: EV102512100" at bounding box center [215, 271] width 189 height 27
copy link "EV102512100"
drag, startPoint x: 190, startPoint y: 302, endPoint x: 152, endPoint y: 305, distance: 37.6
click at [152, 305] on div "Seat Bag Tour SKU: EV100606131M" at bounding box center [215, 299] width 185 height 14
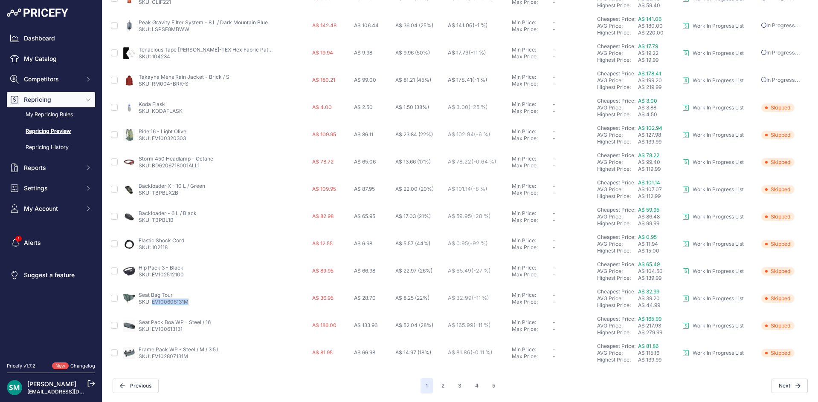
copy link "EV100606131M"
drag, startPoint x: 186, startPoint y: 332, endPoint x: 153, endPoint y: 337, distance: 33.3
click at [153, 337] on td "Seat Pack Boa WP - Steel / 16 SKU: EV100613131" at bounding box center [215, 325] width 189 height 27
copy link "EV100613131"
drag, startPoint x: 190, startPoint y: 359, endPoint x: 151, endPoint y: 359, distance: 38.4
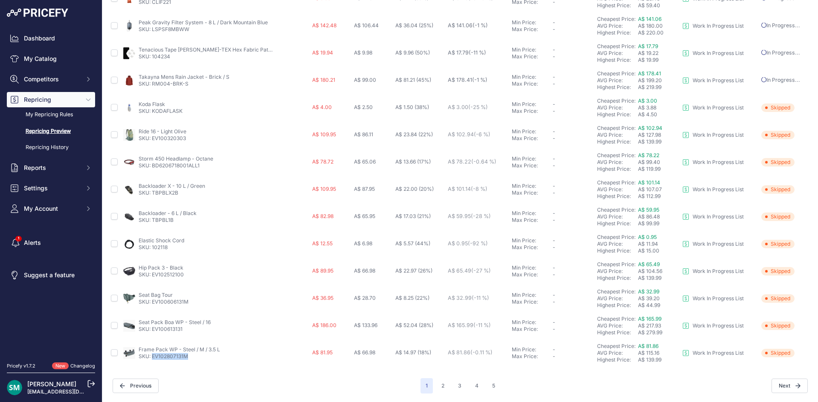
click at [151, 359] on p "SKU: EV102807131M" at bounding box center [179, 356] width 81 height 7
copy link "EV102807131M"
drag, startPoint x: 434, startPoint y: 387, endPoint x: 441, endPoint y: 388, distance: 6.5
click at [436, 387] on button "2" at bounding box center [442, 386] width 13 height 15
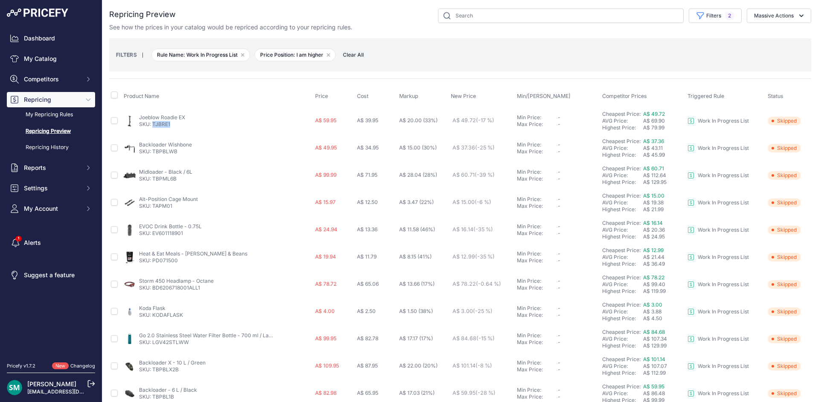
drag, startPoint x: 180, startPoint y: 129, endPoint x: 153, endPoint y: 131, distance: 27.4
click at [153, 131] on td "Joeblow Roadie EX SKU: TJBRE1" at bounding box center [217, 121] width 191 height 28
copy link "TJBRE1"
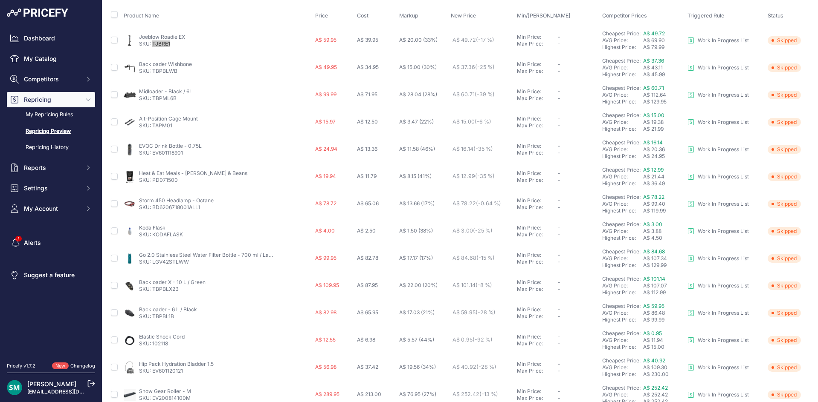
scroll to position [85, 0]
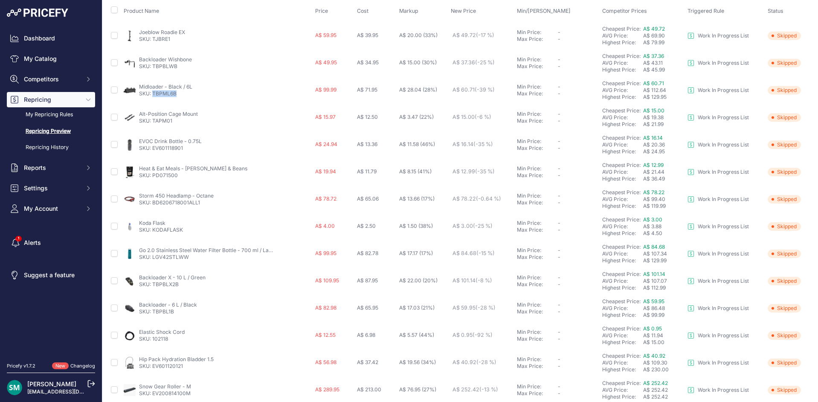
drag, startPoint x: 180, startPoint y: 97, endPoint x: 152, endPoint y: 97, distance: 28.1
click at [152, 97] on p "SKU: TBPML6B" at bounding box center [165, 93] width 53 height 7
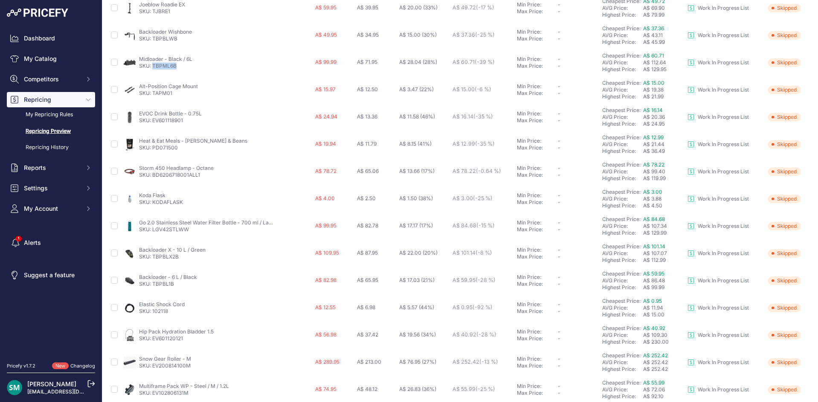
scroll to position [128, 0]
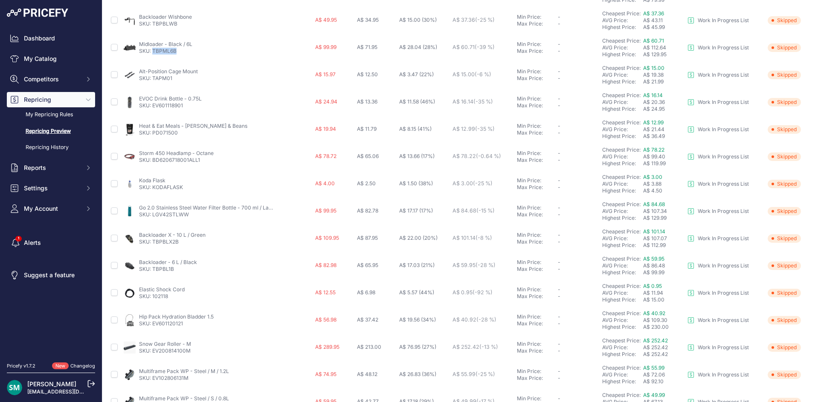
click at [182, 106] on link "SKU: EV601118901" at bounding box center [161, 105] width 44 height 6
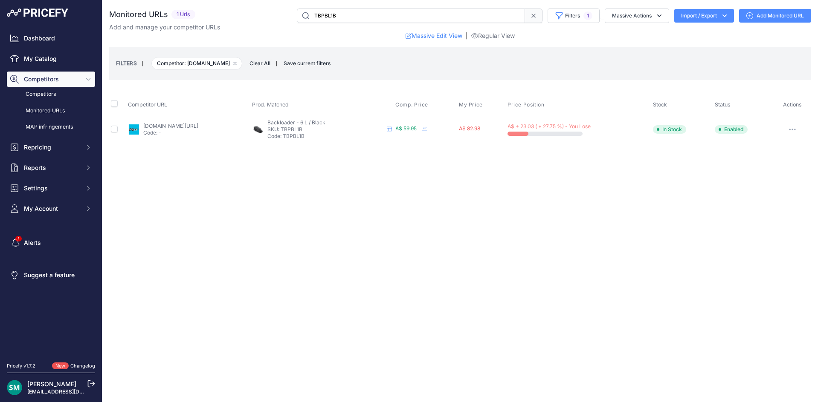
drag, startPoint x: 0, startPoint y: 0, endPoint x: 158, endPoint y: 129, distance: 204.2
drag, startPoint x: 158, startPoint y: 129, endPoint x: 185, endPoint y: 128, distance: 26.5
click at [161, 127] on link "ccache.cc/products/topeak-midloader-black?prirule_jdsnikfkfjsd=7008" at bounding box center [171, 126] width 55 height 6
click at [797, 132] on button "button" at bounding box center [792, 130] width 17 height 12
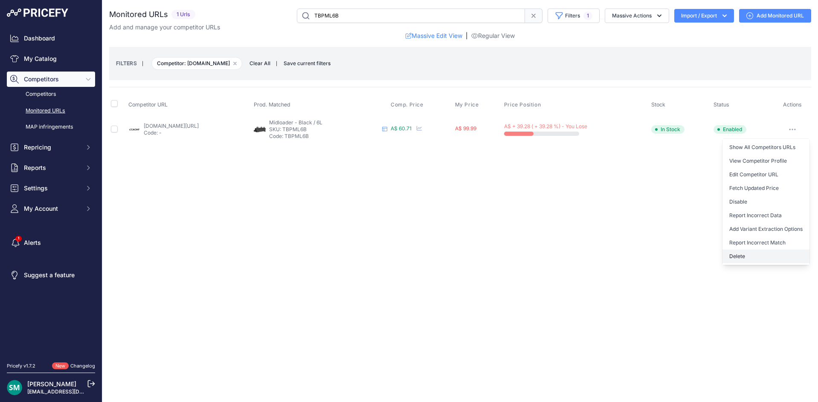
click at [766, 257] on button "Delete" at bounding box center [765, 257] width 87 height 14
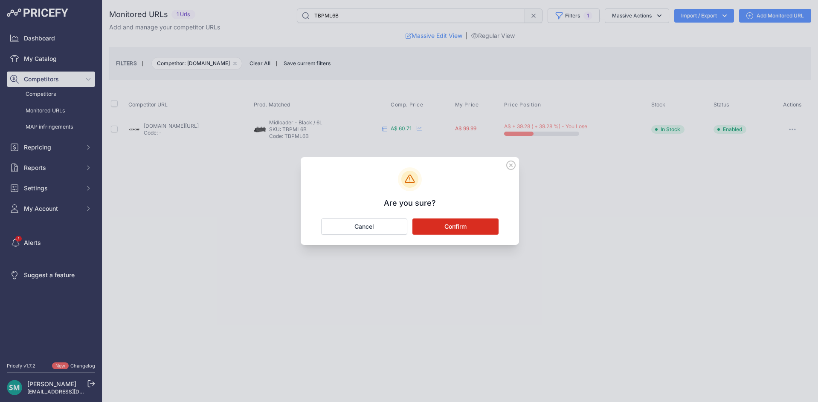
click at [474, 228] on button "Confirm" at bounding box center [455, 227] width 86 height 16
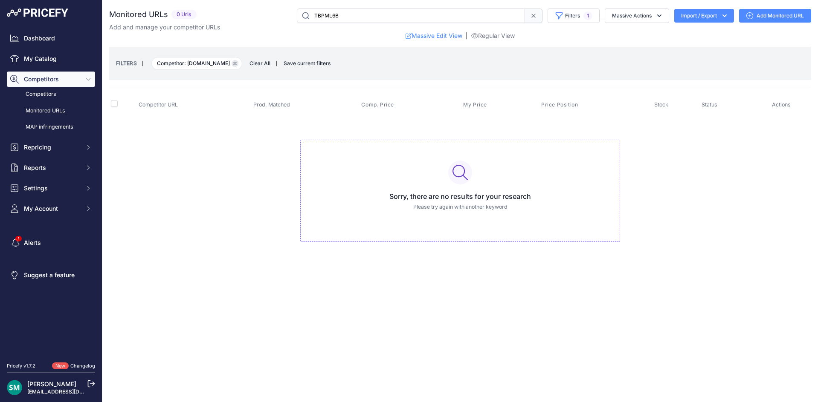
click at [231, 63] on button "Remove filter option" at bounding box center [234, 63] width 7 height 7
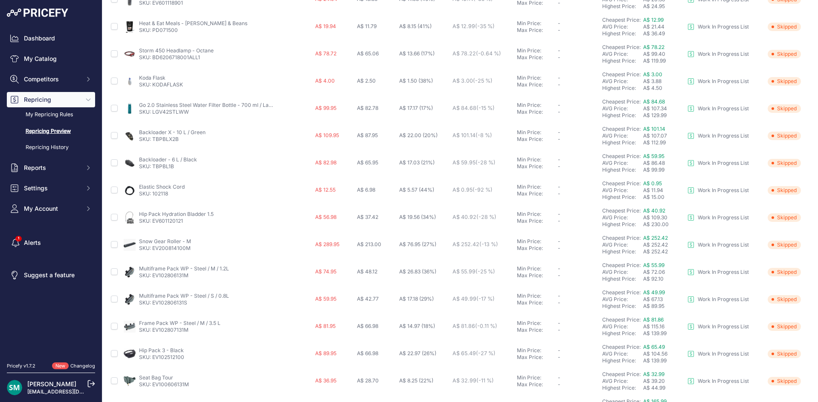
scroll to position [286, 0]
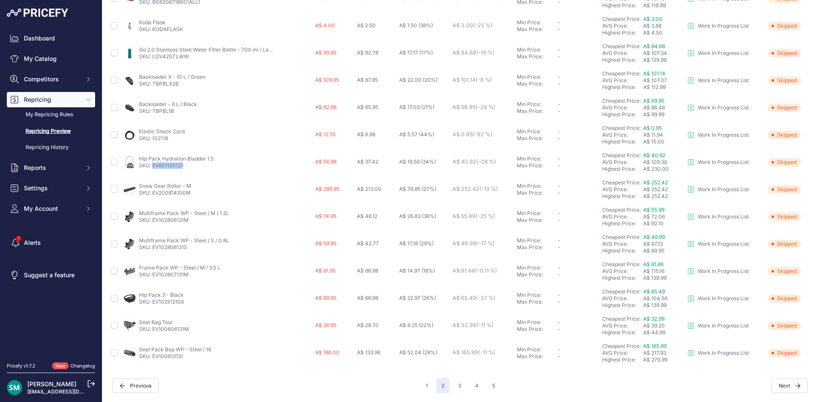
drag, startPoint x: 184, startPoint y: 167, endPoint x: 153, endPoint y: 171, distance: 30.9
click at [153, 171] on td "Hip Pack Hydration Bladder 1.5 SKU: EV601120121" at bounding box center [217, 162] width 191 height 27
copy link "EV601120121"
drag, startPoint x: 191, startPoint y: 194, endPoint x: 152, endPoint y: 197, distance: 38.9
click at [152, 197] on td "Snow Gear Roller - M SKU: EV200814100M" at bounding box center [217, 189] width 191 height 27
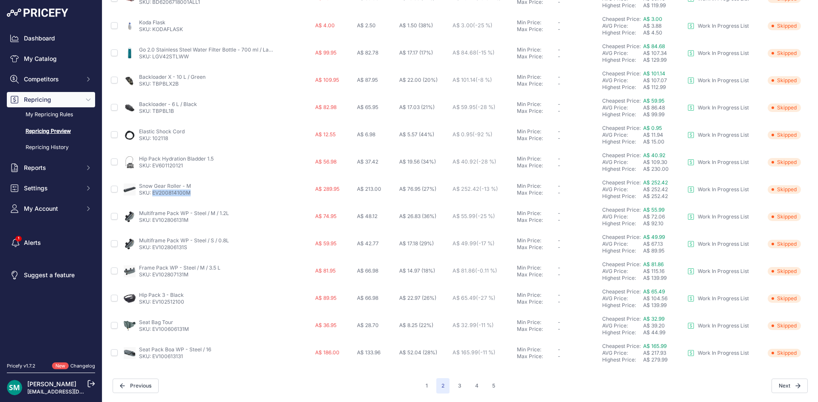
copy link "EV200814100M"
drag, startPoint x: 194, startPoint y: 222, endPoint x: 153, endPoint y: 226, distance: 40.7
click at [153, 226] on td "Multiframe Pack WP - Steel / M / 1.2L SKU: EV102806131M" at bounding box center [217, 216] width 191 height 27
copy link "EV102806131M"
click at [154, 280] on td "Frame Pack WP - Steel / M / 3.5 L SKU: EV102807131M" at bounding box center [217, 271] width 191 height 27
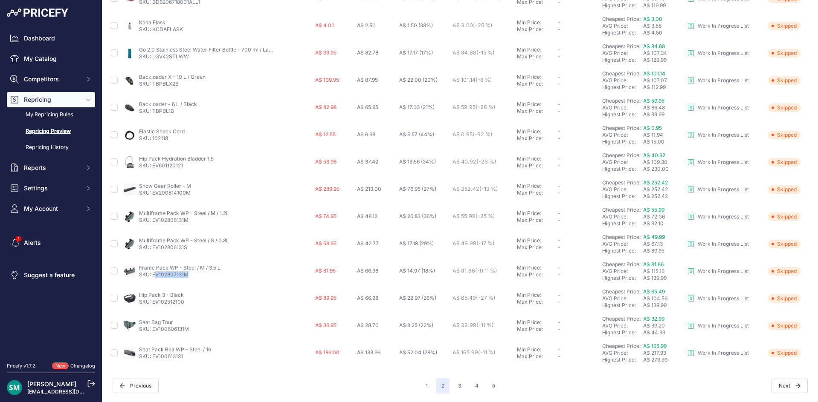
click at [154, 280] on td "Frame Pack WP - Steel / M / 3.5 L SKU: EV102807131M" at bounding box center [217, 271] width 191 height 27
drag, startPoint x: 201, startPoint y: 280, endPoint x: 153, endPoint y: 279, distance: 47.3
click at [153, 279] on td "Frame Pack WP - Steel / M / 3.5 L SKU: EV102807131M" at bounding box center [217, 271] width 191 height 27
copy link "EV102807131M"
drag, startPoint x: 191, startPoint y: 331, endPoint x: 152, endPoint y: 335, distance: 39.4
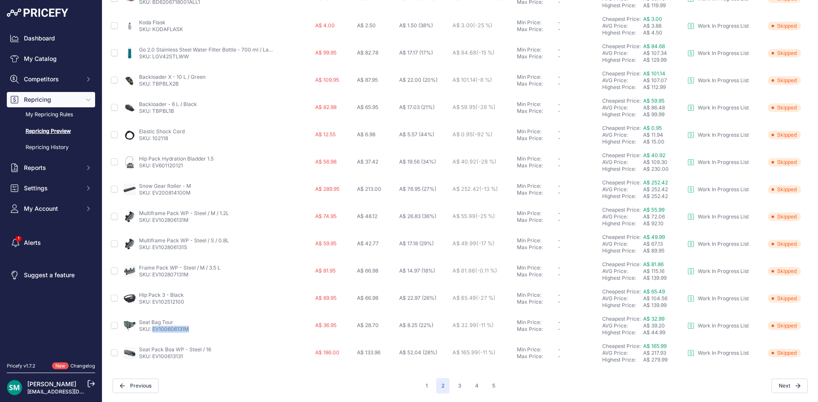
click at [152, 335] on td "Seat Bag Tour SKU: EV100606131M" at bounding box center [217, 325] width 191 height 27
copy link "EV100606131M"
drag, startPoint x: 186, startPoint y: 356, endPoint x: 153, endPoint y: 358, distance: 32.9
click at [153, 358] on p "SKU: EV100613131" at bounding box center [175, 356] width 72 height 7
copy link "EV100613131"
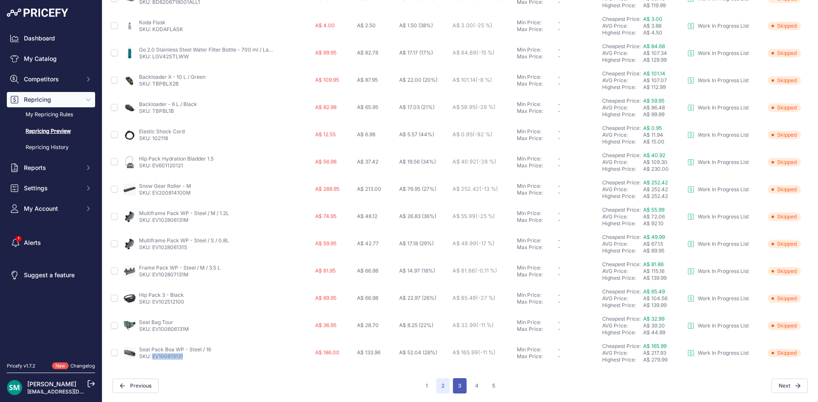
click at [458, 387] on button "3" at bounding box center [460, 386] width 14 height 15
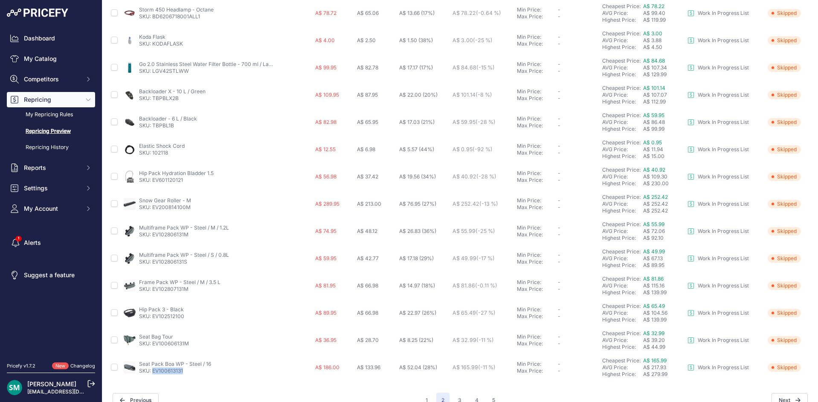
scroll to position [301, 0]
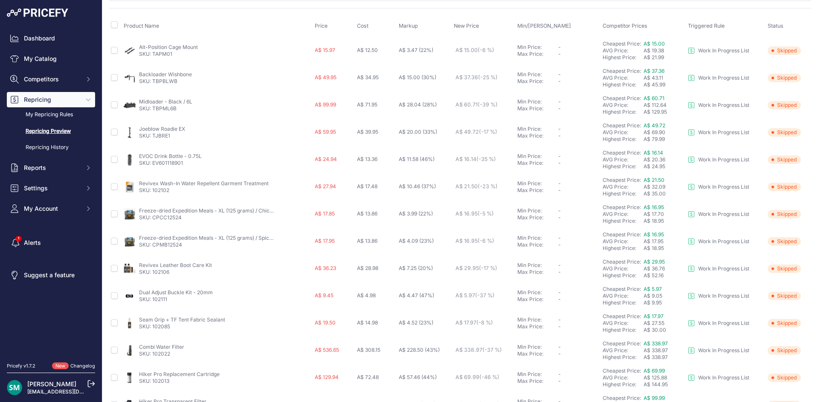
scroll to position [85, 0]
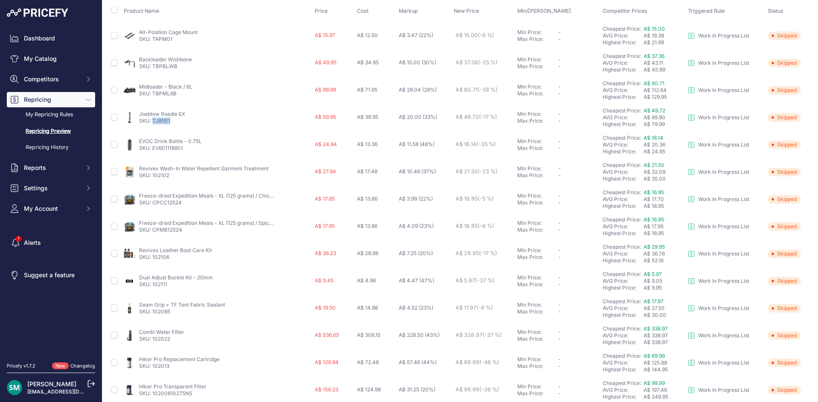
drag, startPoint x: 173, startPoint y: 123, endPoint x: 152, endPoint y: 125, distance: 21.9
click at [152, 125] on td "Joeblow Roadie EX SKU: TJBRE1" at bounding box center [217, 117] width 191 height 27
copy link "TJBRE1"
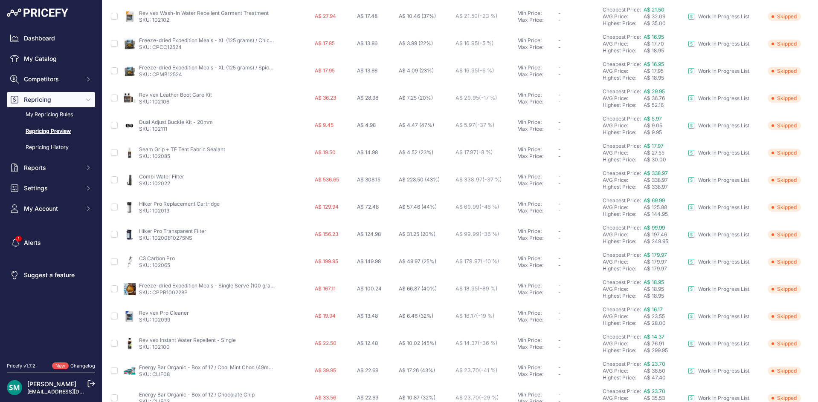
scroll to position [256, 0]
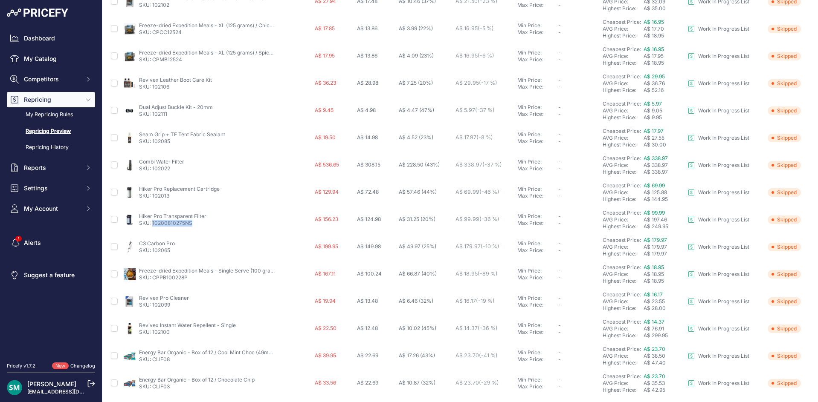
drag, startPoint x: 196, startPoint y: 224, endPoint x: 153, endPoint y: 229, distance: 43.4
click at [153, 229] on td "Hiker Pro Transparent Filter SKU: 10200810275NS" at bounding box center [217, 219] width 191 height 27
copy link "10200810275NS"
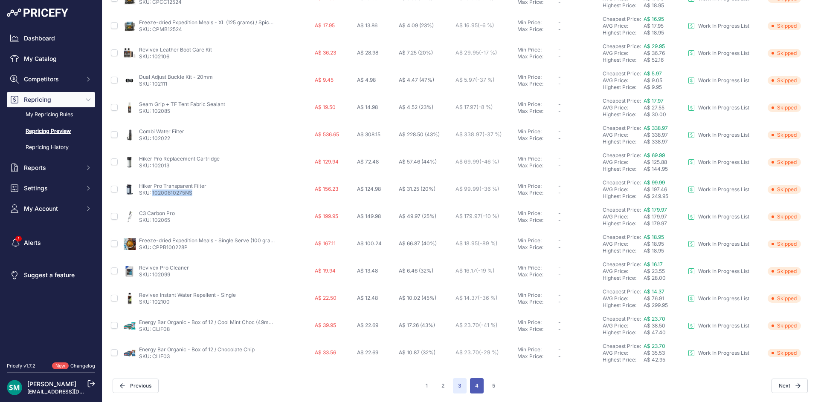
click at [473, 386] on button "4" at bounding box center [477, 386] width 14 height 15
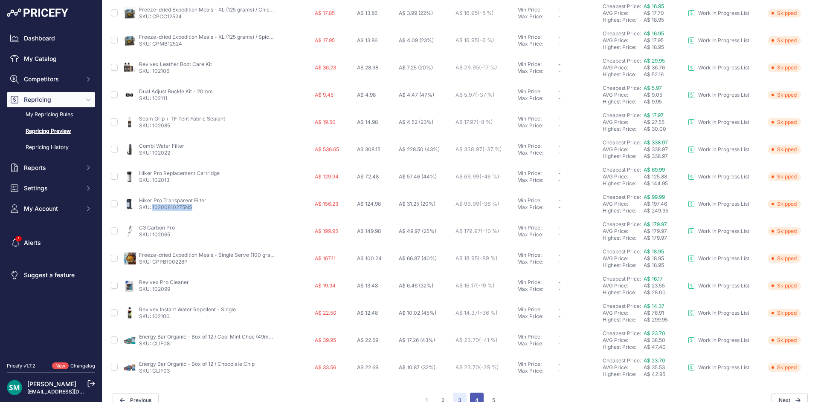
scroll to position [301, 0]
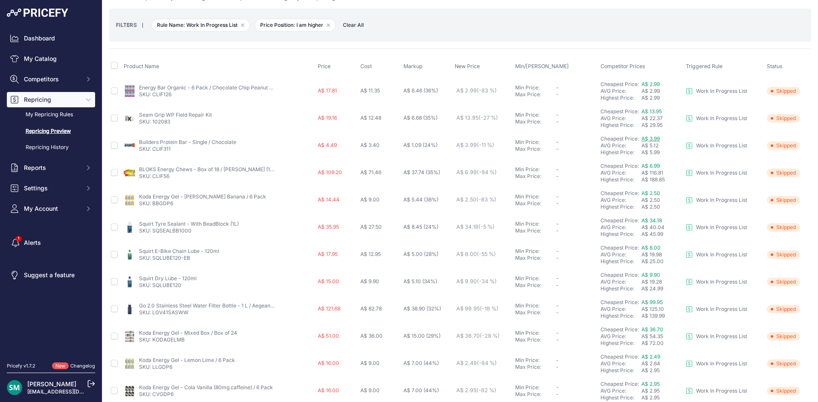
scroll to position [72, 0]
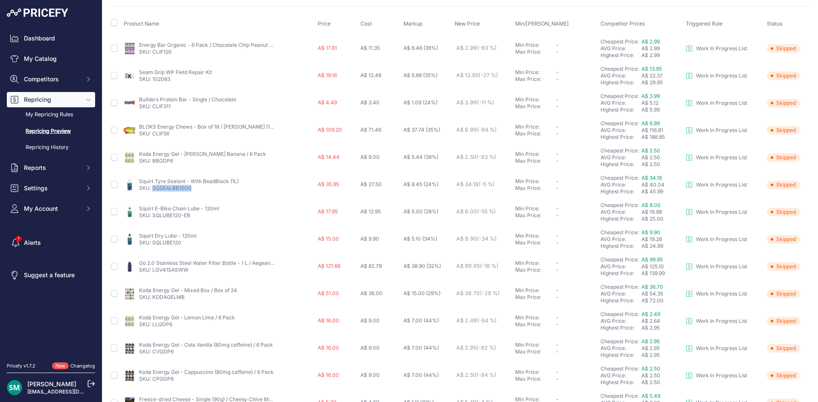
drag, startPoint x: 194, startPoint y: 189, endPoint x: 153, endPoint y: 193, distance: 40.7
click at [153, 193] on td "Squirt Tyre Sealant - With BeadBlock (1L) SKU: SQSEALBB1000" at bounding box center [219, 184] width 194 height 27
copy link "SQSEALBB1000"
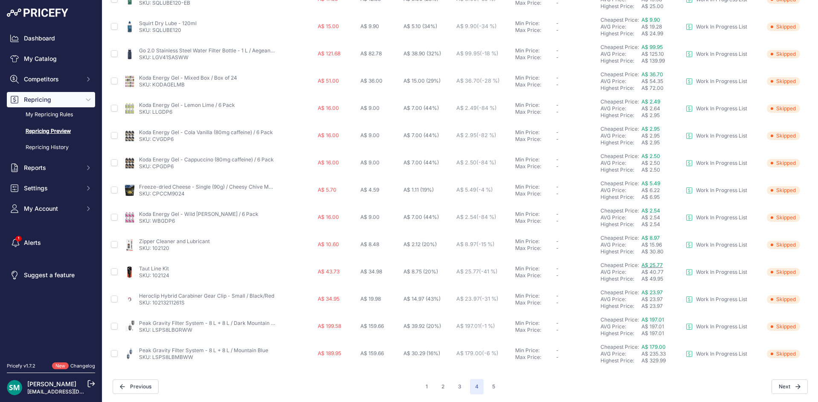
scroll to position [286, 0]
drag, startPoint x: 655, startPoint y: 321, endPoint x: 569, endPoint y: 361, distance: 95.0
click at [569, 361] on td "Min Price: - Max Price: -" at bounding box center [555, 353] width 85 height 27
click at [490, 384] on button "5" at bounding box center [493, 386] width 13 height 15
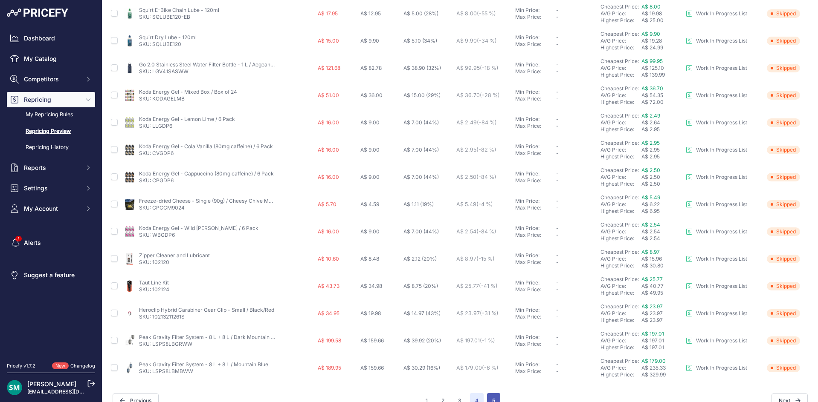
scroll to position [300, 0]
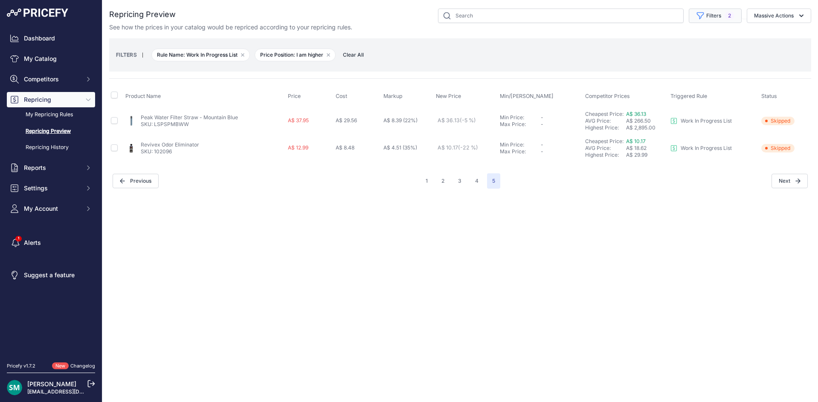
click at [717, 16] on button "Filters 2" at bounding box center [714, 16] width 53 height 14
click at [694, 50] on select "Select an option Orca Abus Black Diamond XTM All Completed Rematching Brands Re…" at bounding box center [694, 49] width 82 height 14
click at [653, 42] on select "Select an option Orca Abus Black Diamond XTM All Completed Rematching Brands Re…" at bounding box center [694, 49] width 82 height 14
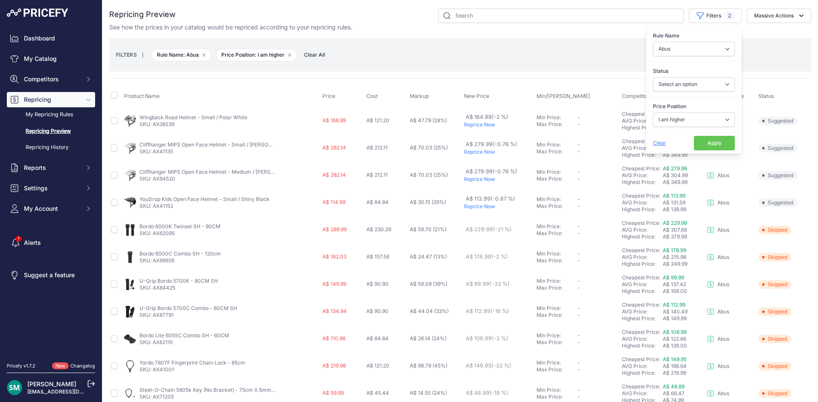
click at [706, 147] on button "Apply" at bounding box center [714, 143] width 41 height 14
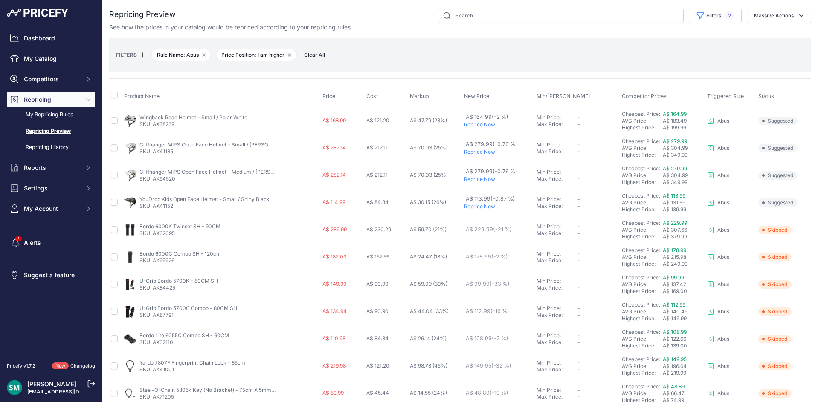
click at [466, 207] on p "Reprice Now" at bounding box center [498, 206] width 69 height 7
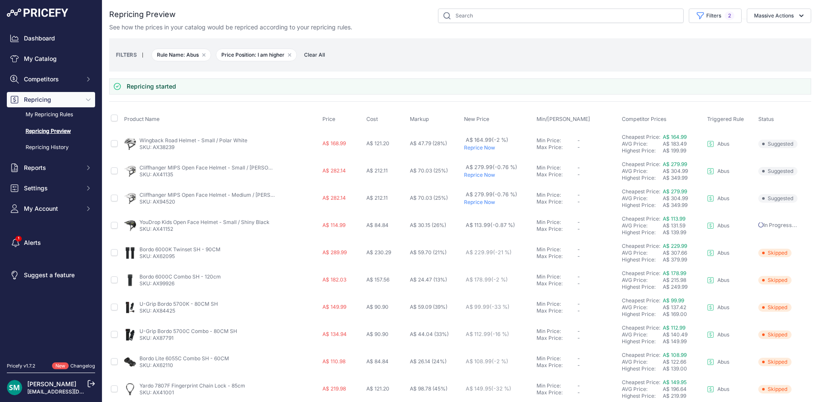
click at [474, 149] on p "Reprice Now" at bounding box center [498, 148] width 69 height 7
click at [476, 175] on p "Reprice Now" at bounding box center [498, 175] width 69 height 7
click at [474, 202] on p "Reprice Now" at bounding box center [498, 202] width 69 height 7
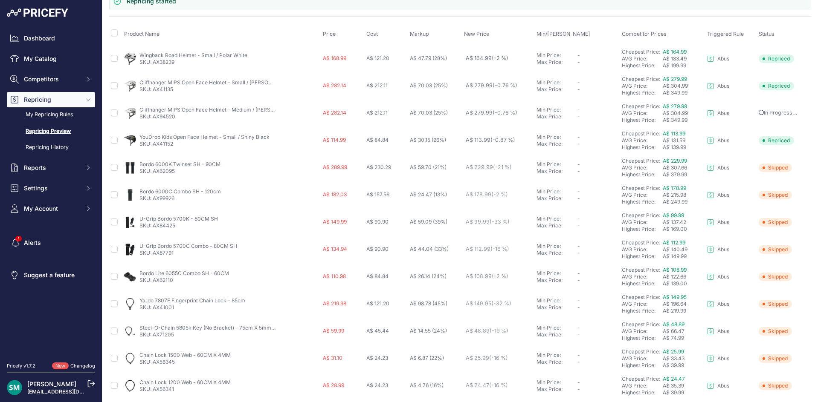
scroll to position [108, 0]
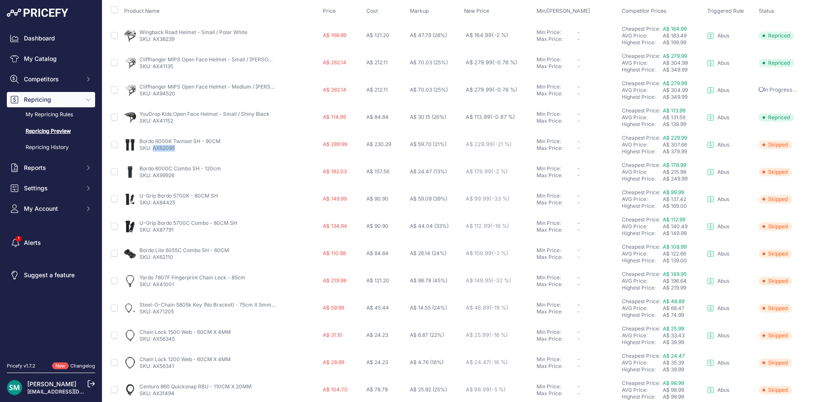
drag, startPoint x: 177, startPoint y: 149, endPoint x: 153, endPoint y: 152, distance: 23.6
click at [153, 151] on p "SKU: AX62095" at bounding box center [179, 148] width 81 height 7
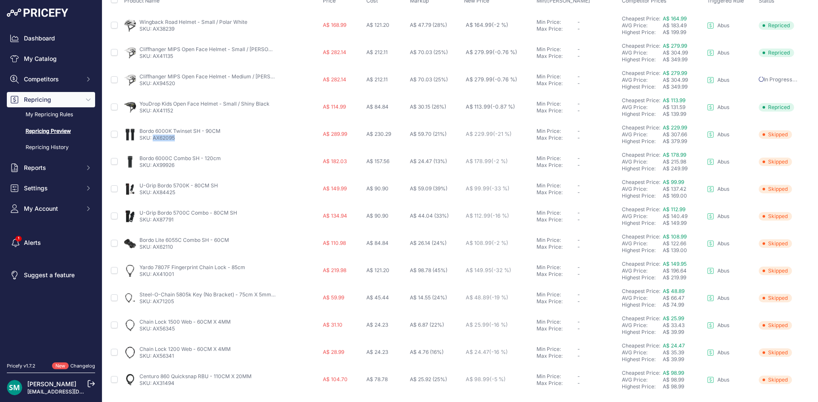
scroll to position [85, 0]
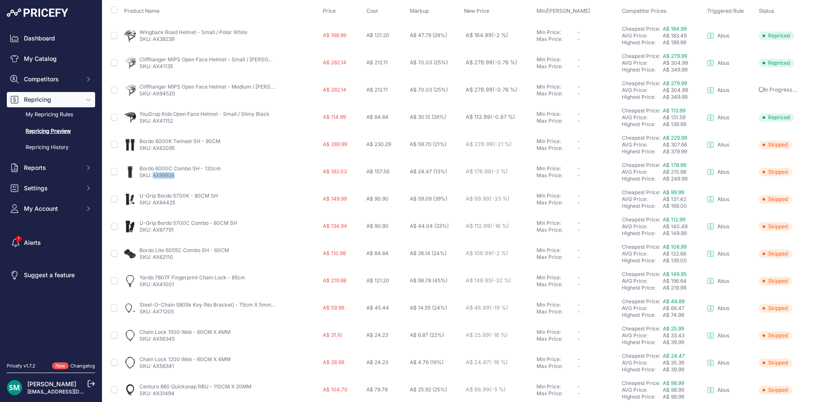
drag, startPoint x: 180, startPoint y: 176, endPoint x: 154, endPoint y: 178, distance: 26.6
click at [154, 178] on p "SKU: AX99926" at bounding box center [179, 175] width 81 height 7
copy link "AX99926"
drag, startPoint x: 179, startPoint y: 204, endPoint x: 153, endPoint y: 206, distance: 26.1
click at [153, 206] on p "SKU: AX84425" at bounding box center [178, 203] width 78 height 7
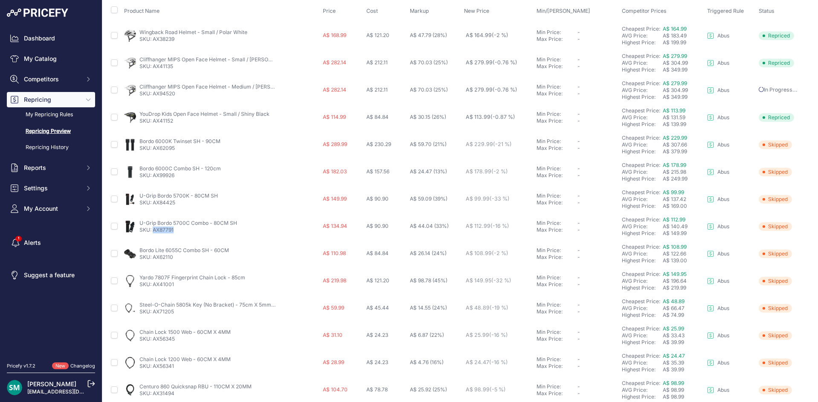
drag, startPoint x: 176, startPoint y: 230, endPoint x: 153, endPoint y: 234, distance: 23.4
click at [153, 234] on td "U-Grip Bordo 5700C Combo - 80CM SH SKU: AX87791" at bounding box center [221, 226] width 199 height 27
drag, startPoint x: 166, startPoint y: 259, endPoint x: 172, endPoint y: 265, distance: 8.4
click at [153, 262] on td "Bordo Lite 6055C Combo SH - 60CM SKU: AX62110" at bounding box center [221, 253] width 199 height 27
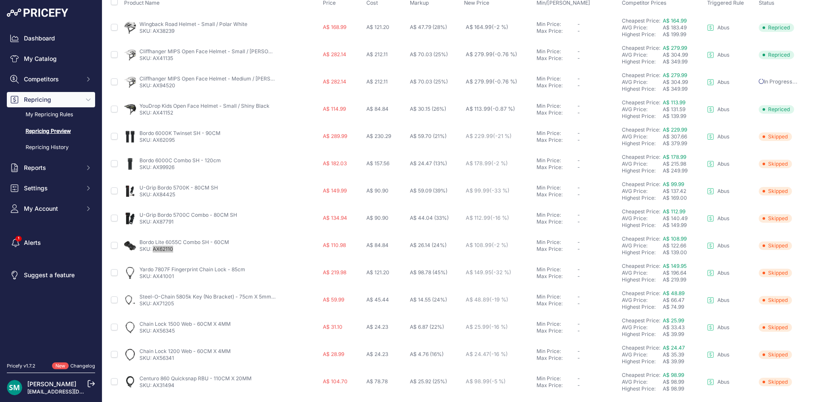
scroll to position [95, 0]
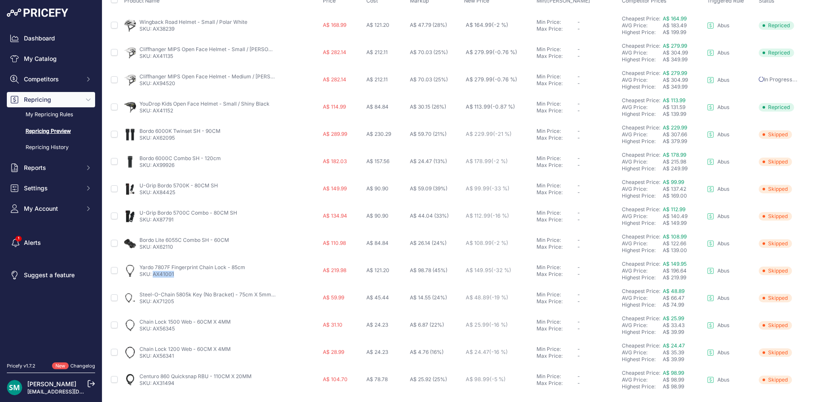
drag, startPoint x: 180, startPoint y: 278, endPoint x: 152, endPoint y: 278, distance: 27.7
click at [152, 278] on td "Yardo 7807F Fingerprint Chain Lock - 85cm SKU: AX41001" at bounding box center [221, 270] width 199 height 27
drag, startPoint x: 180, startPoint y: 304, endPoint x: 153, endPoint y: 306, distance: 26.5
click at [153, 306] on td "Steel-O-Chain 5805k Key (No Bracket) - 75cm X 5mm / Black SKU: AX71205" at bounding box center [221, 298] width 199 height 27
drag, startPoint x: 179, startPoint y: 330, endPoint x: 152, endPoint y: 332, distance: 26.9
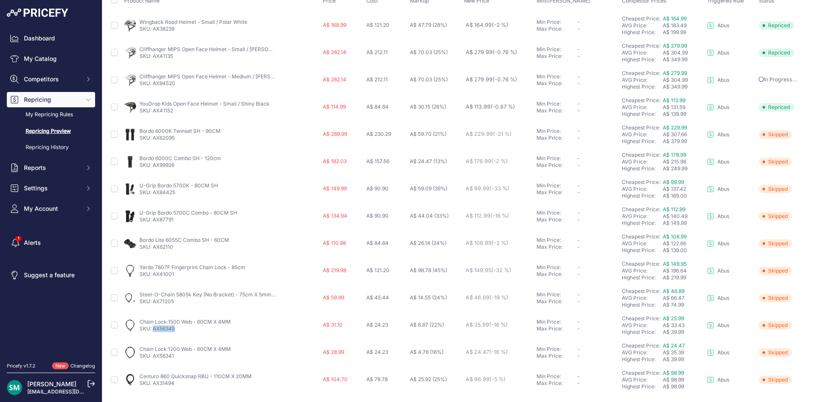
click at [152, 332] on p "SKU: AX56345" at bounding box center [184, 329] width 91 height 7
drag, startPoint x: 180, startPoint y: 356, endPoint x: 153, endPoint y: 359, distance: 27.6
click at [153, 359] on p "SKU: AX56341" at bounding box center [184, 356] width 91 height 7
drag, startPoint x: 176, startPoint y: 386, endPoint x: 153, endPoint y: 385, distance: 22.2
click at [153, 385] on p "SKU: AX31494" at bounding box center [195, 383] width 112 height 7
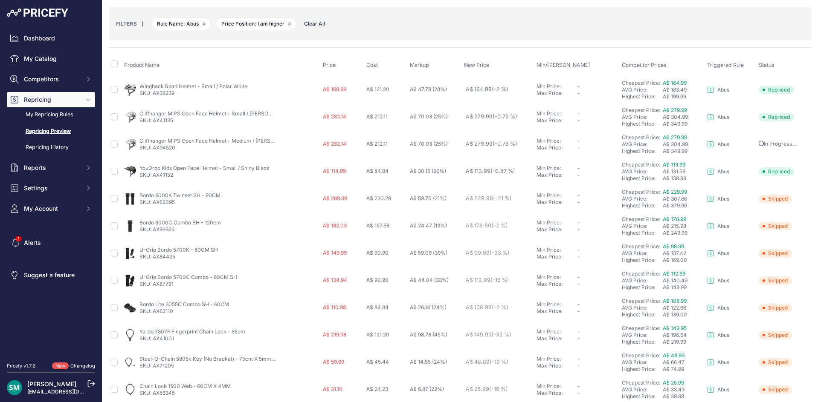
scroll to position [0, 0]
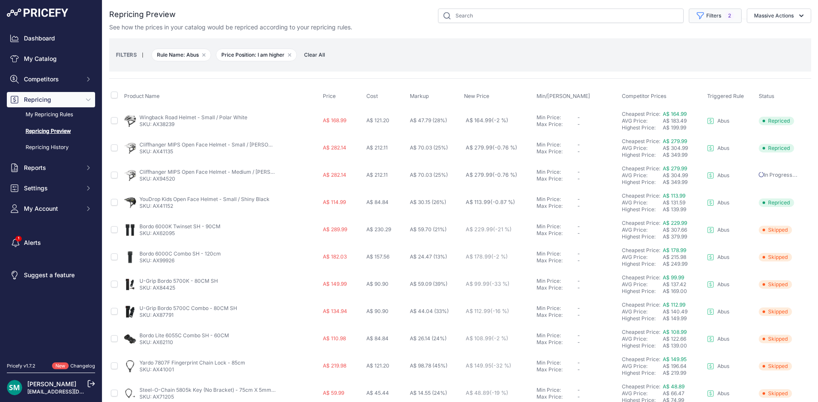
click at [709, 15] on button "Filters 2" at bounding box center [714, 16] width 53 height 14
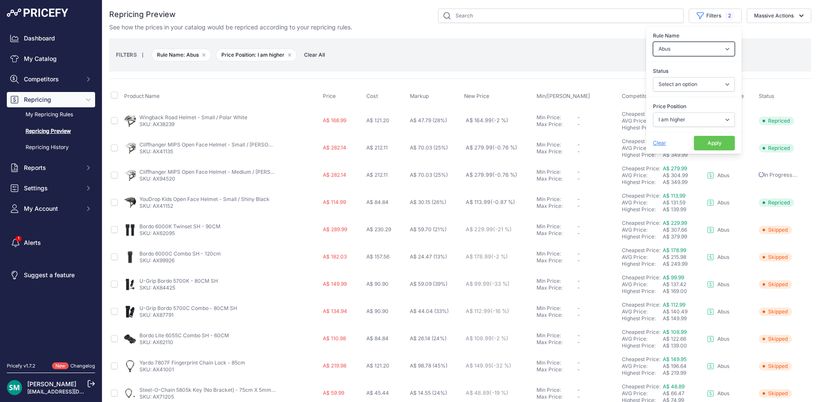
click at [714, 52] on select "Select an option Orca Abus Black Diamond XTM All Completed Rematching Brands Re…" at bounding box center [694, 49] width 82 height 14
select select "9476"
click at [653, 42] on select "Select an option Orca Abus Black Diamond XTM All Completed Rematching Brands Re…" at bounding box center [694, 49] width 82 height 14
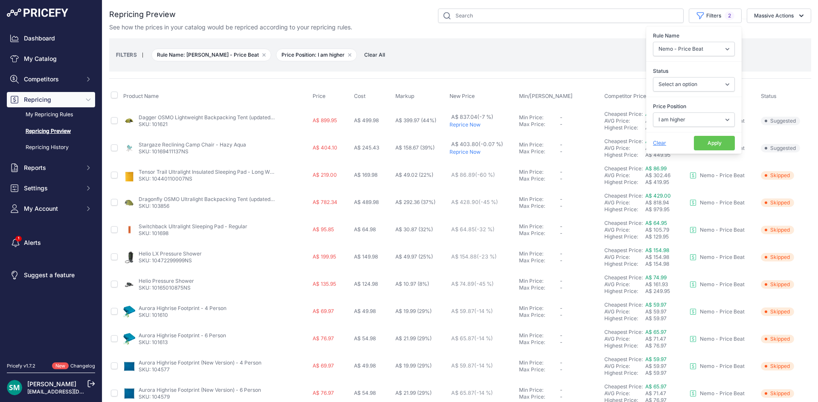
click at [698, 142] on button "Apply" at bounding box center [714, 143] width 41 height 14
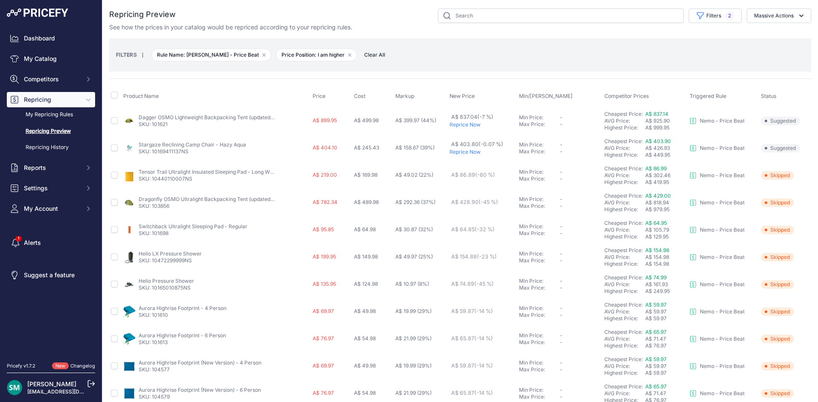
click at [461, 126] on p "Reprice Now" at bounding box center [482, 124] width 66 height 7
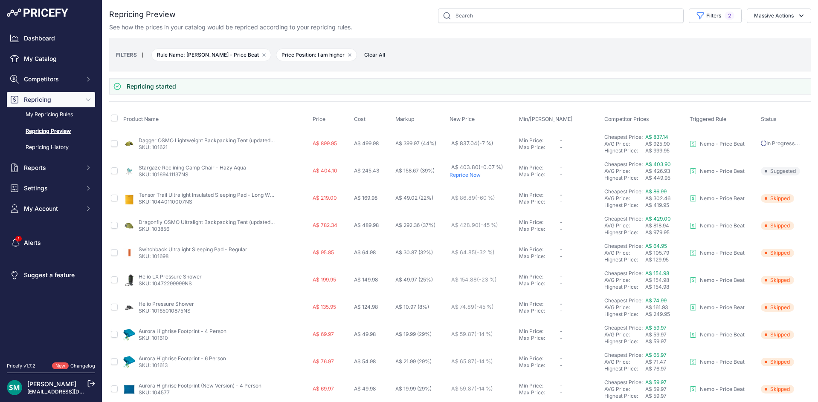
click at [459, 175] on p "Reprice Now" at bounding box center [482, 175] width 66 height 7
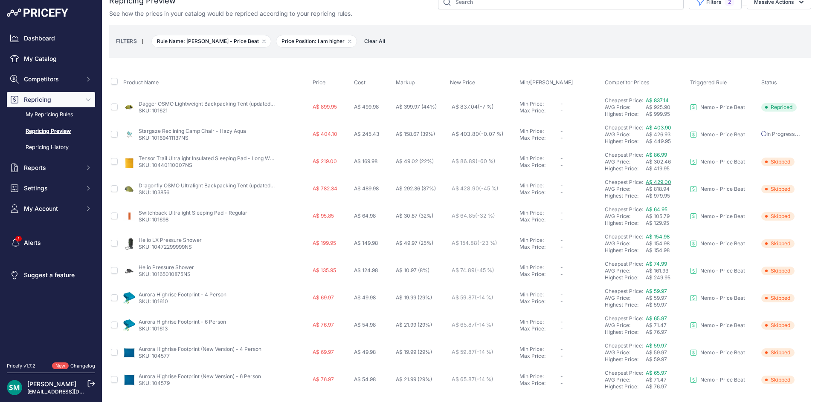
scroll to position [14, 0]
click at [57, 115] on link "My Repricing Rules" at bounding box center [51, 114] width 88 height 15
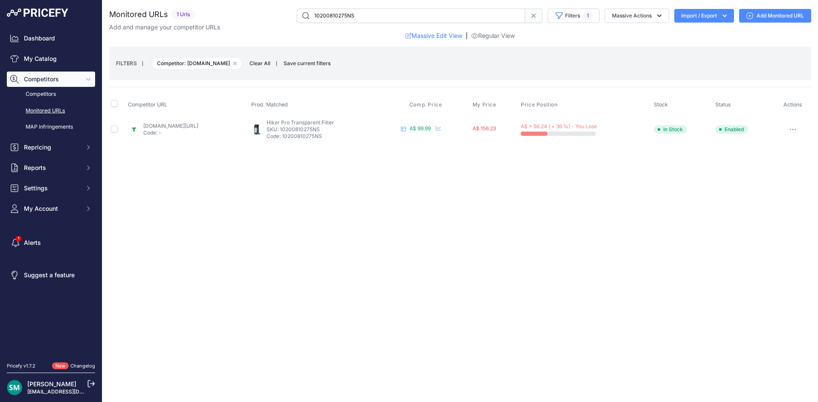
click at [185, 124] on link "[DOMAIN_NAME][URL]" at bounding box center [170, 126] width 55 height 6
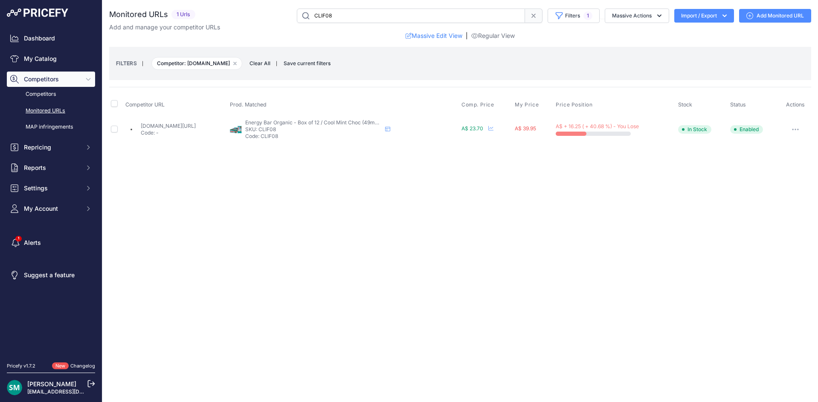
click at [179, 127] on link "artisanals.com.au/collections/clif-bar/products/clif-bar-cool-mint-choc-49mg-ca…" at bounding box center [168, 126] width 55 height 6
click at [795, 129] on icon "button" at bounding box center [795, 130] width 7 height 2
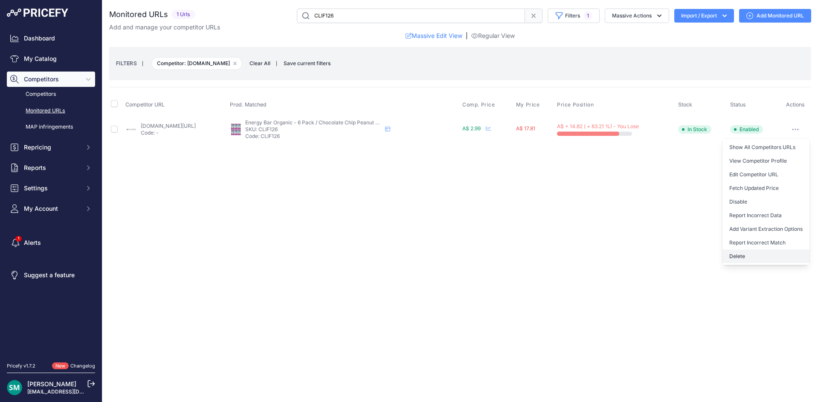
click at [768, 254] on button "Delete" at bounding box center [765, 257] width 87 height 14
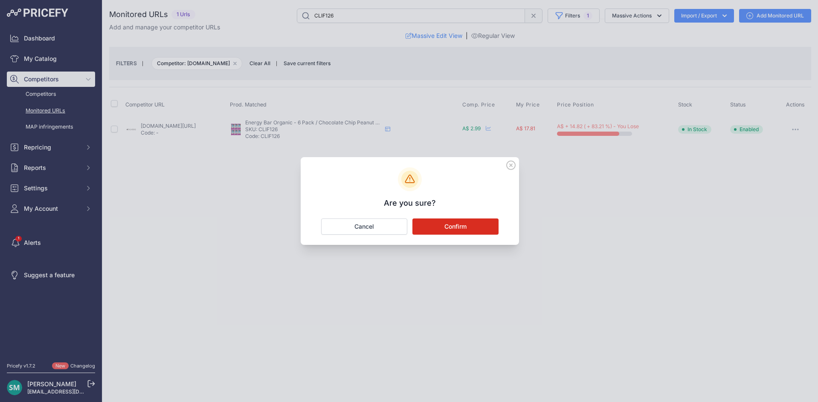
click at [494, 223] on button "Confirm" at bounding box center [455, 227] width 86 height 16
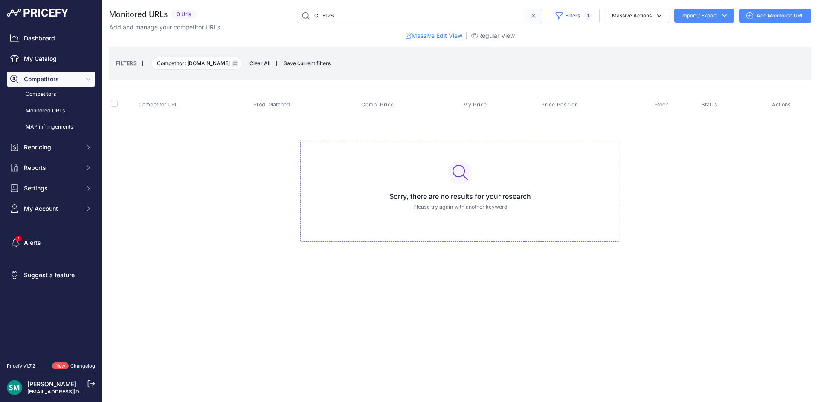
click at [234, 64] on icon "button" at bounding box center [235, 63] width 3 height 3
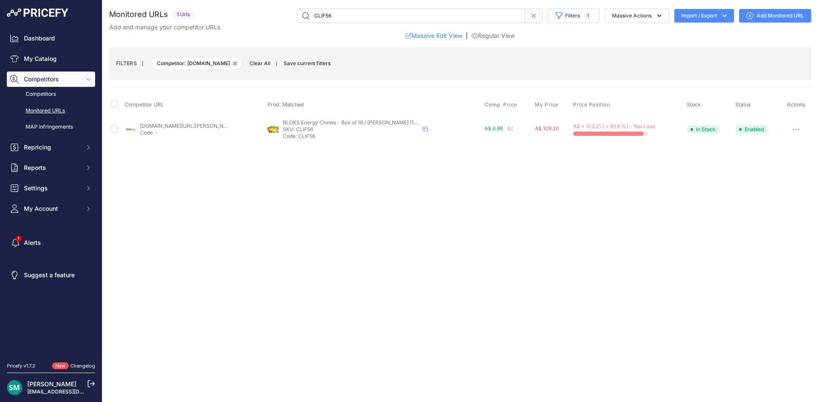
click at [236, 63] on icon "button" at bounding box center [234, 63] width 3 height 3
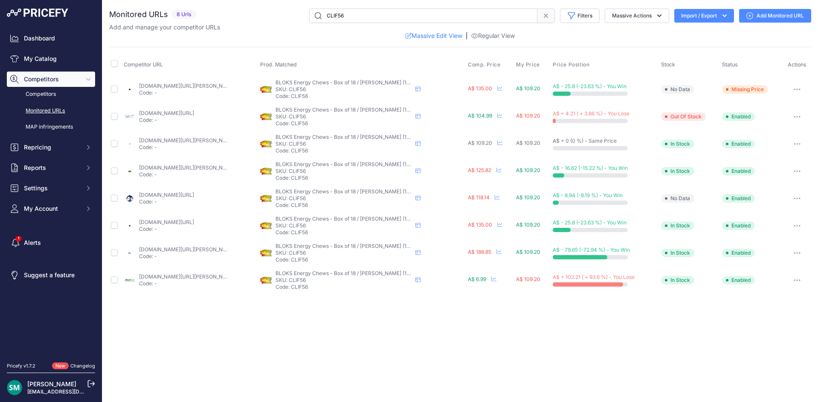
click at [800, 282] on button "button" at bounding box center [796, 281] width 17 height 12
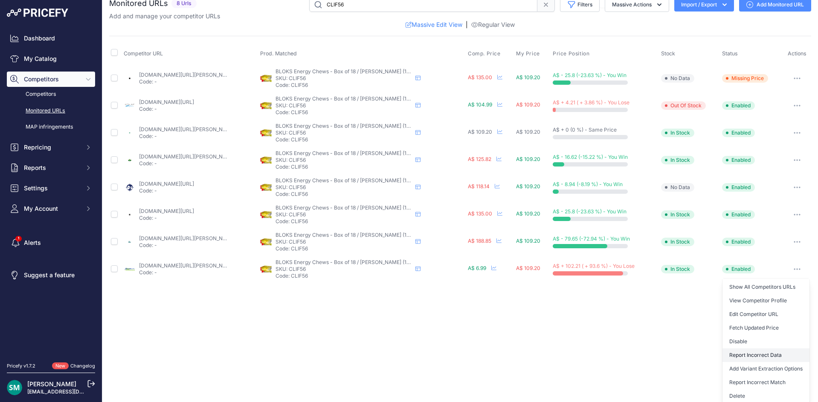
scroll to position [14, 0]
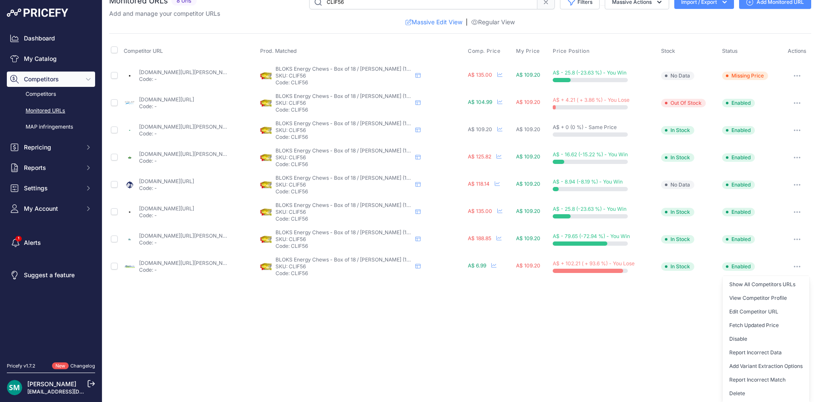
click at [758, 393] on button "Delete" at bounding box center [765, 394] width 87 height 14
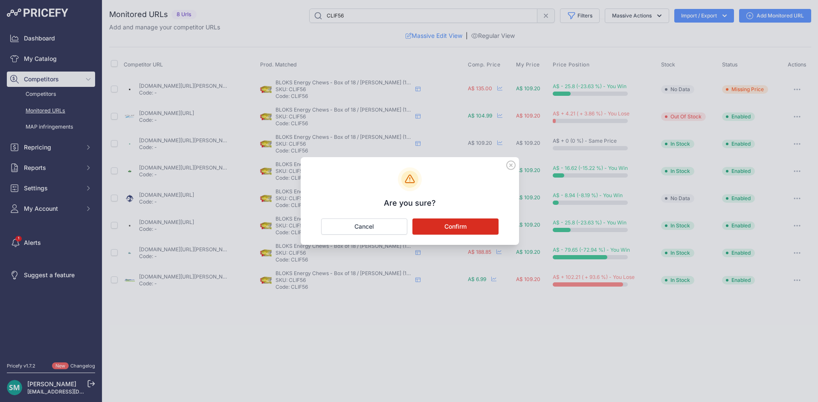
click at [492, 228] on button "Confirm" at bounding box center [455, 227] width 86 height 16
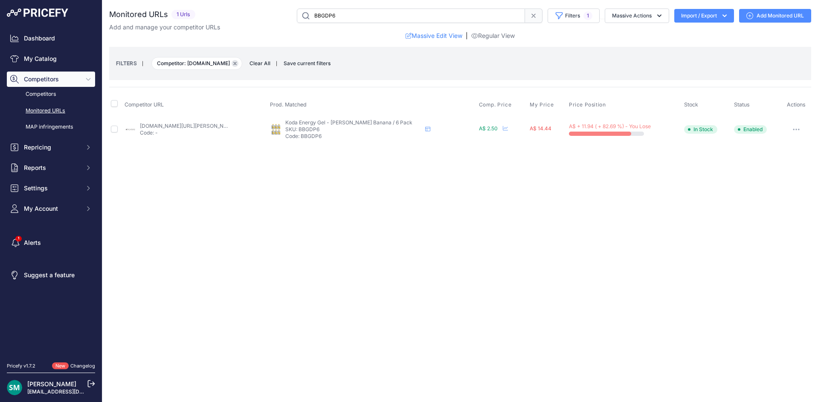
click at [233, 64] on icon "button" at bounding box center [234, 63] width 3 height 3
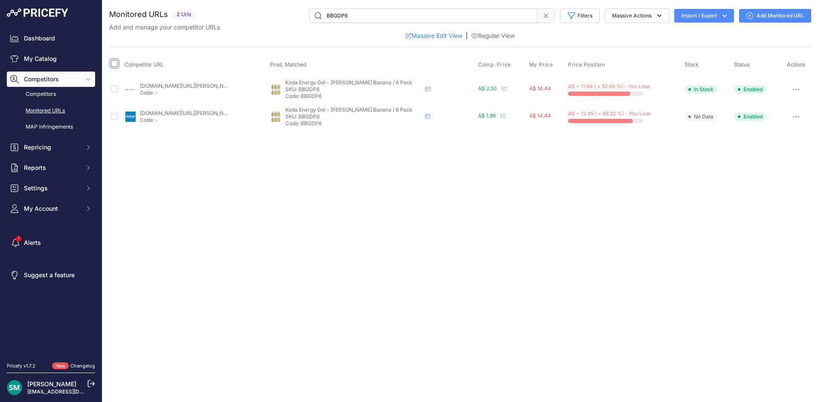
click at [113, 65] on input "checkbox" at bounding box center [114, 63] width 7 height 7
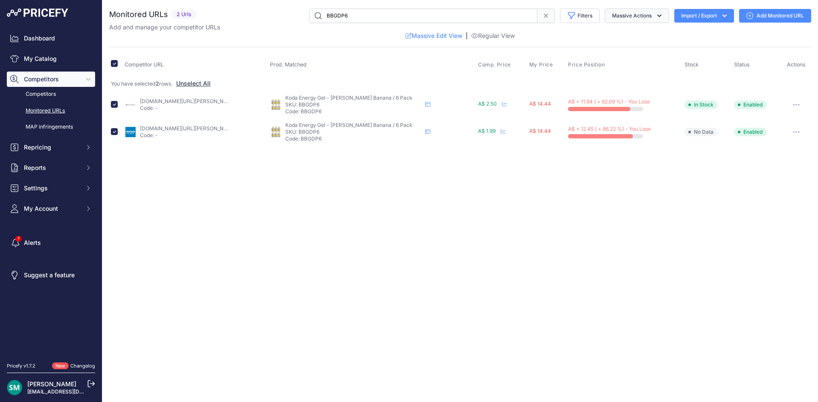
click at [638, 15] on button "Massive Actions" at bounding box center [636, 16] width 64 height 14
click at [638, 67] on button "Delete" at bounding box center [635, 66] width 68 height 15
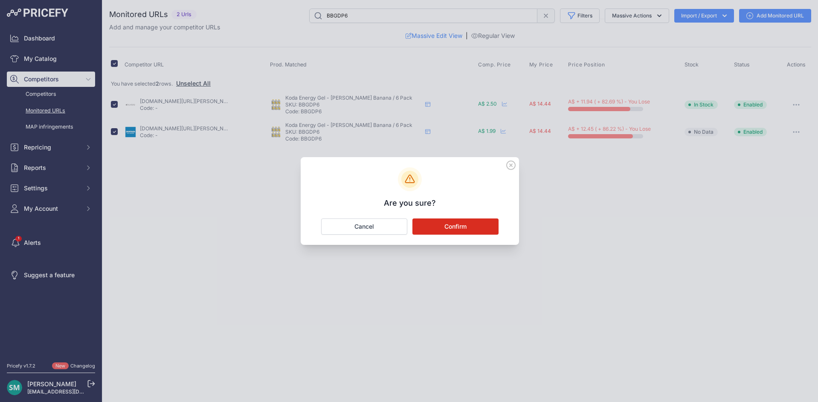
drag, startPoint x: 476, startPoint y: 226, endPoint x: 525, endPoint y: 244, distance: 52.3
click at [476, 226] on button "Confirm" at bounding box center [455, 227] width 86 height 16
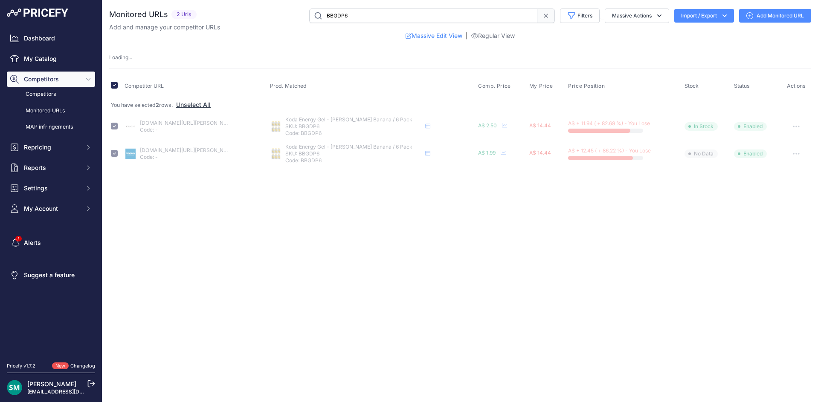
checkbox input "false"
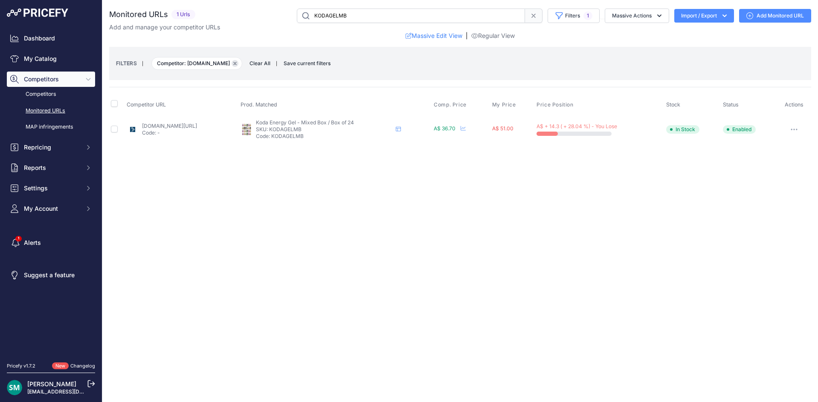
click at [237, 65] on icon "button" at bounding box center [234, 63] width 3 height 3
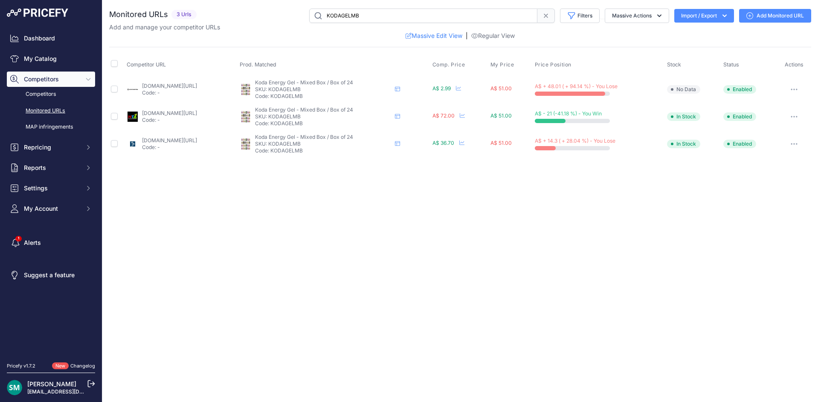
click at [795, 90] on button "button" at bounding box center [793, 90] width 17 height 12
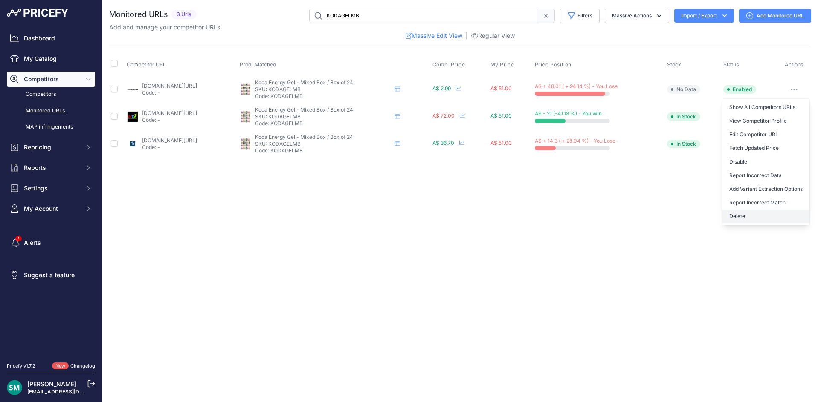
click at [775, 215] on button "Delete" at bounding box center [765, 217] width 87 height 14
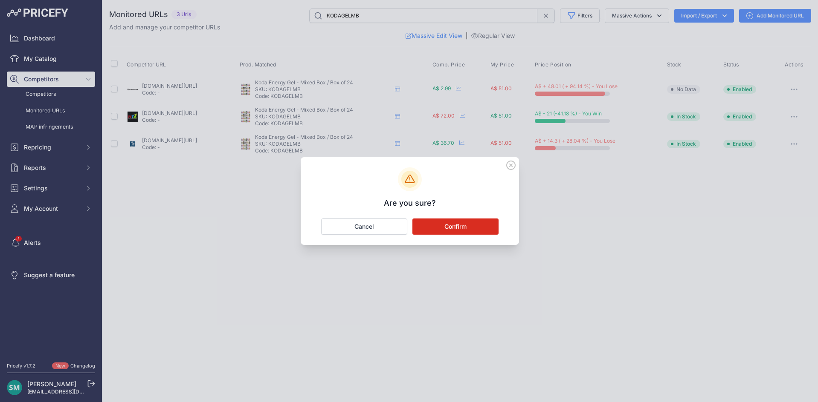
click at [482, 226] on button "Confirm" at bounding box center [455, 227] width 86 height 16
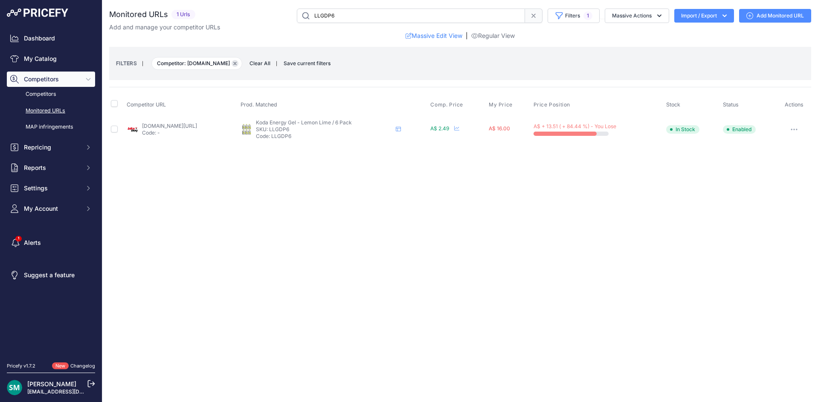
click at [231, 63] on button "Remove filter option" at bounding box center [234, 63] width 7 height 7
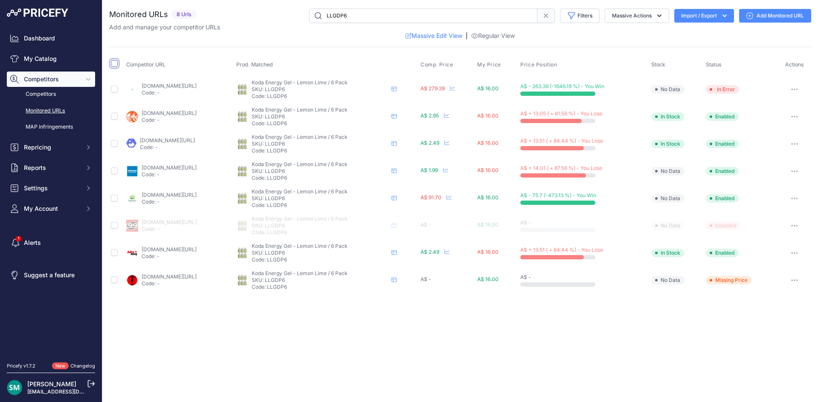
click at [114, 64] on input "checkbox" at bounding box center [114, 63] width 7 height 7
checkbox input "true"
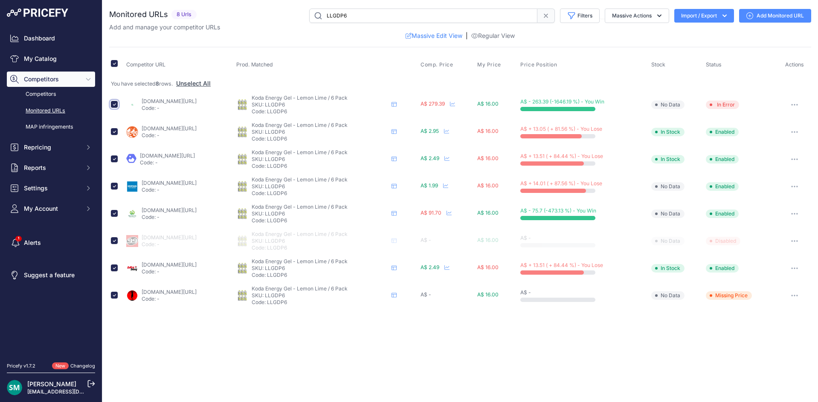
click at [113, 106] on input "checkbox" at bounding box center [114, 104] width 7 height 7
checkbox input "false"
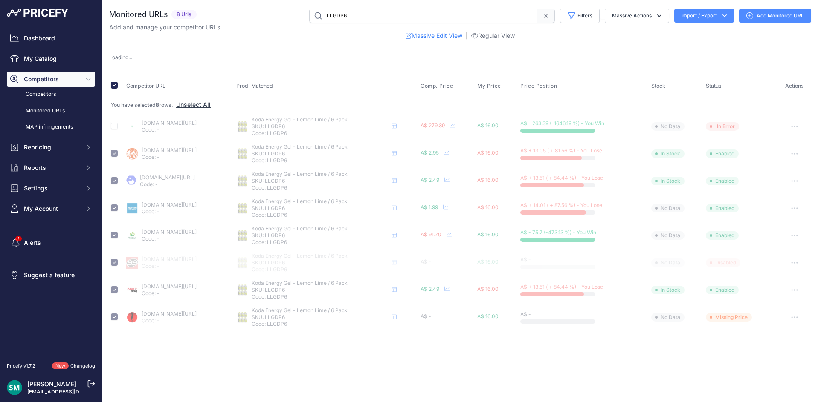
checkbox input "false"
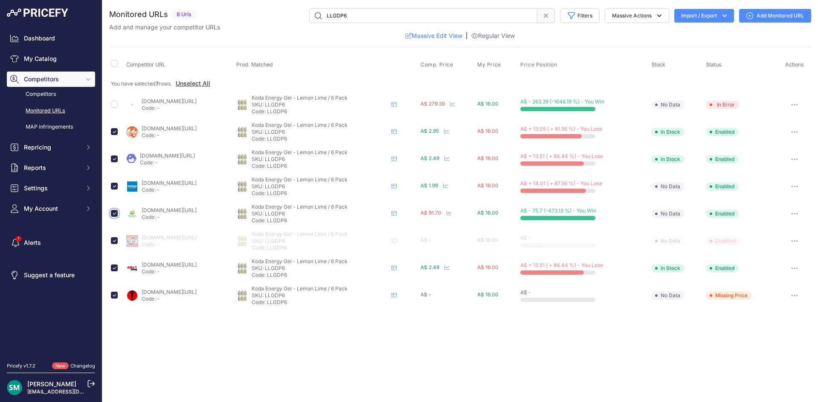
click at [115, 214] on input "checkbox" at bounding box center [114, 213] width 7 height 7
checkbox input "false"
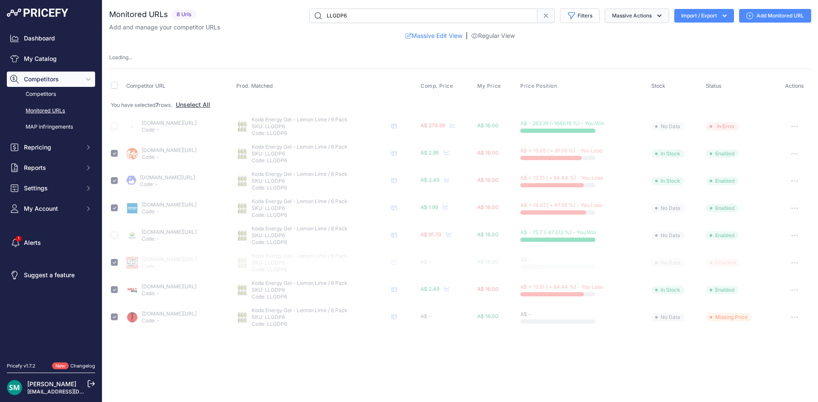
click at [656, 17] on icon "button" at bounding box center [659, 16] width 9 height 9
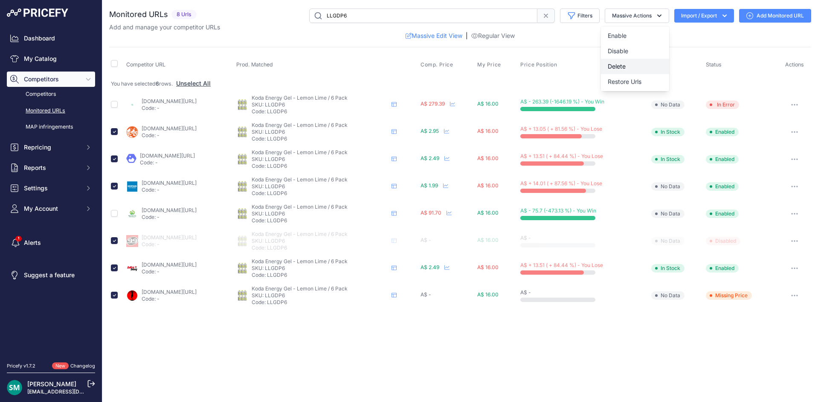
click at [645, 69] on button "Delete" at bounding box center [635, 66] width 68 height 15
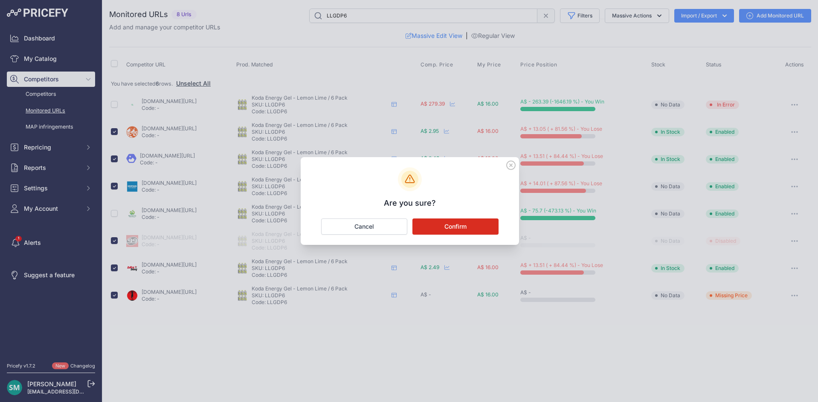
drag, startPoint x: 483, startPoint y: 224, endPoint x: 506, endPoint y: 237, distance: 26.9
click at [483, 225] on button "Confirm" at bounding box center [455, 227] width 86 height 16
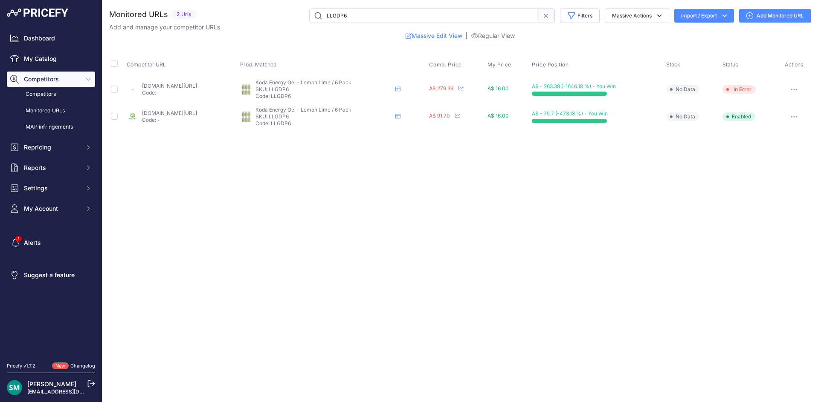
drag, startPoint x: 189, startPoint y: 114, endPoint x: 375, endPoint y: 182, distance: 197.7
click at [793, 90] on button "button" at bounding box center [793, 90] width 17 height 12
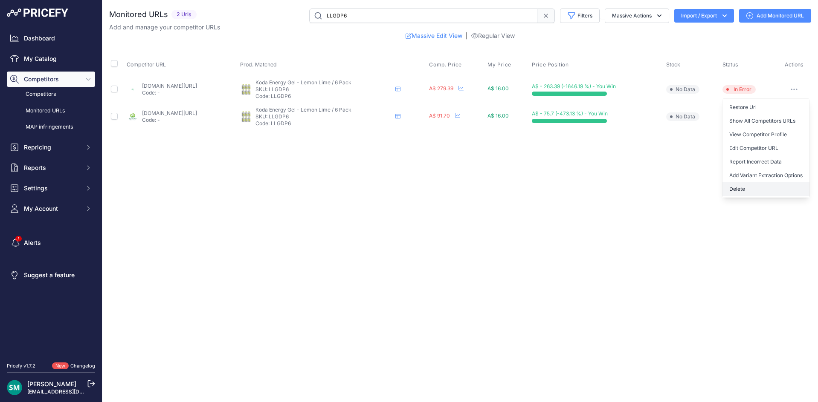
click at [766, 192] on button "Delete" at bounding box center [765, 189] width 87 height 14
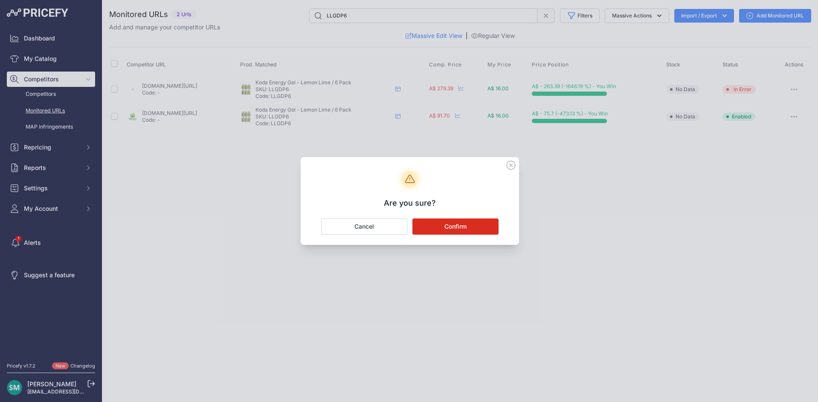
click at [475, 229] on button "Confirm" at bounding box center [455, 227] width 86 height 16
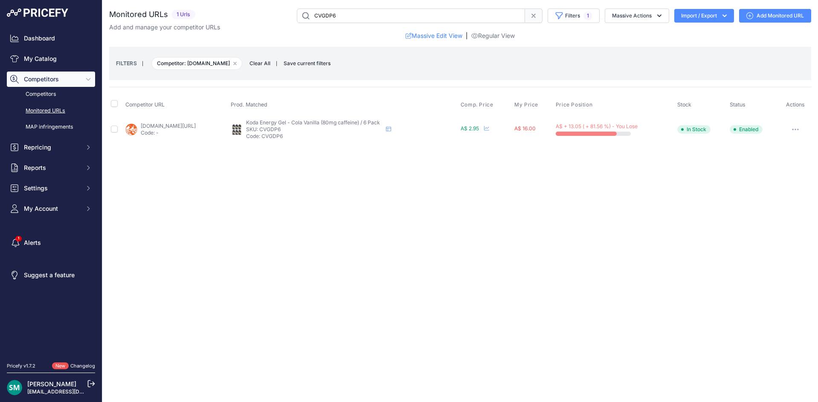
click at [233, 69] on span "Competitor: [DOMAIN_NAME] Remove filter option" at bounding box center [196, 63] width 91 height 13
click at [235, 64] on icon "button" at bounding box center [235, 63] width 3 height 3
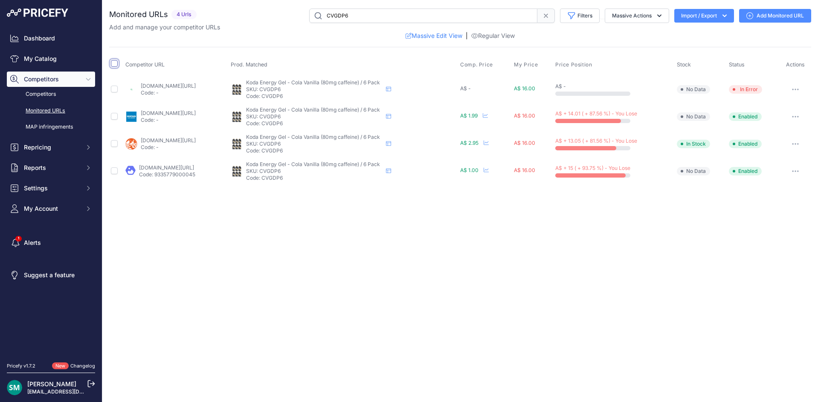
click at [115, 64] on input "checkbox" at bounding box center [114, 63] width 7 height 7
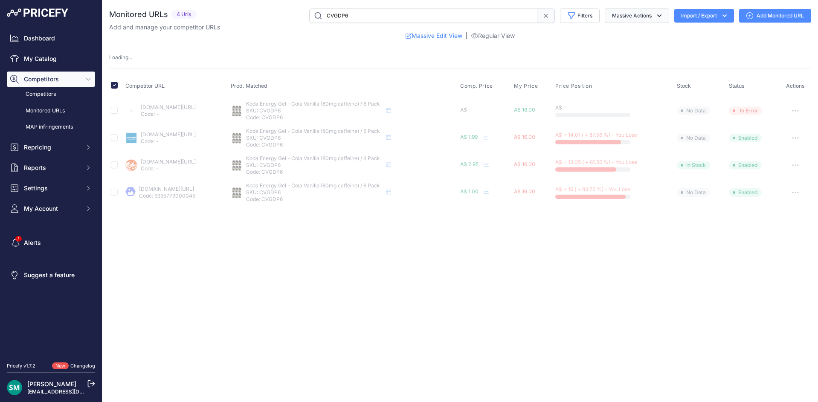
click at [620, 19] on button "Massive Actions" at bounding box center [636, 16] width 64 height 14
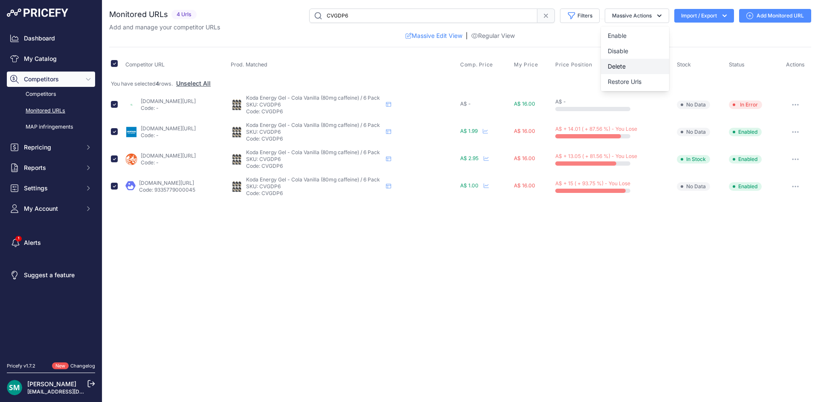
click at [635, 67] on button "Delete" at bounding box center [635, 66] width 68 height 15
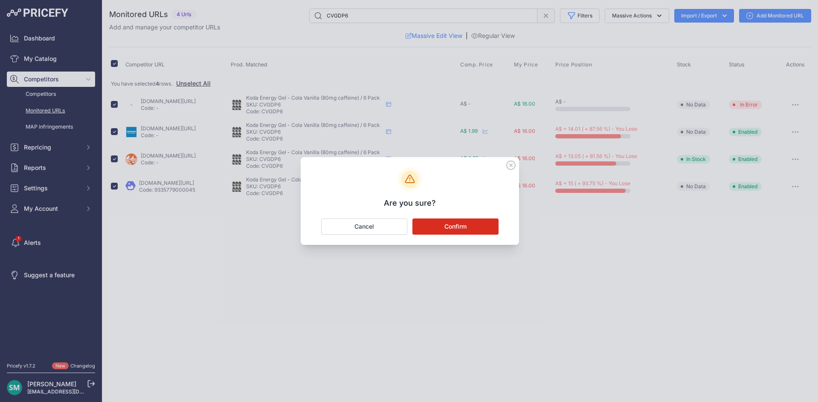
drag, startPoint x: 452, startPoint y: 227, endPoint x: 467, endPoint y: 214, distance: 19.7
click at [452, 227] on button "Confirm" at bounding box center [455, 227] width 86 height 16
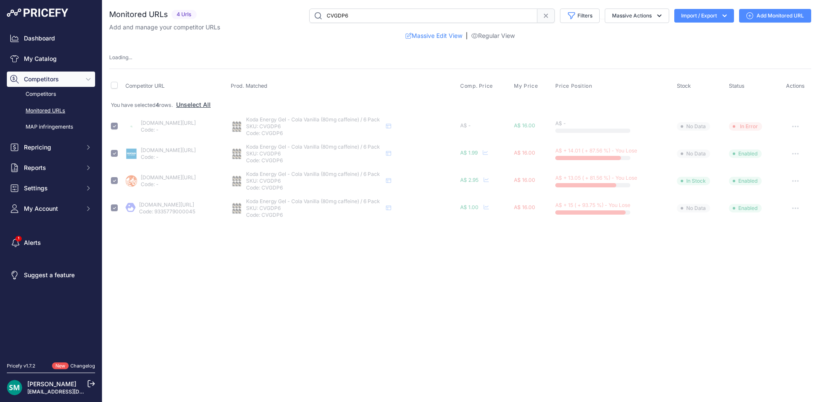
checkbox input "false"
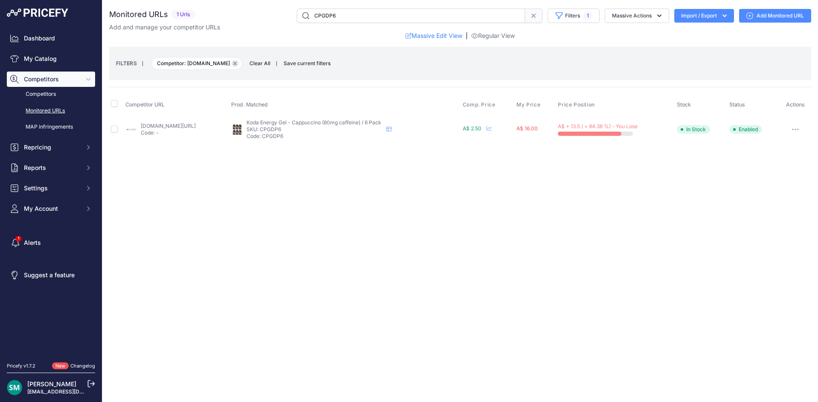
click at [231, 62] on button "Remove filter option" at bounding box center [234, 63] width 7 height 7
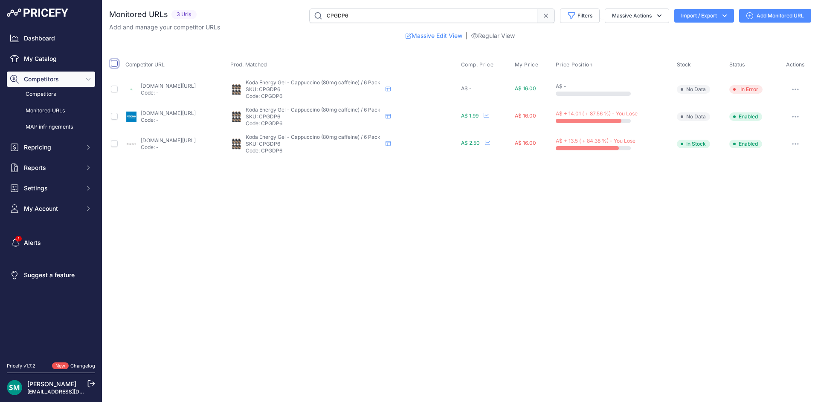
click at [115, 66] on input "checkbox" at bounding box center [114, 63] width 7 height 7
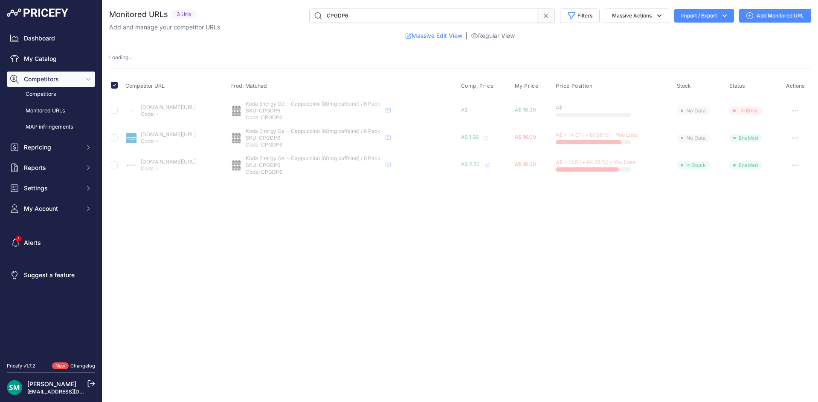
drag, startPoint x: 639, startPoint y: 23, endPoint x: 644, endPoint y: 27, distance: 6.3
click at [639, 23] on div "Monitored URLs 3 Urls" at bounding box center [460, 25] width 702 height 32
click at [655, 22] on button "Massive Actions" at bounding box center [636, 16] width 64 height 14
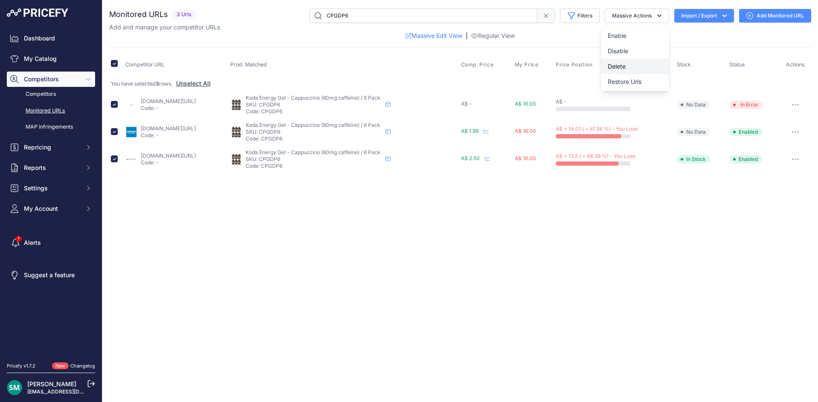
click at [639, 67] on button "Delete" at bounding box center [635, 66] width 68 height 15
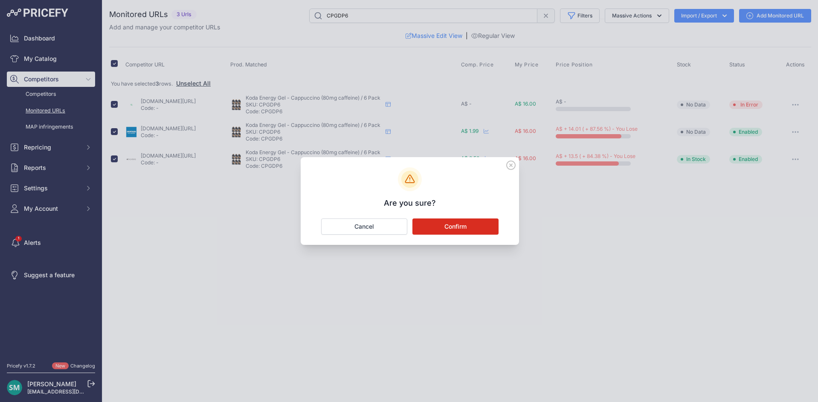
click at [459, 229] on button "Confirm" at bounding box center [455, 227] width 86 height 16
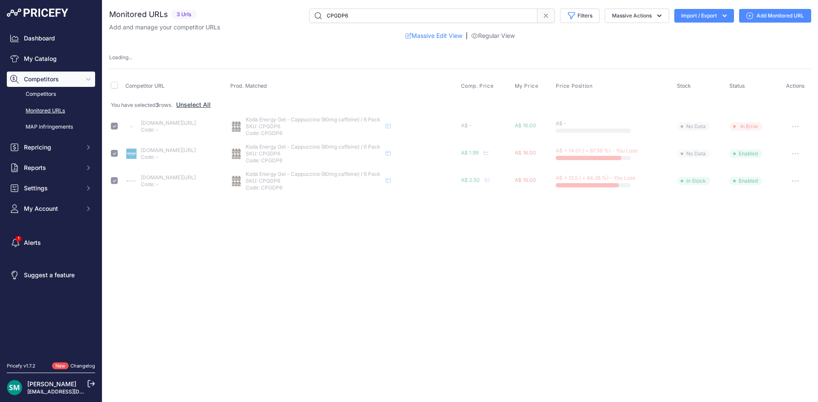
checkbox input "false"
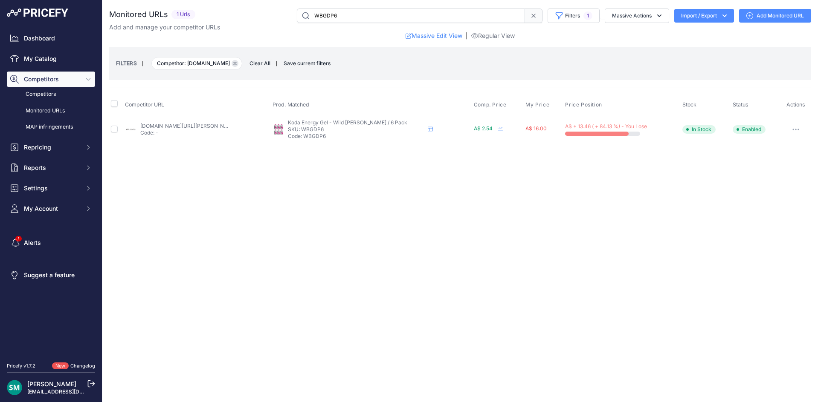
click at [231, 66] on button "Remove filter option" at bounding box center [234, 63] width 7 height 7
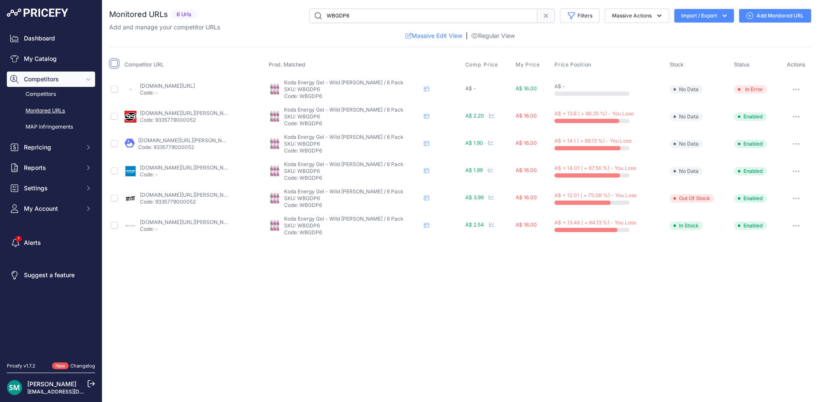
click at [113, 61] on input "checkbox" at bounding box center [114, 63] width 7 height 7
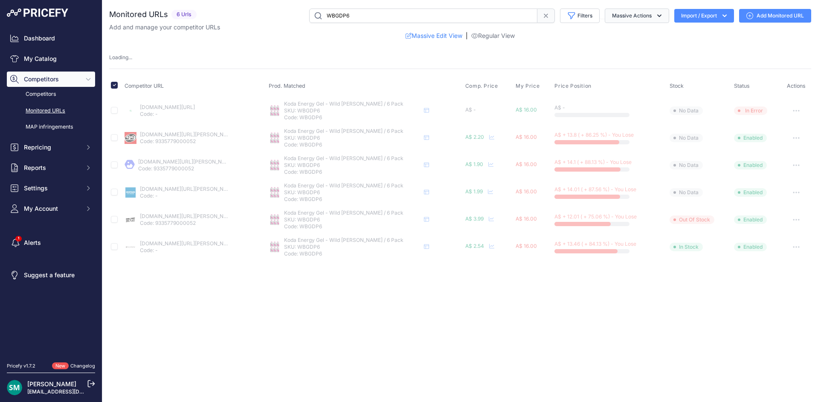
drag, startPoint x: 631, startPoint y: 12, endPoint x: 637, endPoint y: 22, distance: 11.6
click at [631, 11] on button "Massive Actions" at bounding box center [636, 16] width 64 height 14
click at [645, 65] on button "Delete" at bounding box center [635, 66] width 68 height 15
click at [0, 0] on button "Confirm" at bounding box center [0, 0] width 0 height 0
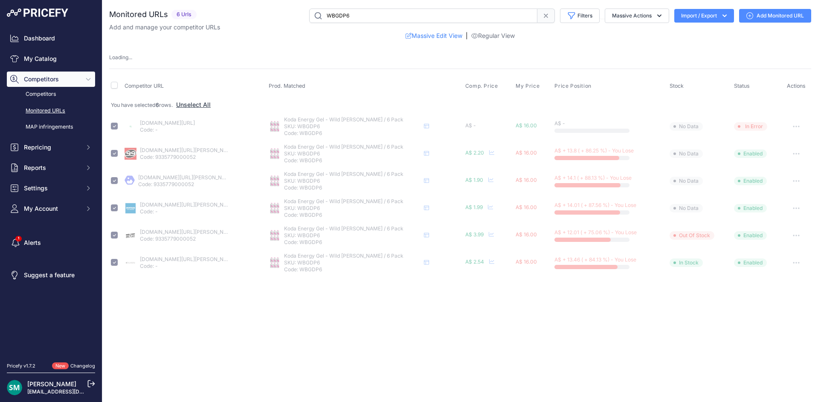
checkbox input "false"
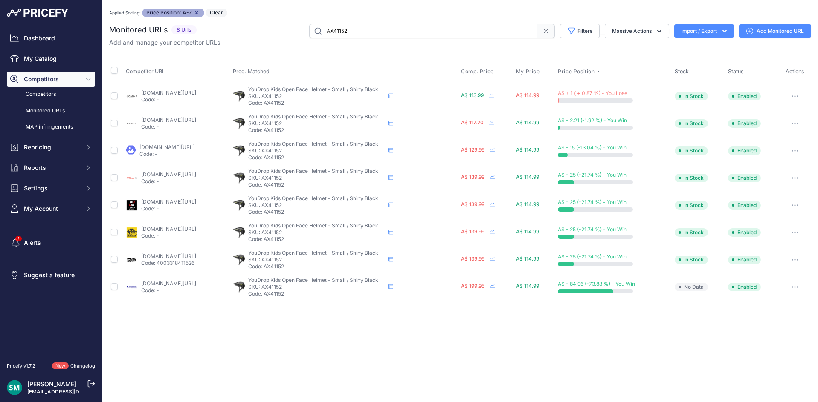
click at [184, 93] on link "ccache.cc/products/abus-youdrop-helmet-shiiny-black?prirule_jdsnikfkfjsd=7008" at bounding box center [168, 93] width 55 height 6
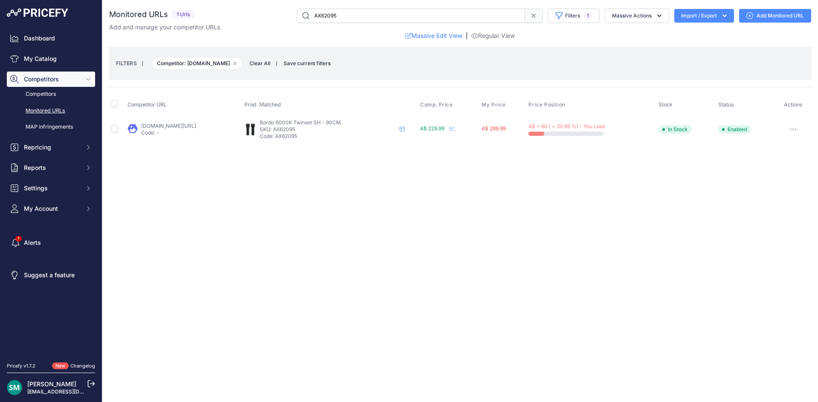
click at [171, 127] on link "pushys.com.au/abus-bordo-6000-twinset-90cm-sh-black.html?prirule_jdsnikfkfjsd=7…" at bounding box center [168, 126] width 55 height 6
drag, startPoint x: 344, startPoint y: 133, endPoint x: 350, endPoint y: 145, distance: 13.9
click at [318, 133] on p "Code: AX62095" at bounding box center [328, 136] width 136 height 7
click at [351, 154] on div "Close You are not connected to the internet." at bounding box center [459, 201] width 715 height 402
drag, startPoint x: 338, startPoint y: 129, endPoint x: 327, endPoint y: 131, distance: 11.7
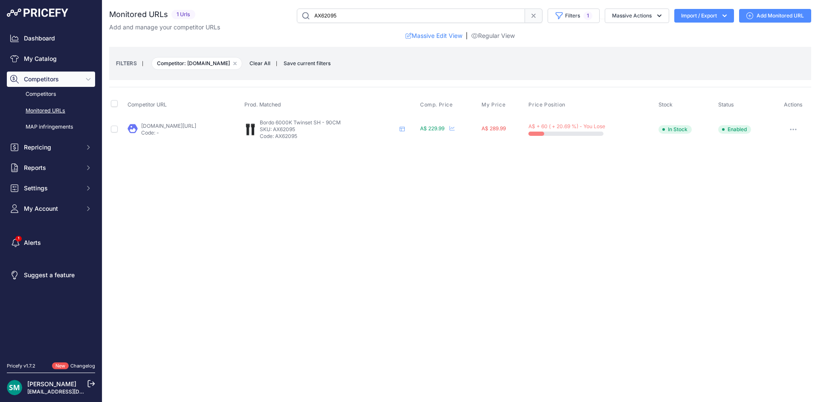
click at [314, 130] on p "SKU: AX62095" at bounding box center [328, 129] width 136 height 7
copy p "AX62095"
click at [185, 128] on link "[DOMAIN_NAME][URL]" at bounding box center [170, 126] width 55 height 6
drag, startPoint x: 349, startPoint y: 131, endPoint x: 315, endPoint y: 132, distance: 34.6
click at [315, 132] on p "SKU: AX99926" at bounding box center [330, 129] width 136 height 7
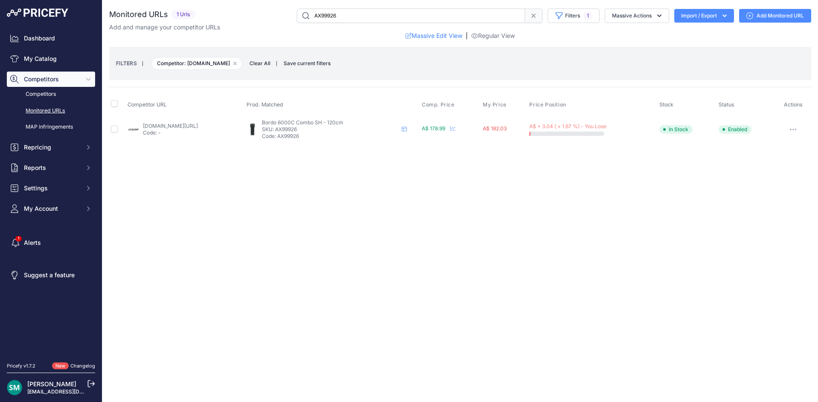
copy p "AX99926"
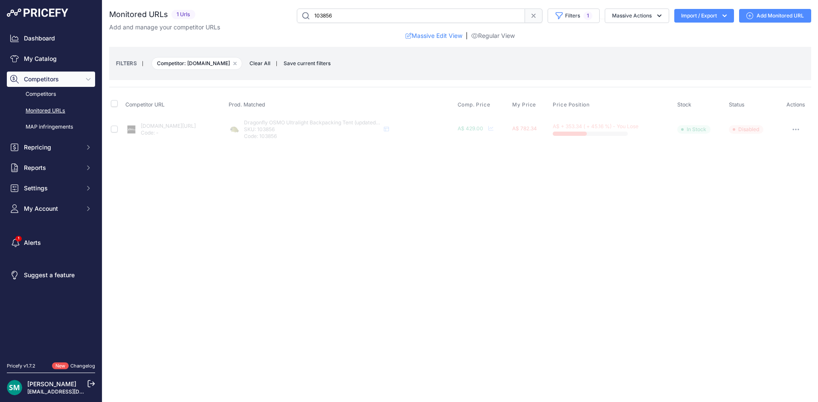
click at [798, 129] on icon "button" at bounding box center [795, 130] width 7 height 2
drag, startPoint x: 775, startPoint y: 216, endPoint x: 743, endPoint y: 228, distance: 34.4
click at [775, 216] on button "Delete" at bounding box center [769, 216] width 80 height 14
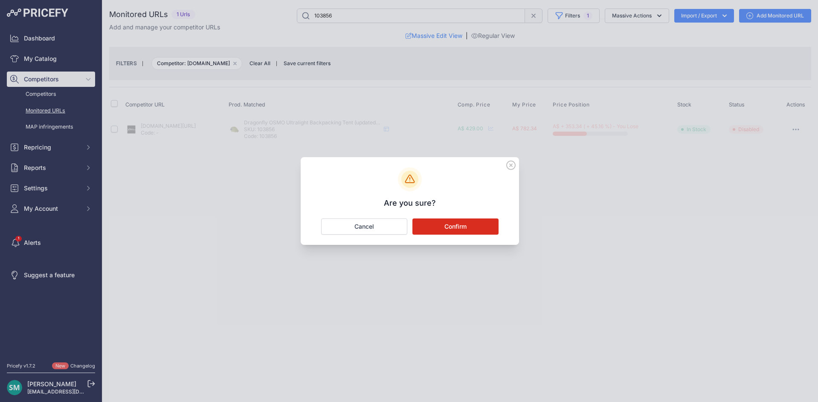
drag, startPoint x: 467, startPoint y: 234, endPoint x: 471, endPoint y: 253, distance: 19.3
click at [467, 239] on div "Are you sure? Confirm Cancel" at bounding box center [410, 201] width 218 height 88
drag, startPoint x: 471, startPoint y: 230, endPoint x: 476, endPoint y: 245, distance: 15.4
click at [471, 231] on button "Confirm" at bounding box center [455, 227] width 86 height 16
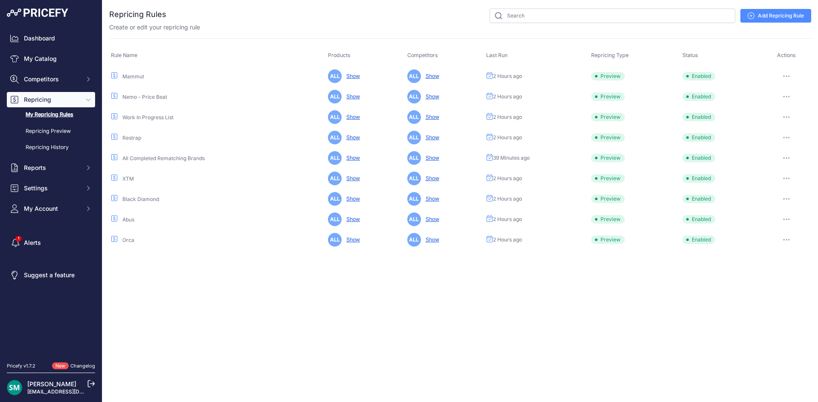
click at [793, 19] on link "Add Repricing Rule" at bounding box center [775, 16] width 71 height 14
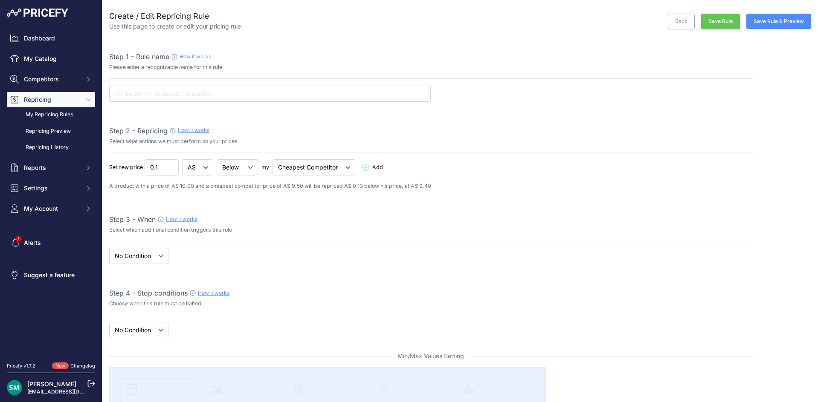
select select "7"
click at [282, 97] on input "text" at bounding box center [269, 94] width 321 height 16
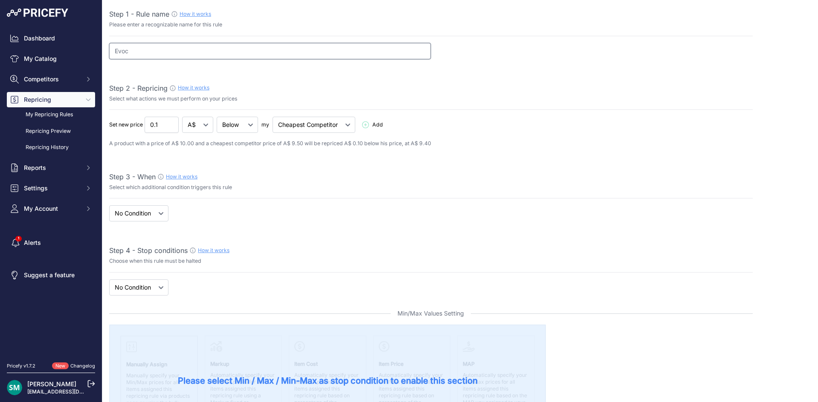
type input "Evoc"
click at [146, 214] on select "When No Condition" at bounding box center [138, 213] width 59 height 16
select select "when"
click at [109, 205] on select "When No Condition" at bounding box center [138, 213] width 59 height 16
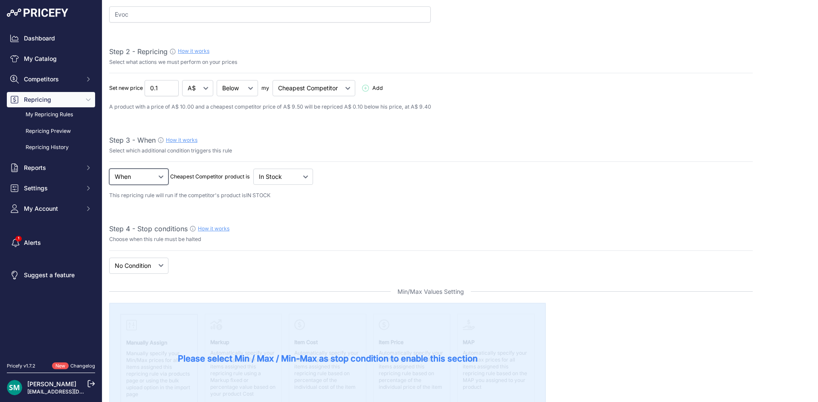
scroll to position [128, 0]
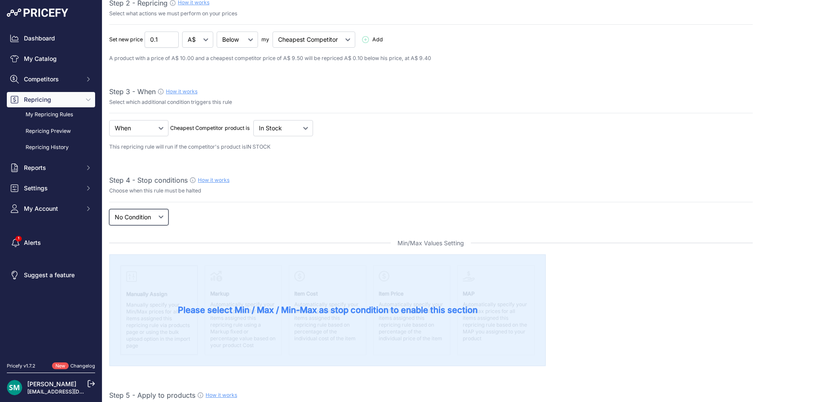
click at [159, 222] on select "New Price No Condition" at bounding box center [138, 217] width 59 height 16
select select "price"
click at [109, 209] on select "New Price No Condition" at bounding box center [138, 217] width 59 height 16
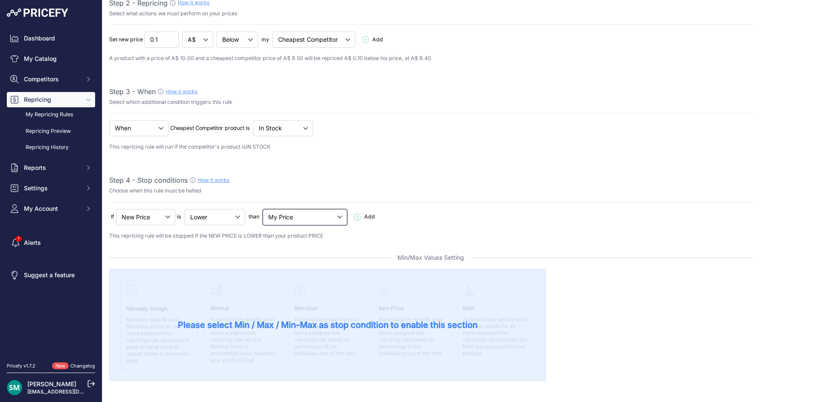
drag, startPoint x: 286, startPoint y: 214, endPoint x: 294, endPoint y: 223, distance: 11.8
click at [286, 214] on select "My Price Min Price Max Price Min/Max Price My Cost" at bounding box center [305, 217] width 84 height 16
select select "my_cost"
click at [264, 209] on select "My Price Min Price Max Price Min/Max Price My Cost" at bounding box center [305, 217] width 84 height 16
click at [354, 220] on span "Add" at bounding box center [366, 217] width 24 height 8
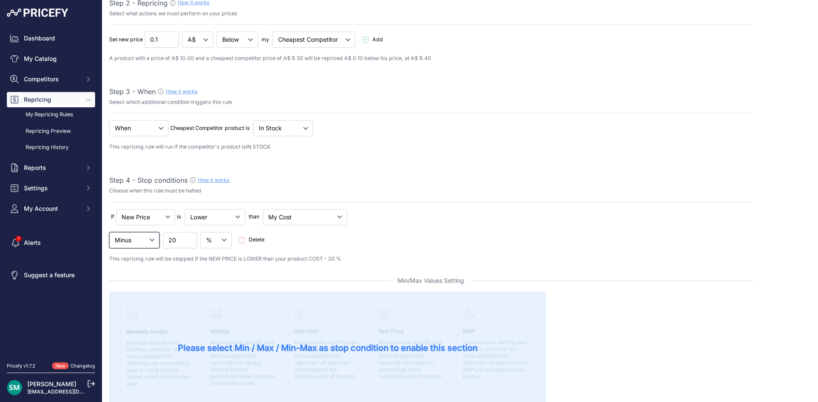
click at [158, 241] on select "Minus Plus Multiplied Divided" at bounding box center [134, 240] width 50 height 16
select select "plus"
click at [109, 232] on select "Minus Plus Multiplied Divided" at bounding box center [134, 240] width 50 height 16
click at [179, 243] on input "20" at bounding box center [180, 240] width 34 height 16
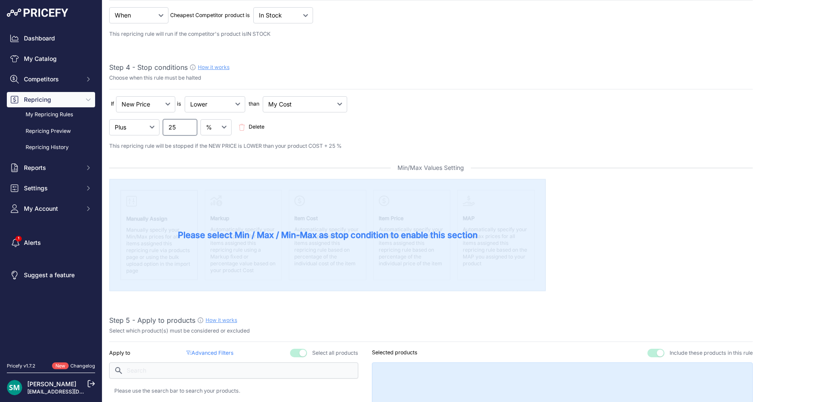
scroll to position [256, 0]
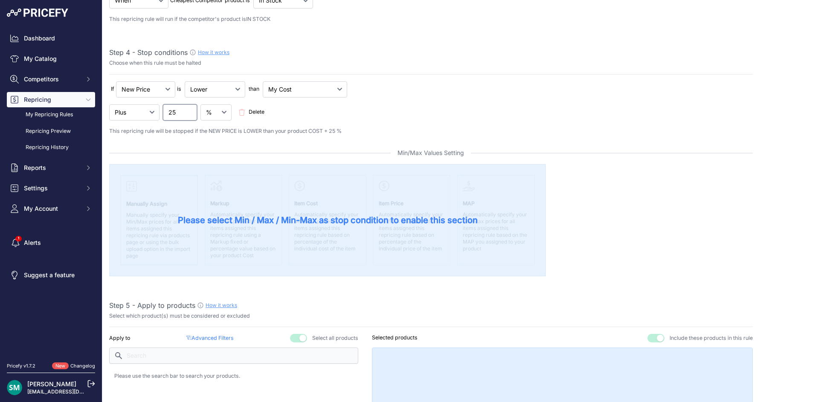
type input "25"
click at [214, 339] on p "Advanced Filters ( false )" at bounding box center [209, 339] width 47 height 8
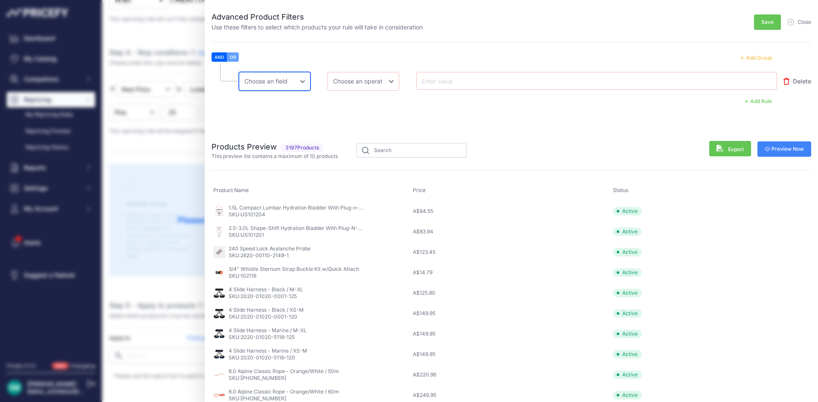
click at [275, 83] on select "Choose an field Name Price Cost MAP Brand Min Price Max Price SKU GTIN/EAN/ASIN…" at bounding box center [275, 81] width 72 height 19
select select "mp.brand"
click at [239, 72] on select "Choose an field Name Price Cost MAP Brand Min Price Max Price SKU GTIN/EAN/ASIN…" at bounding box center [275, 81] width 72 height 19
drag, startPoint x: 356, startPoint y: 85, endPoint x: 363, endPoint y: 90, distance: 7.9
click at [356, 85] on select "Choose an operator Equal Not Equal In Not In Less Less or Equal Greater Greater…" at bounding box center [363, 81] width 72 height 19
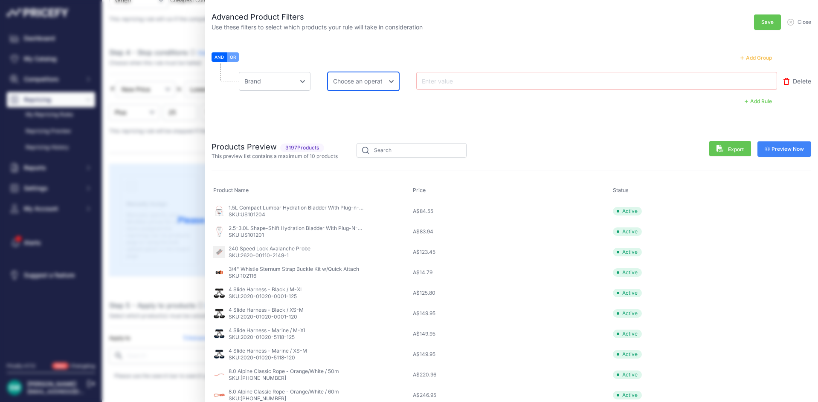
select select "equal"
click at [327, 72] on select "Choose an operator Equal Not Equal In Not In Less Less or Equal Greater Greater…" at bounding box center [363, 81] width 72 height 19
click at [463, 78] on input "text" at bounding box center [454, 81] width 68 height 10
type input "Evoc"
click at [761, 23] on span "Save" at bounding box center [767, 22] width 12 height 7
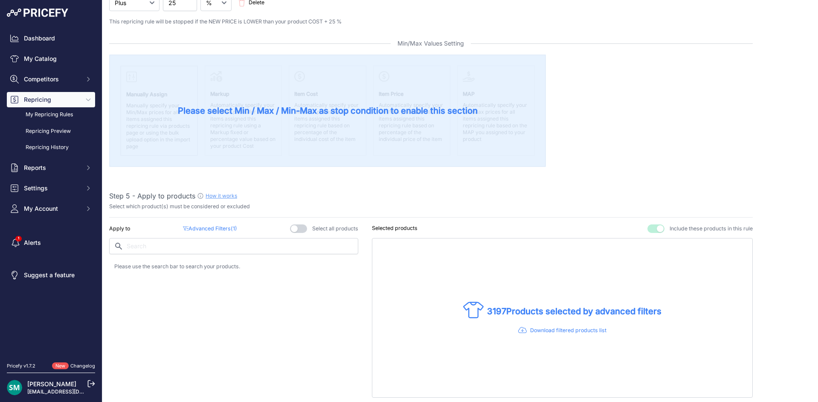
scroll to position [384, 0]
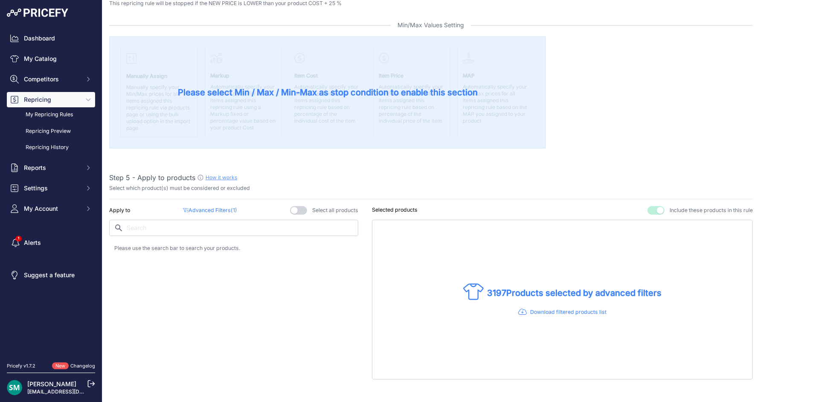
click at [219, 212] on p "Advanced Filters ( 1 )" at bounding box center [210, 211] width 54 height 8
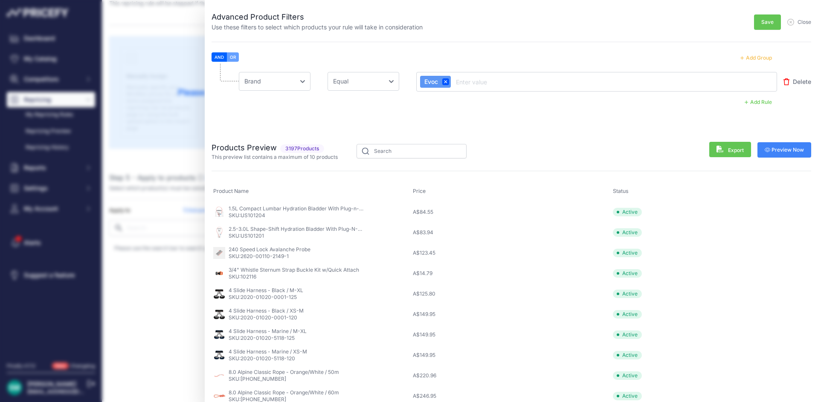
click at [772, 150] on span "Preview Now" at bounding box center [784, 150] width 40 height 7
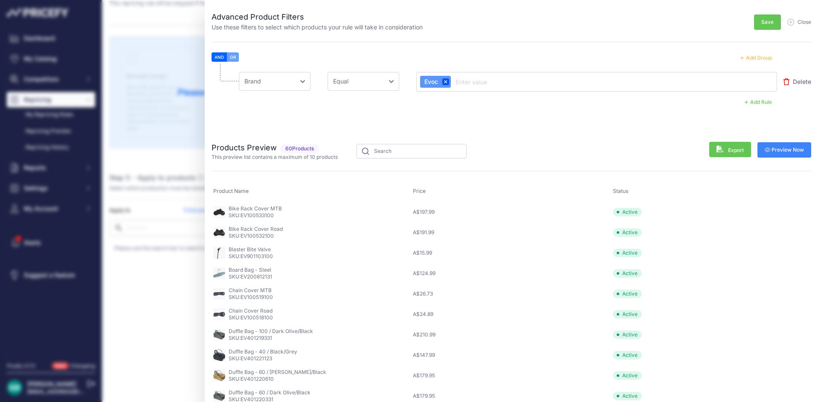
click at [761, 24] on span "Save" at bounding box center [767, 22] width 12 height 7
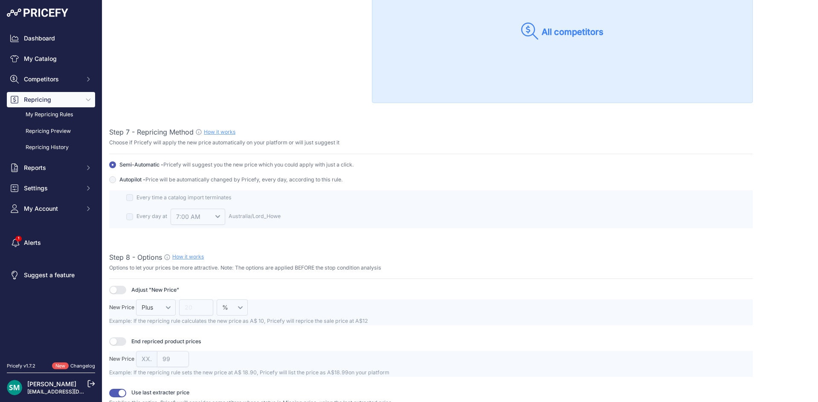
scroll to position [938, 0]
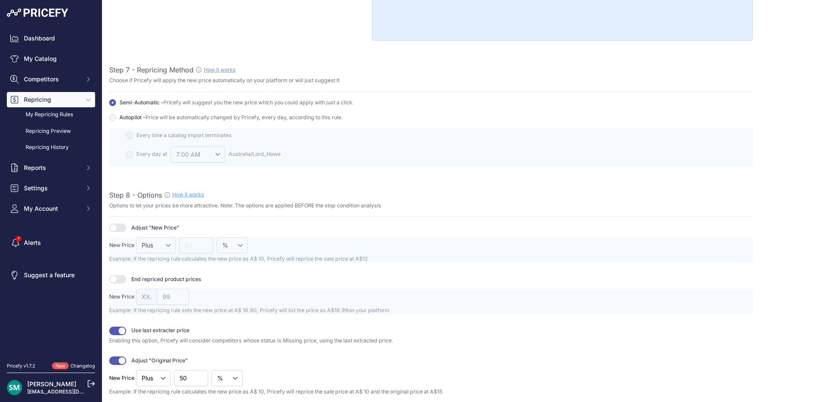
click at [111, 330] on button "button" at bounding box center [117, 331] width 17 height 9
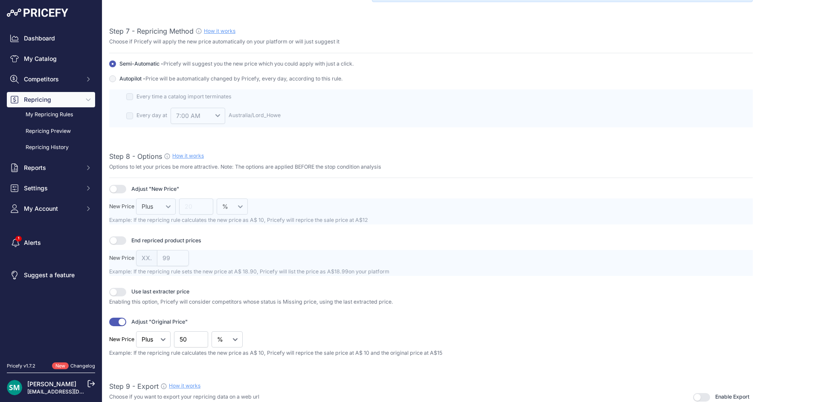
scroll to position [1023, 0]
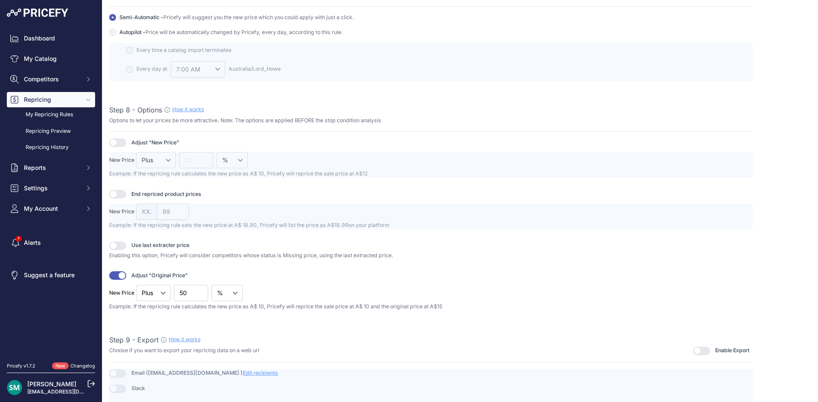
click at [114, 277] on button "button" at bounding box center [117, 276] width 17 height 9
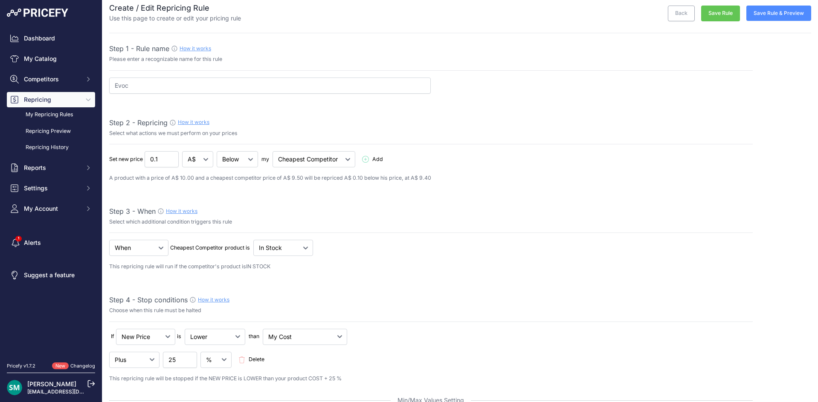
scroll to position [0, 0]
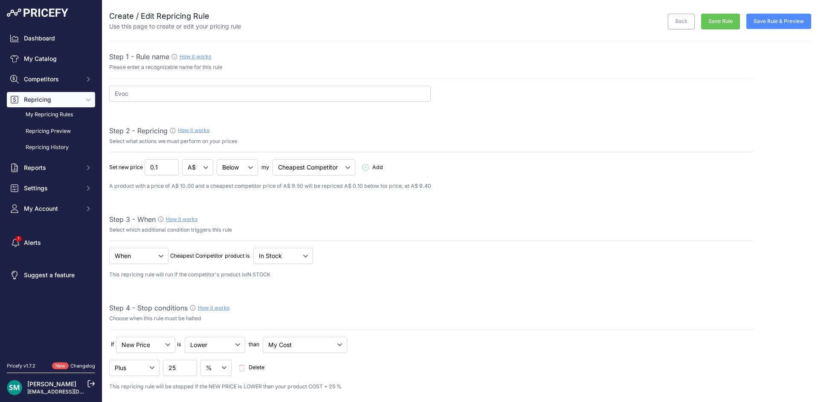
click at [769, 23] on button "Save Rule & Preview" at bounding box center [778, 21] width 65 height 15
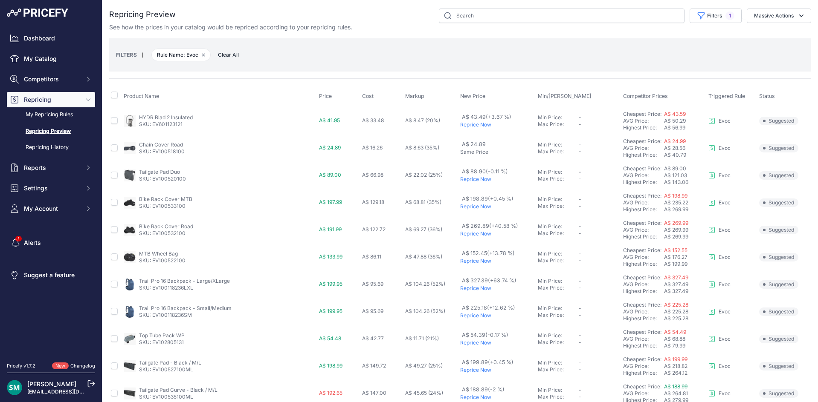
click at [481, 181] on p "Reprice Now" at bounding box center [497, 179] width 74 height 7
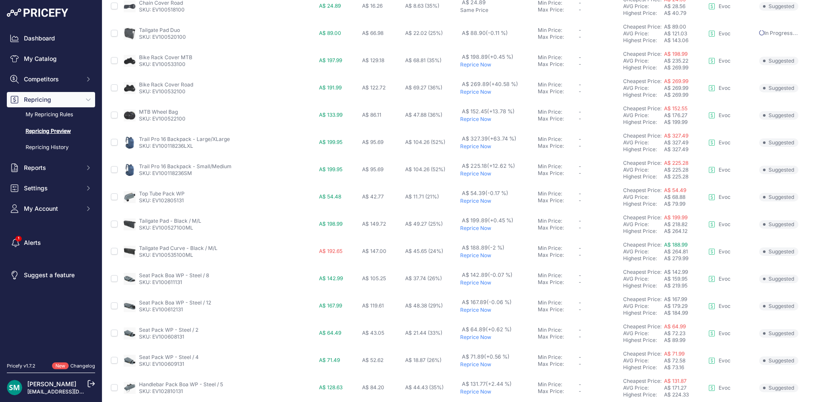
scroll to position [171, 0]
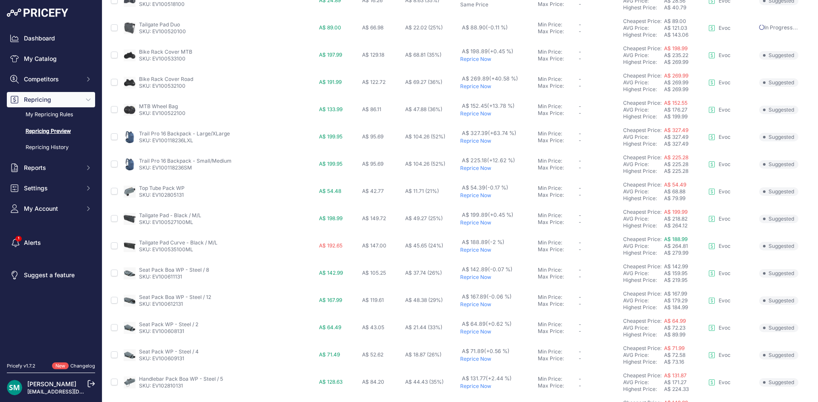
click at [479, 196] on p "Reprice Now" at bounding box center [497, 195] width 74 height 7
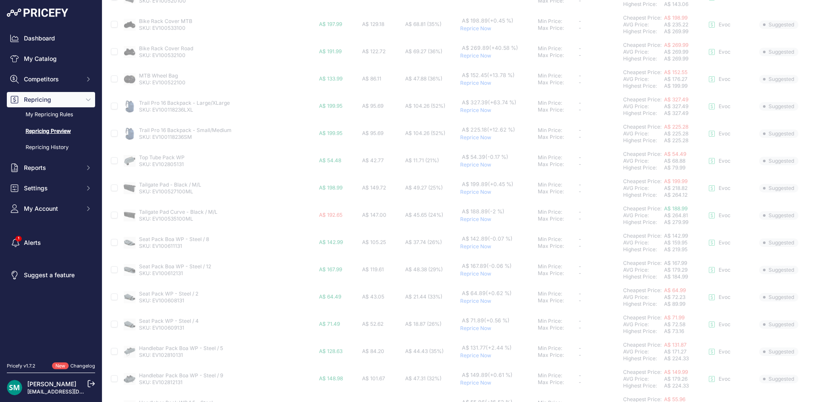
scroll to position [256, 0]
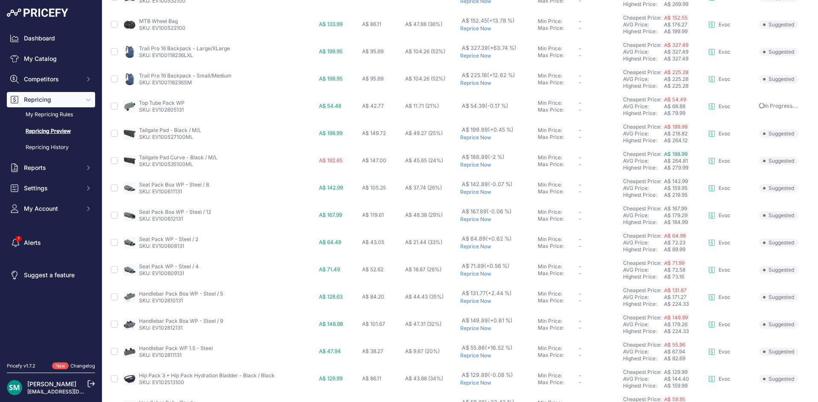
click at [474, 165] on p "Reprice Now" at bounding box center [497, 165] width 74 height 7
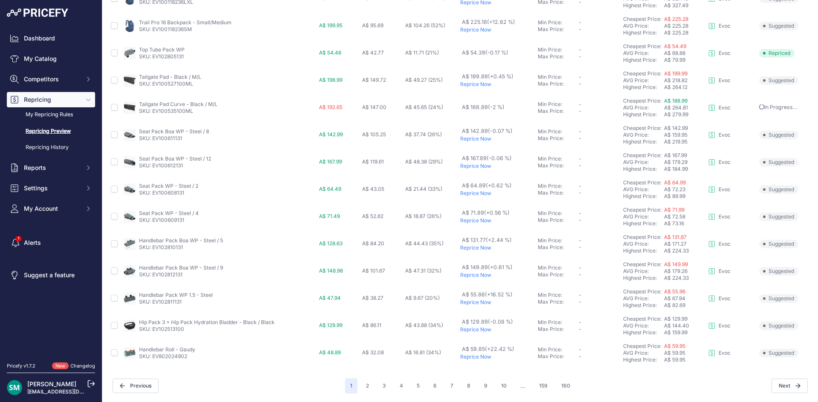
scroll to position [275, 0]
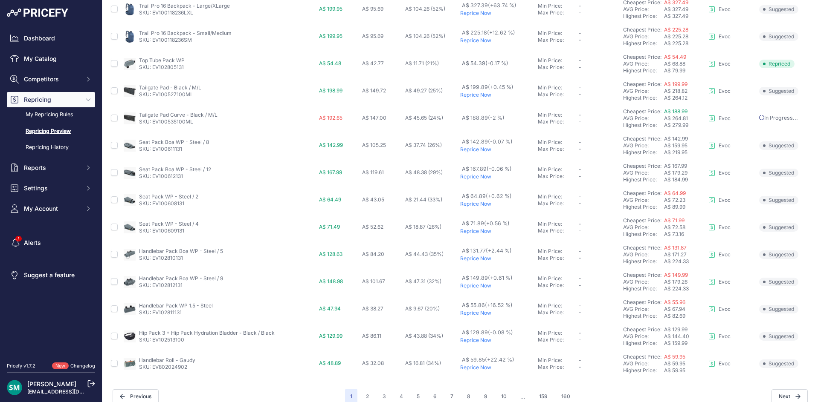
click at [478, 151] on p "Reprice Now" at bounding box center [497, 149] width 74 height 7
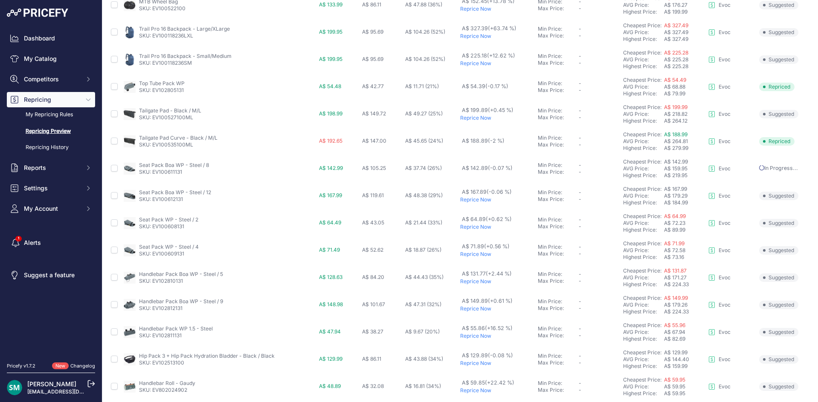
scroll to position [298, 0]
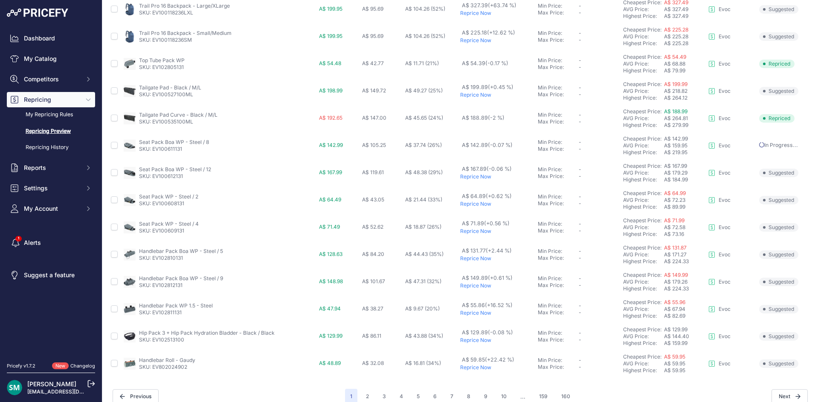
click at [480, 177] on p "Reprice Now" at bounding box center [497, 176] width 74 height 7
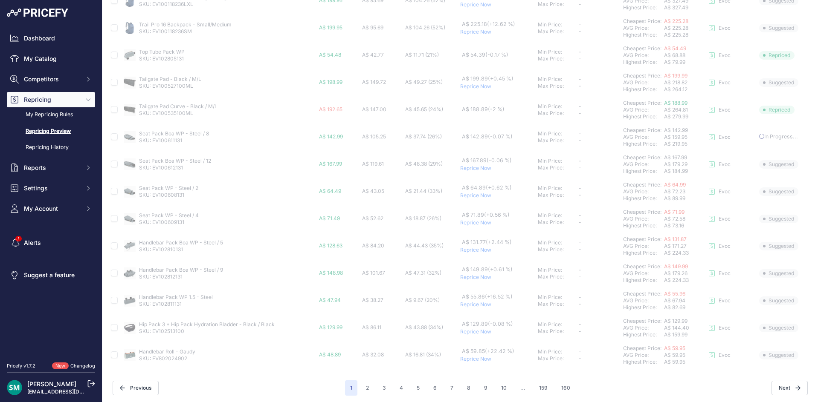
scroll to position [309, 0]
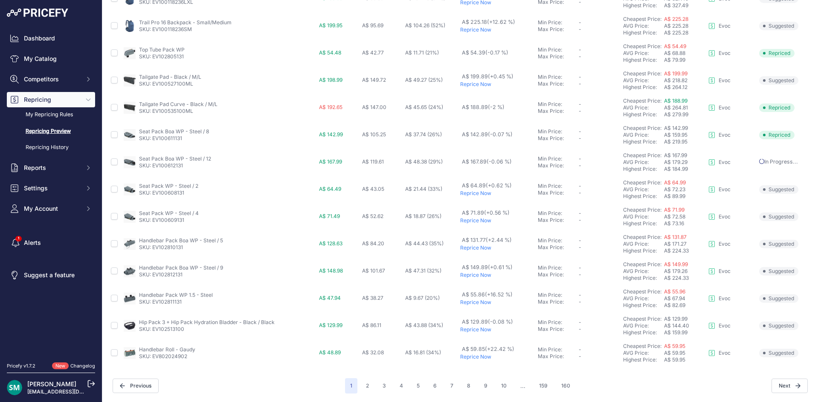
click at [468, 330] on p "Reprice Now" at bounding box center [497, 330] width 74 height 7
click at [363, 386] on button "2" at bounding box center [367, 386] width 13 height 15
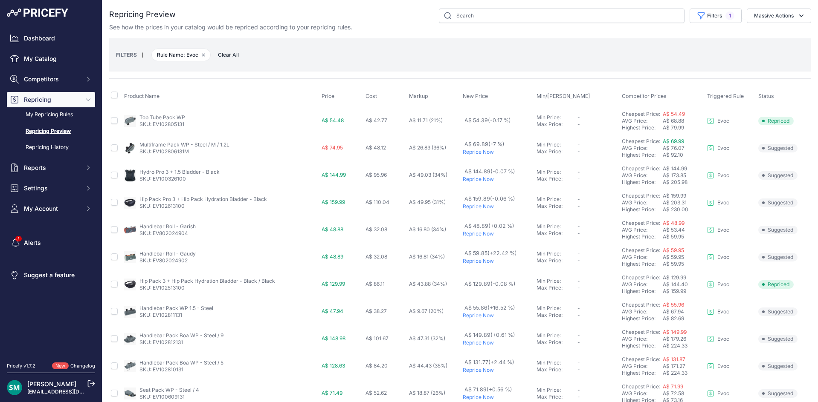
click at [471, 154] on p "Reprice Now" at bounding box center [498, 152] width 70 height 7
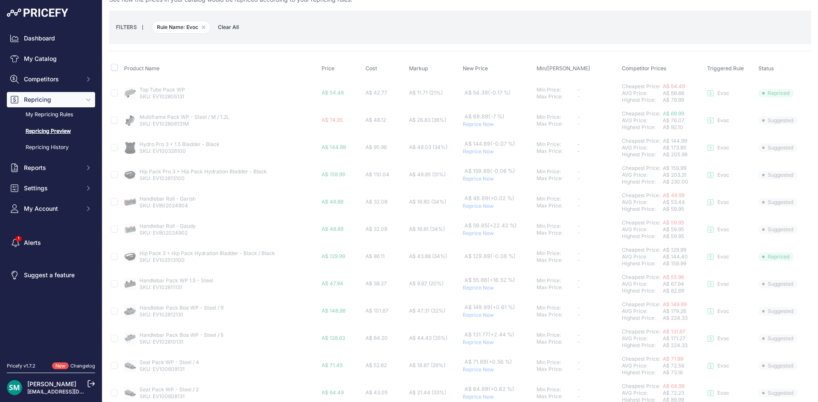
scroll to position [43, 0]
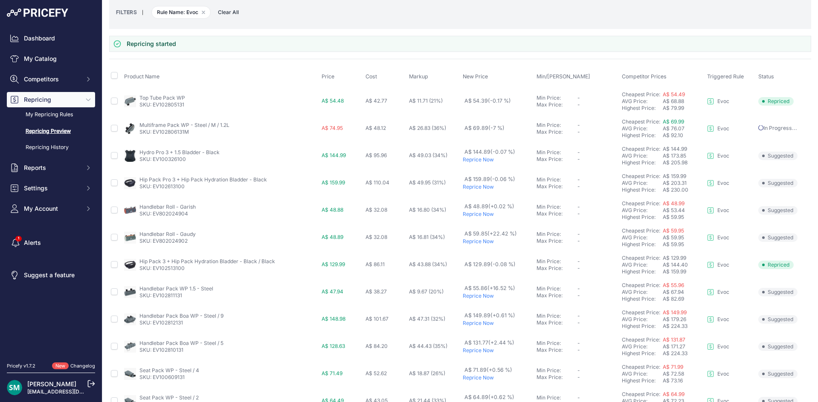
click at [472, 160] on p "Reprice Now" at bounding box center [498, 159] width 70 height 7
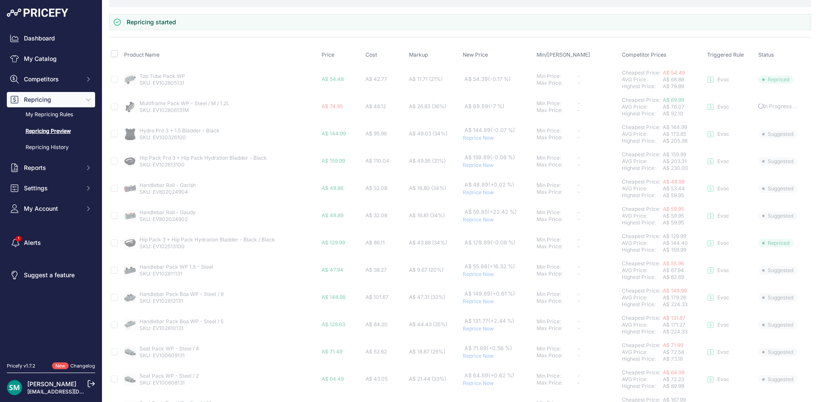
scroll to position [85, 0]
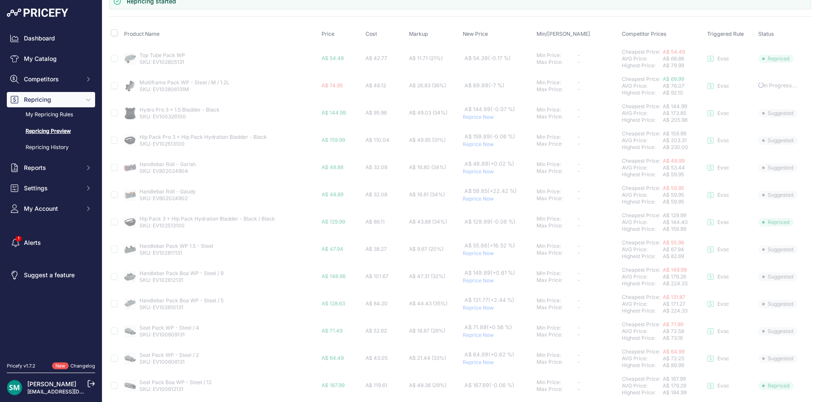
click at [472, 145] on p "Reprice Now" at bounding box center [498, 144] width 70 height 7
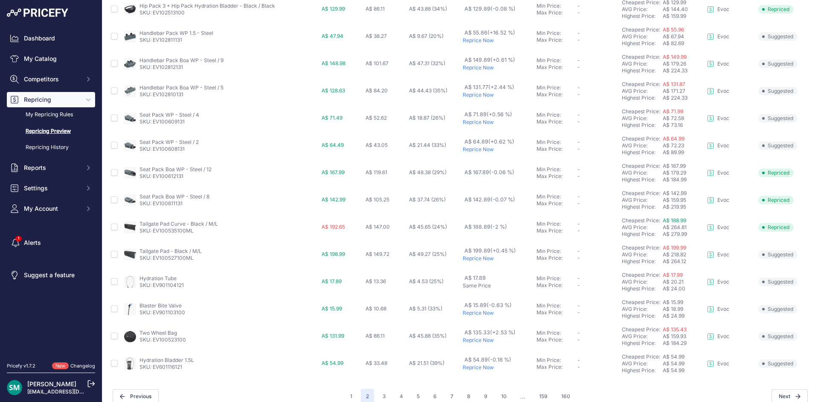
scroll to position [286, 0]
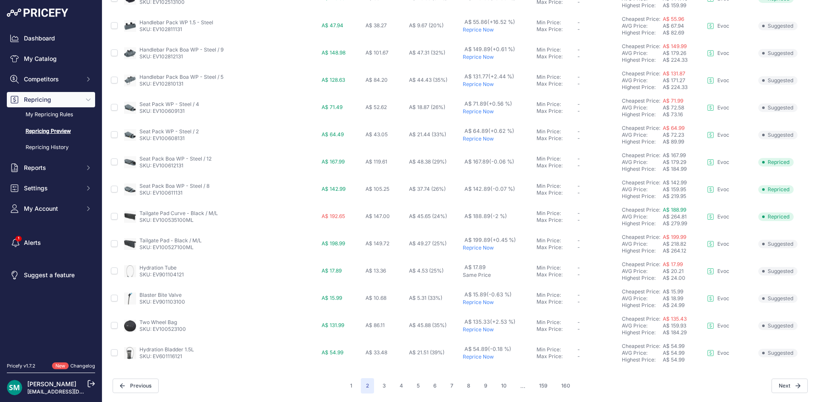
click at [471, 304] on p "Reprice Now" at bounding box center [498, 302] width 70 height 7
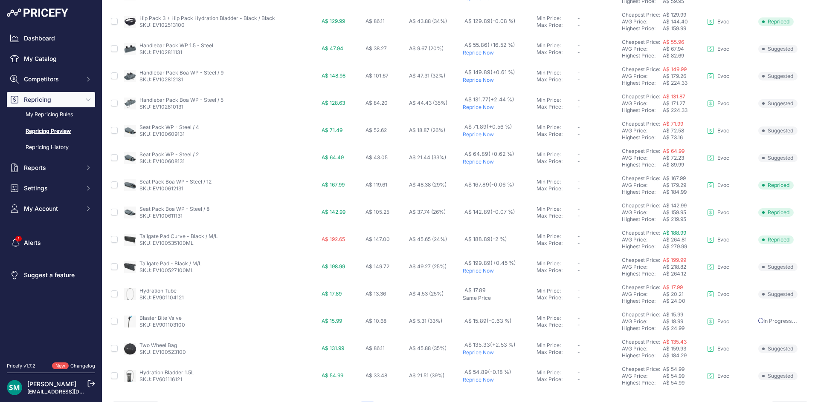
scroll to position [309, 0]
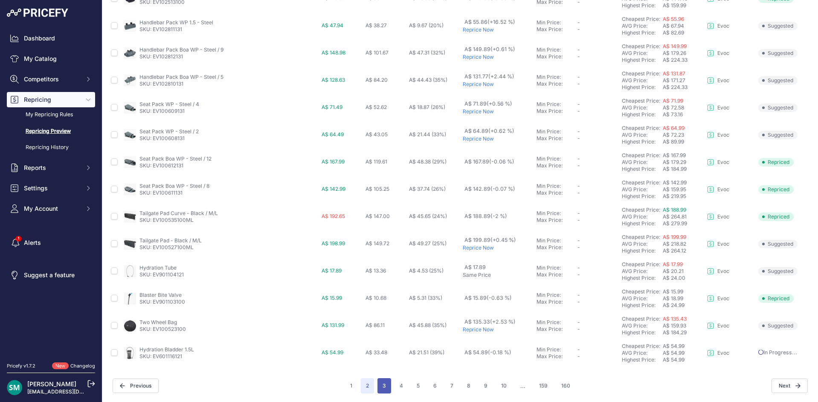
click at [377, 384] on button "3" at bounding box center [384, 386] width 14 height 15
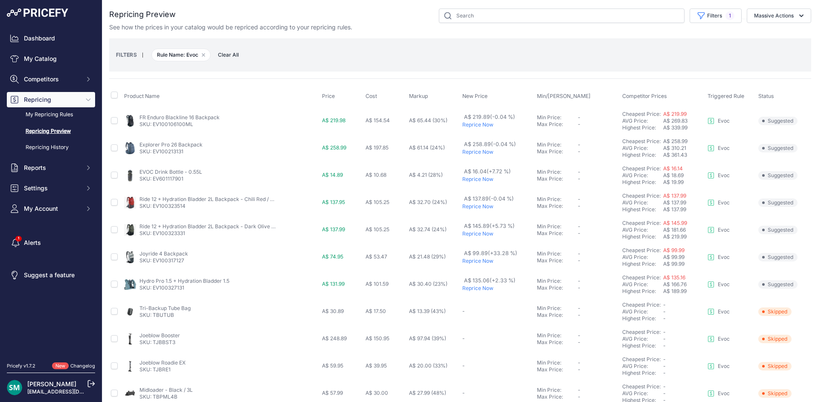
click at [480, 125] on p "Reprice Now" at bounding box center [497, 124] width 71 height 7
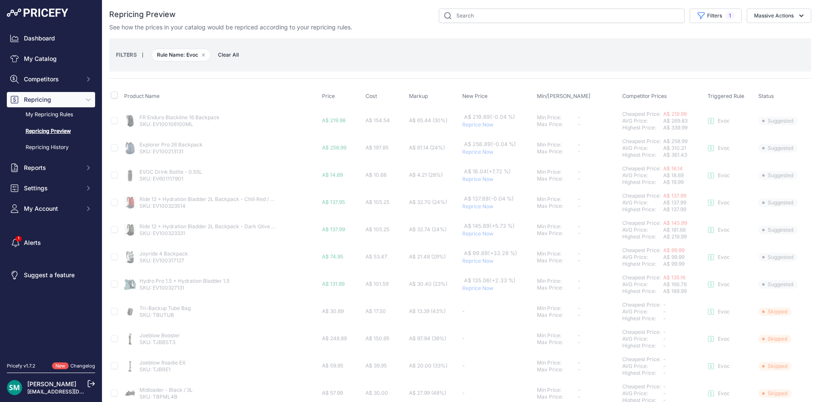
click at [481, 151] on p "Reprice Now" at bounding box center [497, 152] width 71 height 7
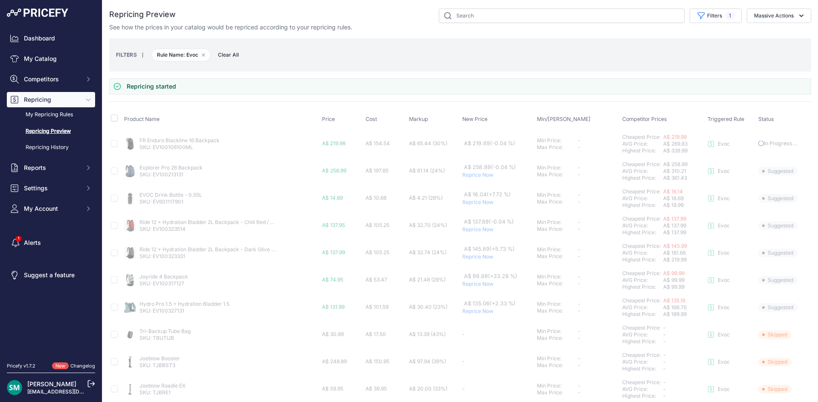
click at [473, 230] on p "Reprice Now" at bounding box center [497, 229] width 71 height 7
